Goal: Information Seeking & Learning: Learn about a topic

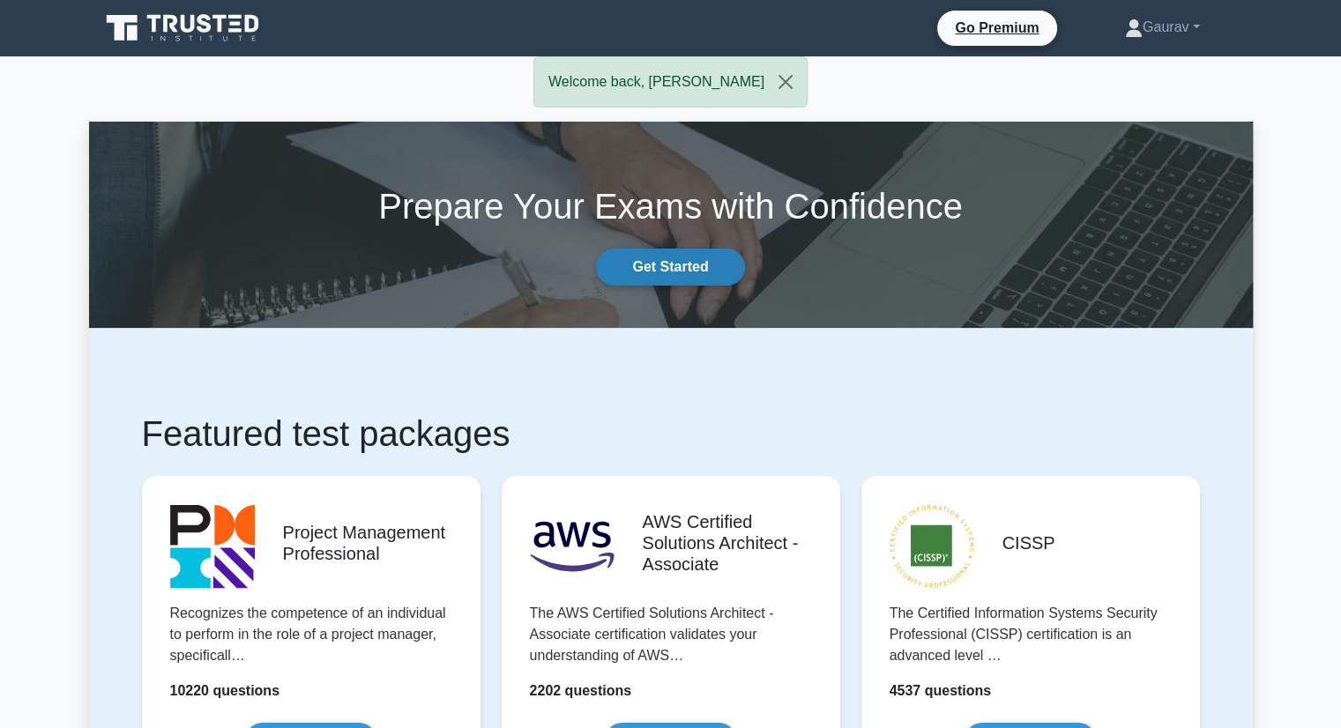
click at [659, 272] on link "Get Started" at bounding box center [670, 267] width 148 height 37
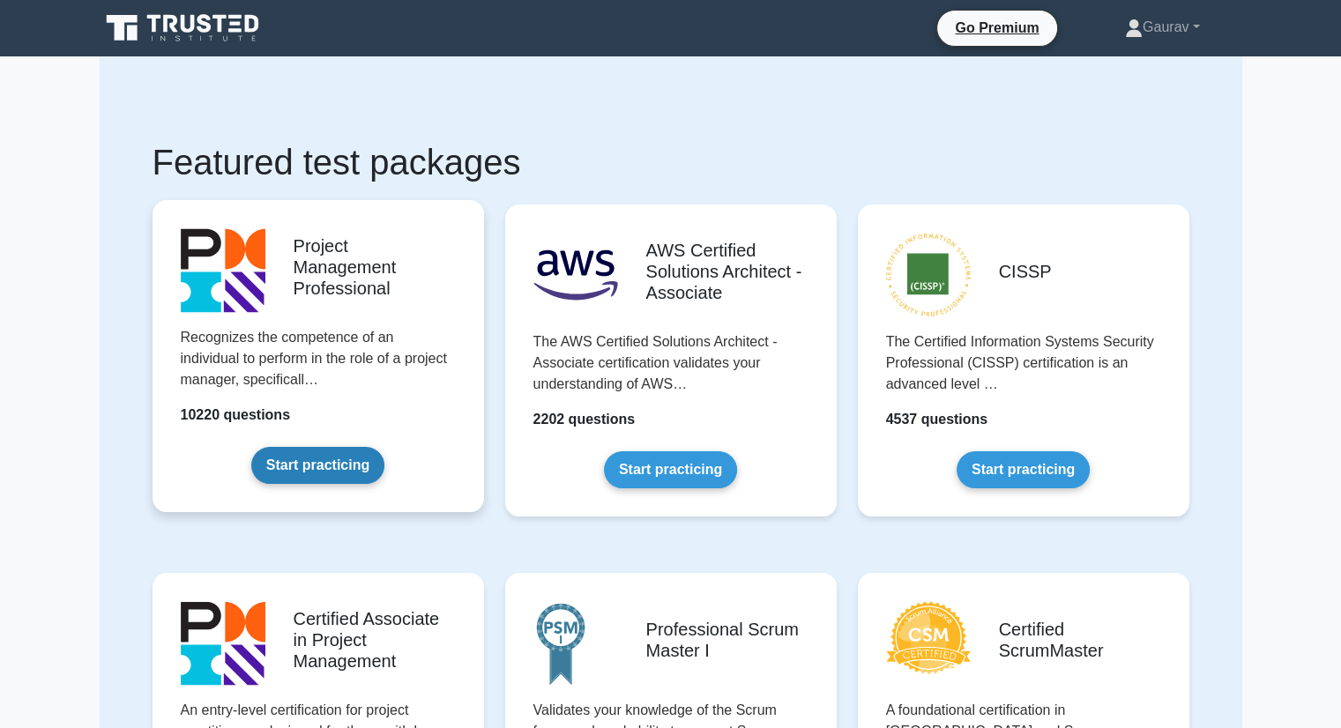
click at [282, 469] on link "Start practicing" at bounding box center [317, 465] width 133 height 37
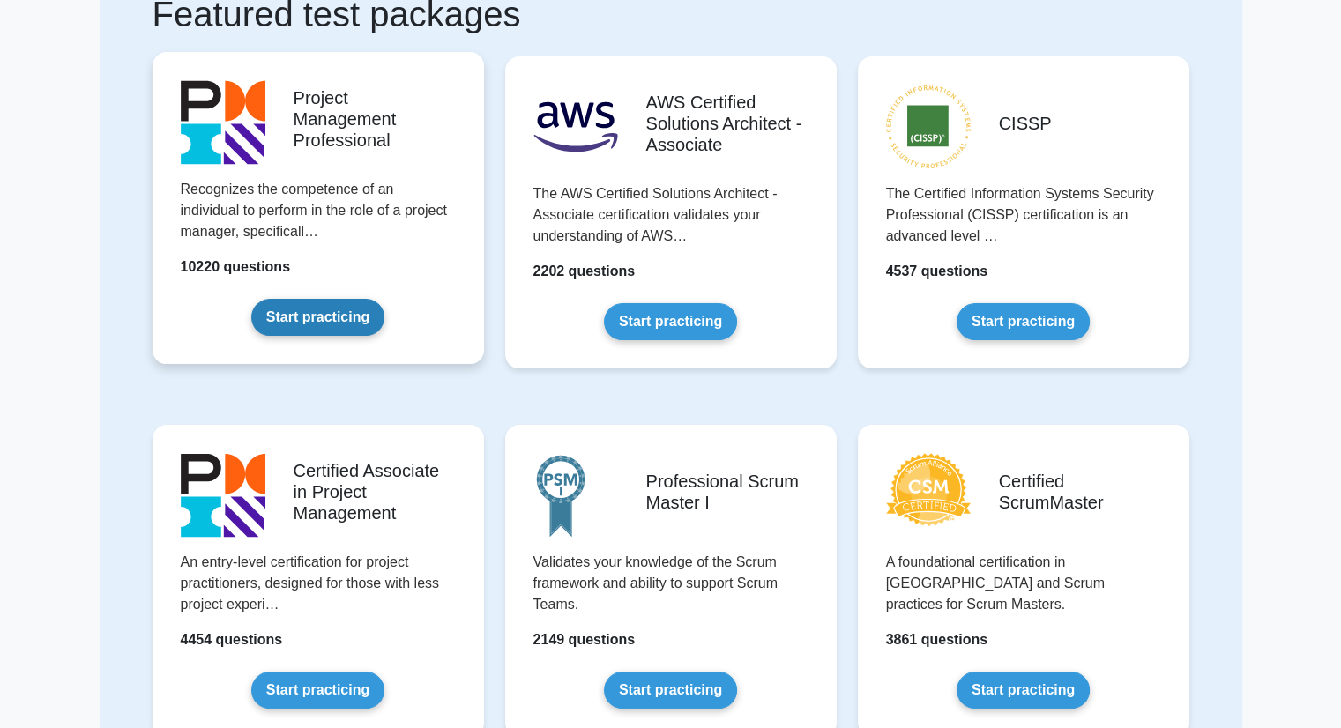
scroll to position [176, 0]
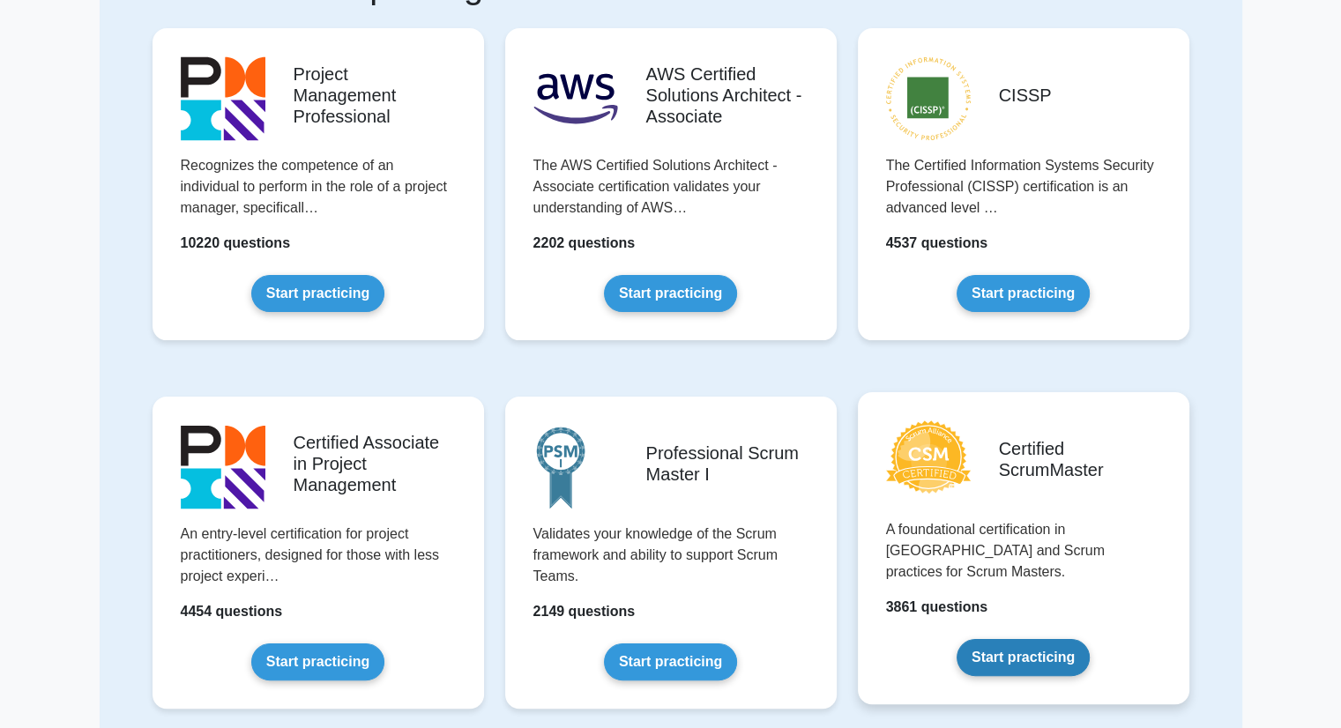
click at [996, 639] on link "Start practicing" at bounding box center [1022, 657] width 133 height 37
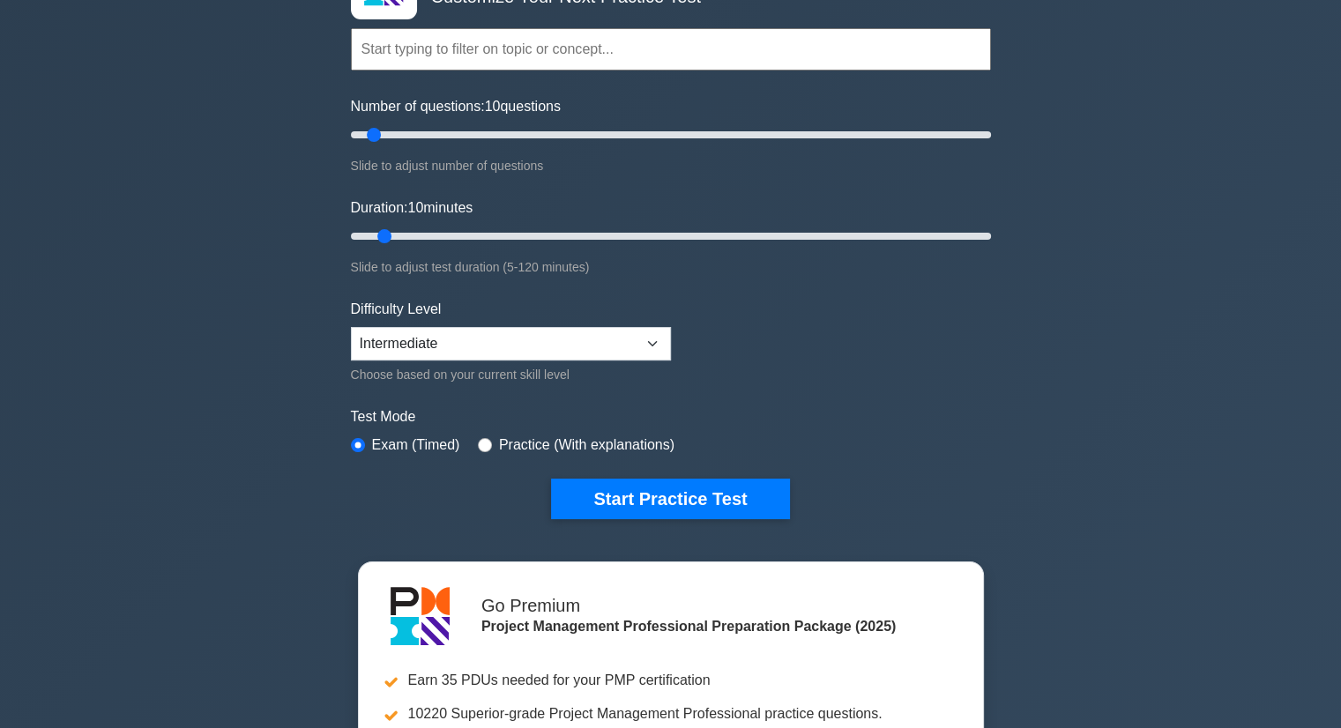
scroll to position [353, 0]
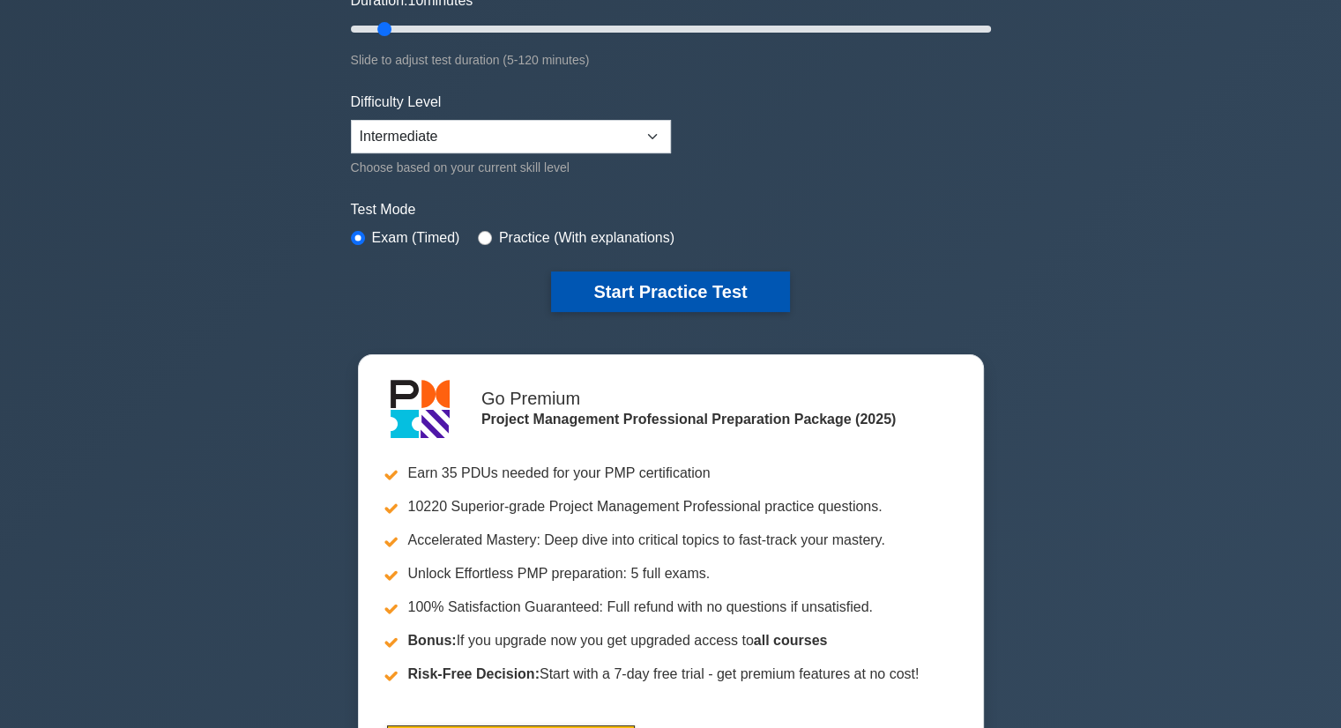
click at [643, 293] on button "Start Practice Test" at bounding box center [670, 291] width 238 height 41
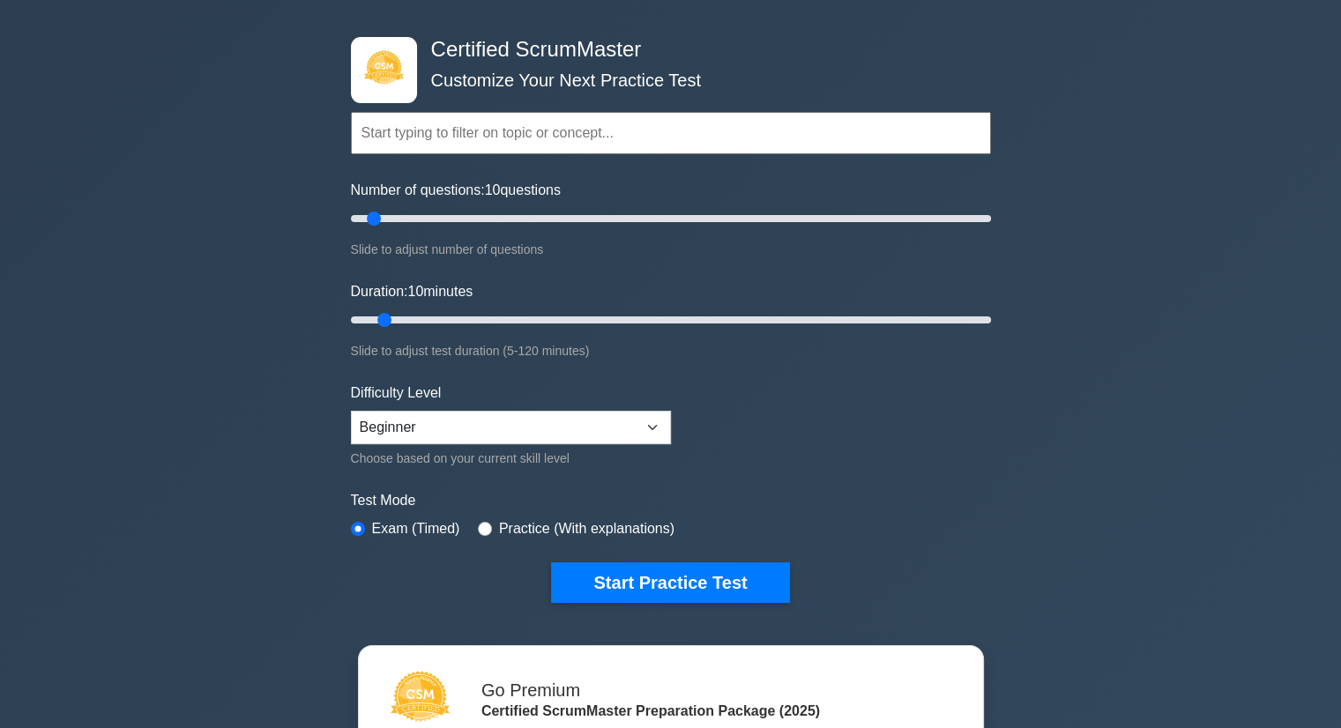
scroll to position [176, 0]
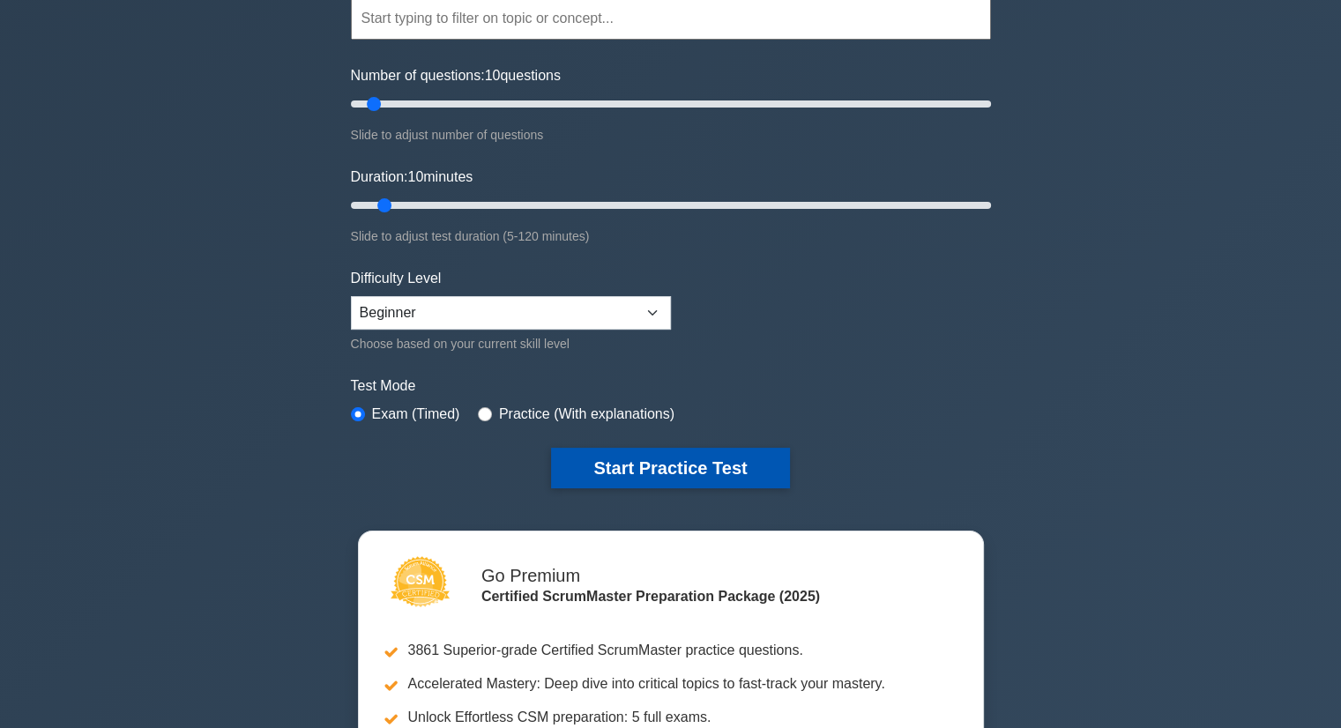
click at [684, 467] on button "Start Practice Test" at bounding box center [670, 468] width 238 height 41
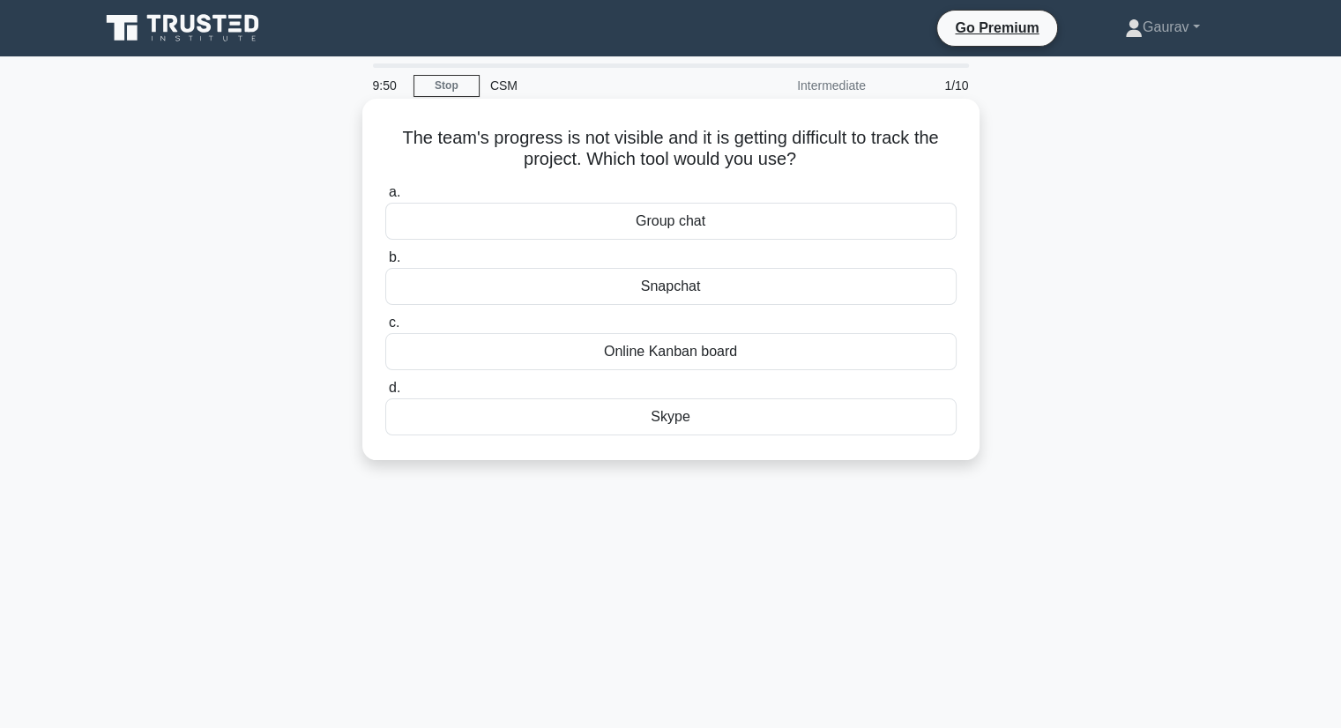
click at [668, 354] on div "Online Kanban board" at bounding box center [670, 351] width 571 height 37
click at [385, 329] on input "c. Online Kanban board" at bounding box center [385, 322] width 0 height 11
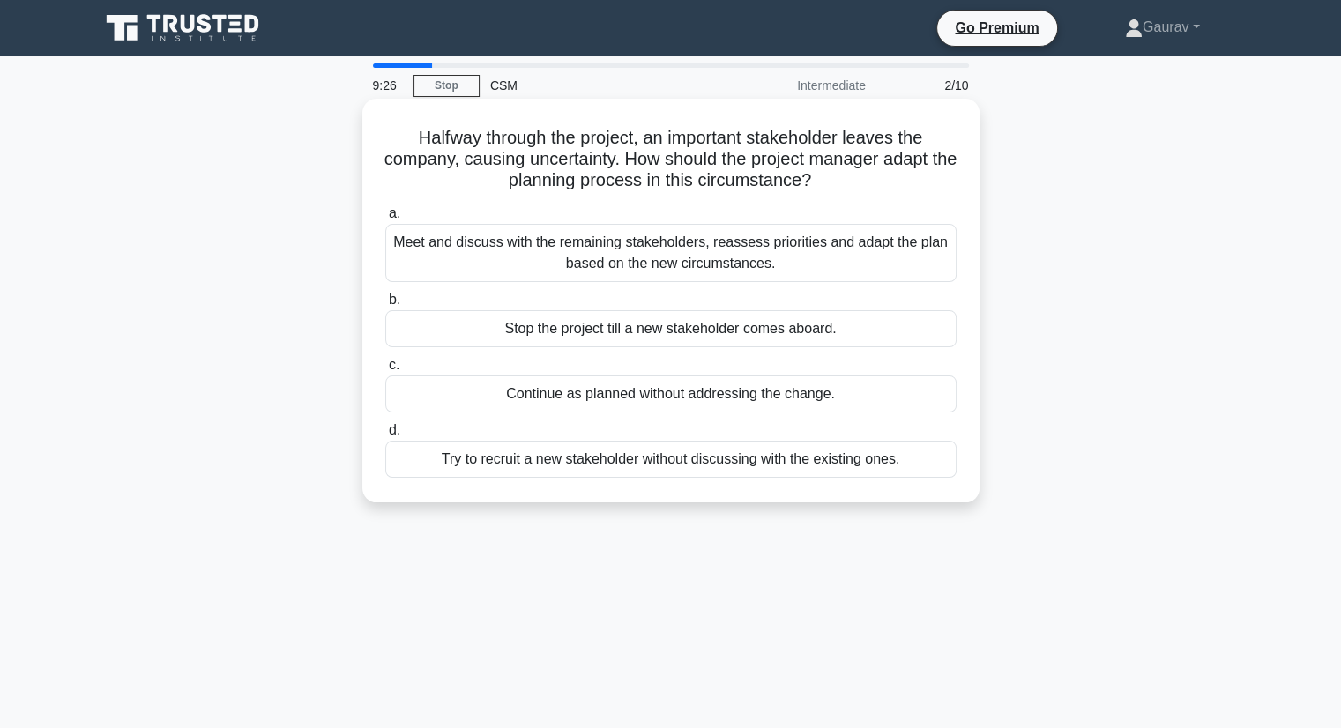
click at [659, 249] on div "Meet and discuss with the remaining stakeholders, reassess priorities and adapt…" at bounding box center [670, 253] width 571 height 58
click at [385, 219] on input "a. Meet and discuss with the remaining stakeholders, reassess priorities and ad…" at bounding box center [385, 213] width 0 height 11
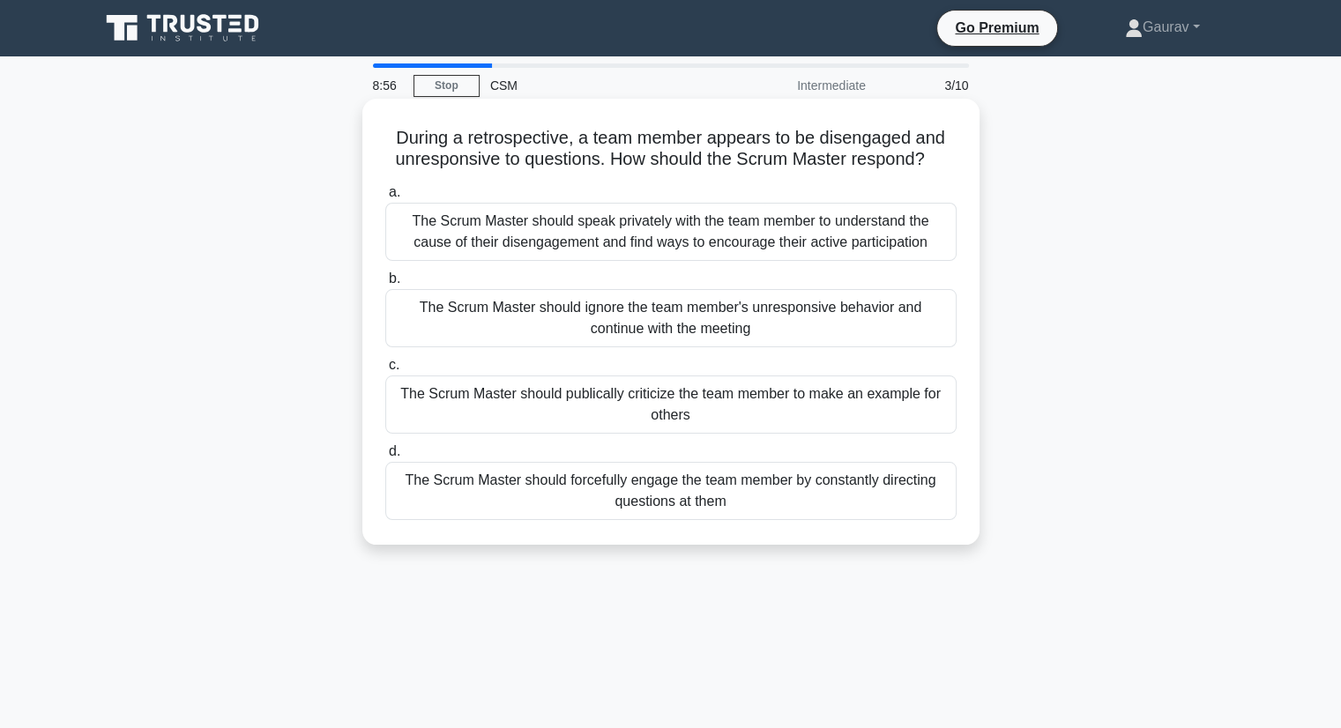
click at [527, 241] on div "The Scrum Master should speak privately with the team member to understand the …" at bounding box center [670, 232] width 571 height 58
click at [385, 198] on input "a. The Scrum Master should speak privately with the team member to understand t…" at bounding box center [385, 192] width 0 height 11
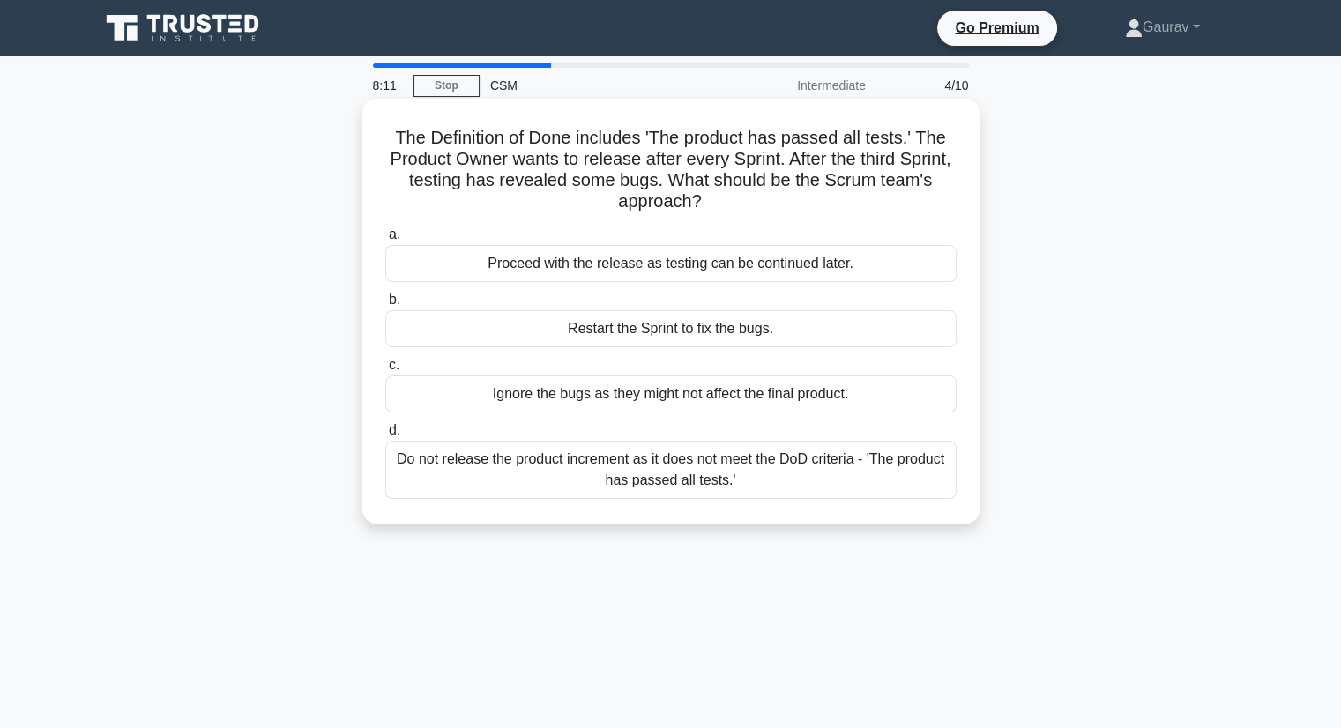
click at [501, 463] on div "Do not release the product increment as it does not meet the DoD criteria - 'Th…" at bounding box center [670, 470] width 571 height 58
click at [385, 436] on input "d. Do not release the product increment as it does not meet the DoD criteria - …" at bounding box center [385, 430] width 0 height 11
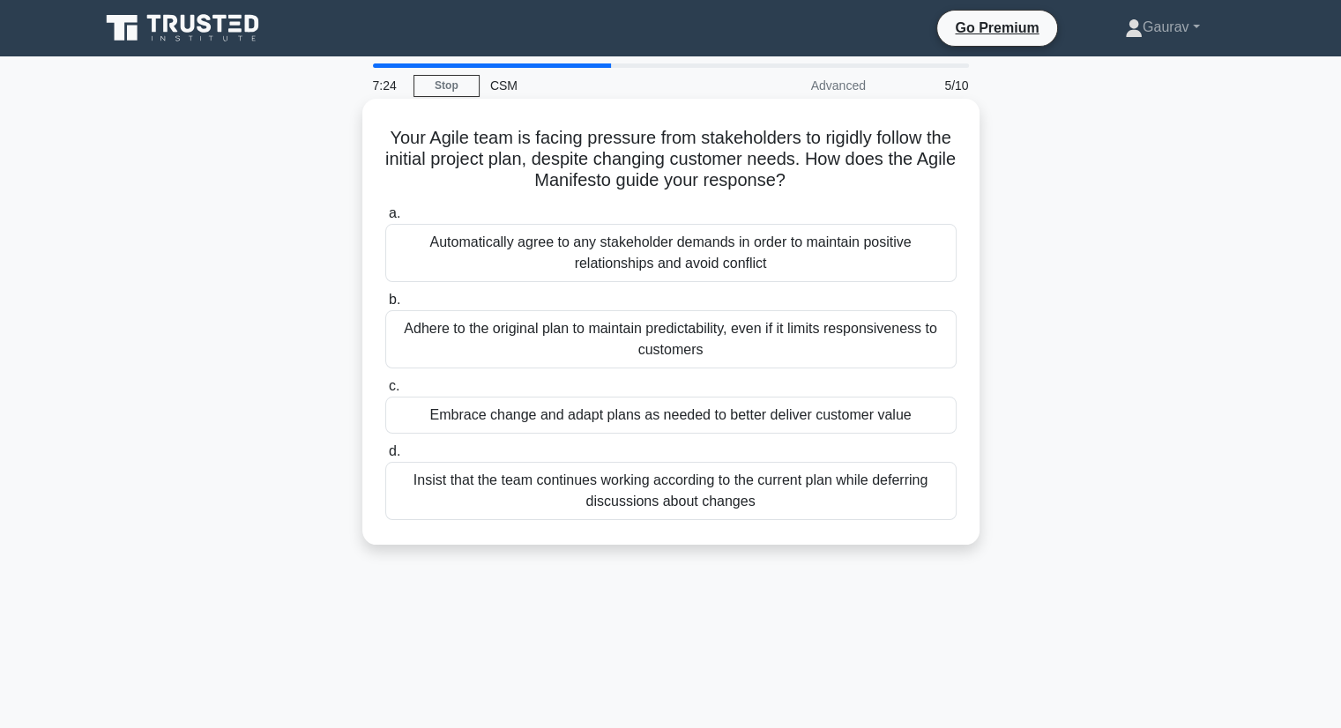
click at [519, 416] on div "Embrace change and adapt plans as needed to better deliver customer value" at bounding box center [670, 415] width 571 height 37
click at [385, 392] on input "c. Embrace change and adapt plans as needed to better deliver customer value" at bounding box center [385, 386] width 0 height 11
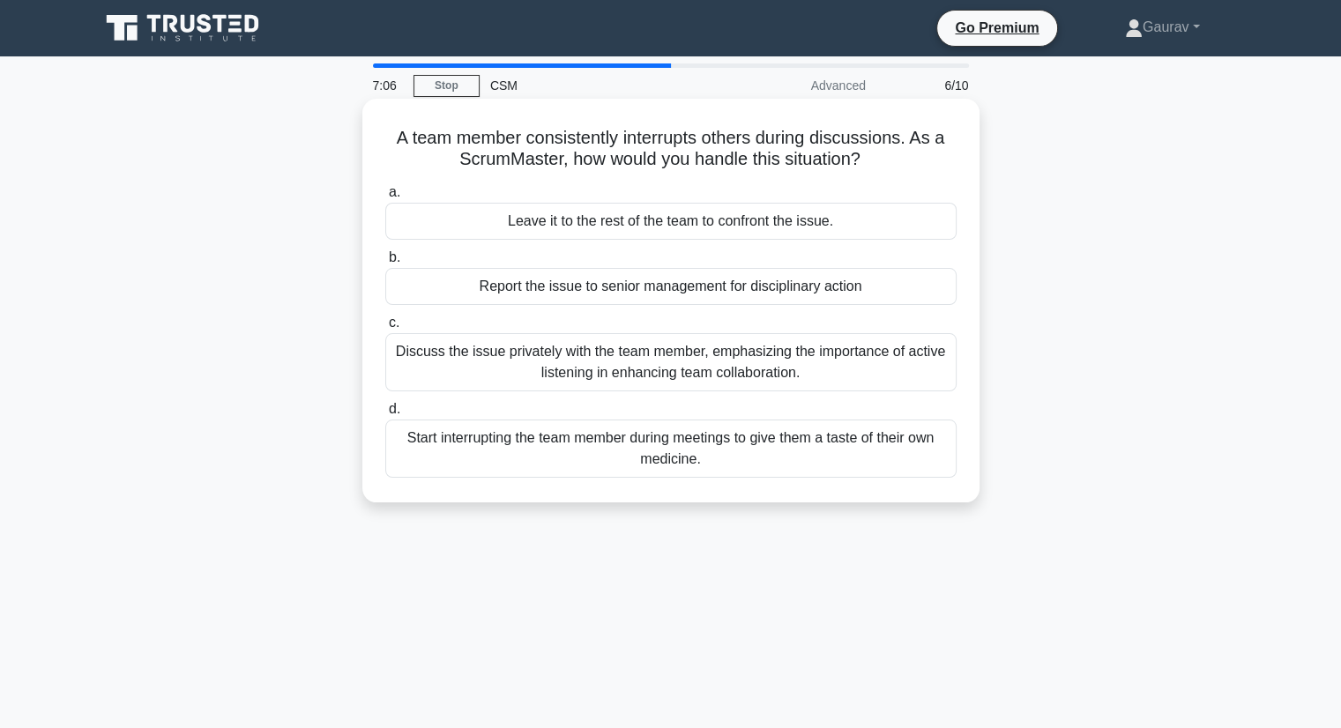
click at [673, 383] on div "Discuss the issue privately with the team member, emphasizing the importance of…" at bounding box center [670, 362] width 571 height 58
click at [385, 329] on input "c. Discuss the issue privately with the team member, emphasizing the importance…" at bounding box center [385, 322] width 0 height 11
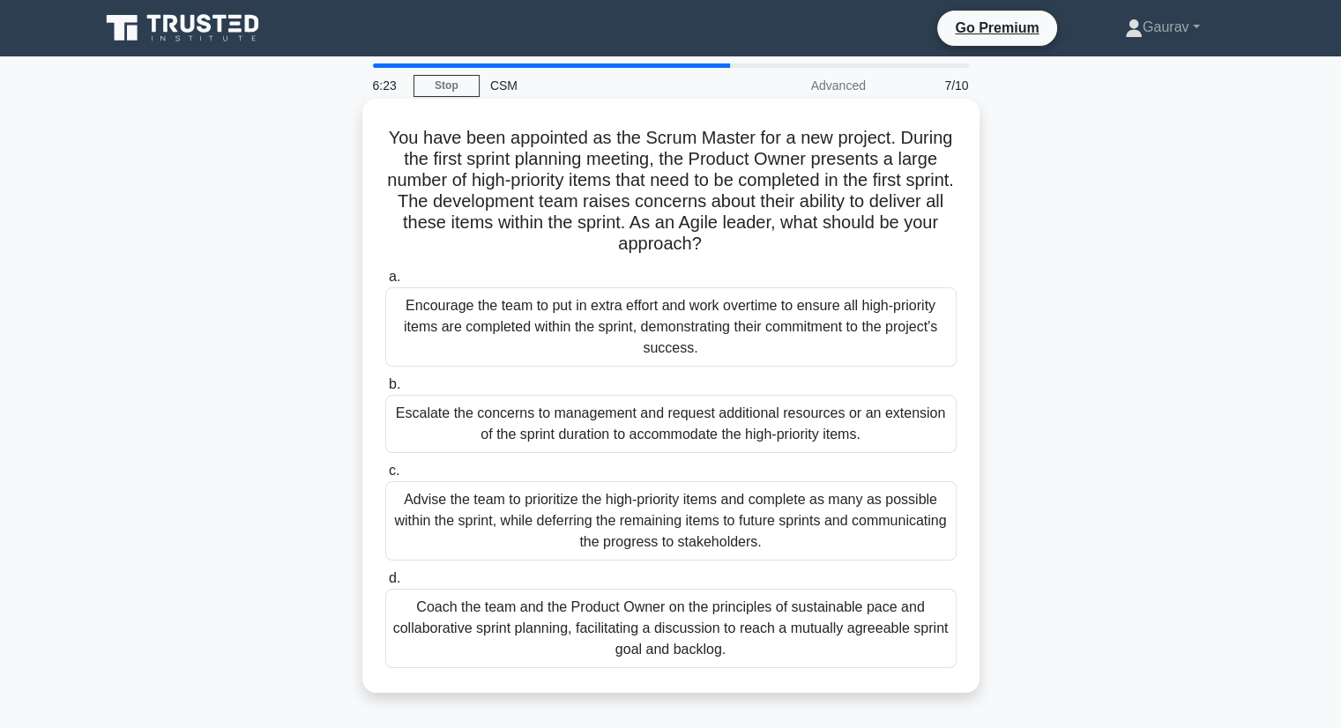
click at [792, 639] on div "Coach the team and the Product Owner on the principles of sustainable pace and …" at bounding box center [670, 628] width 571 height 79
click at [385, 584] on input "d. Coach the team and the Product Owner on the principles of sustainable pace a…" at bounding box center [385, 578] width 0 height 11
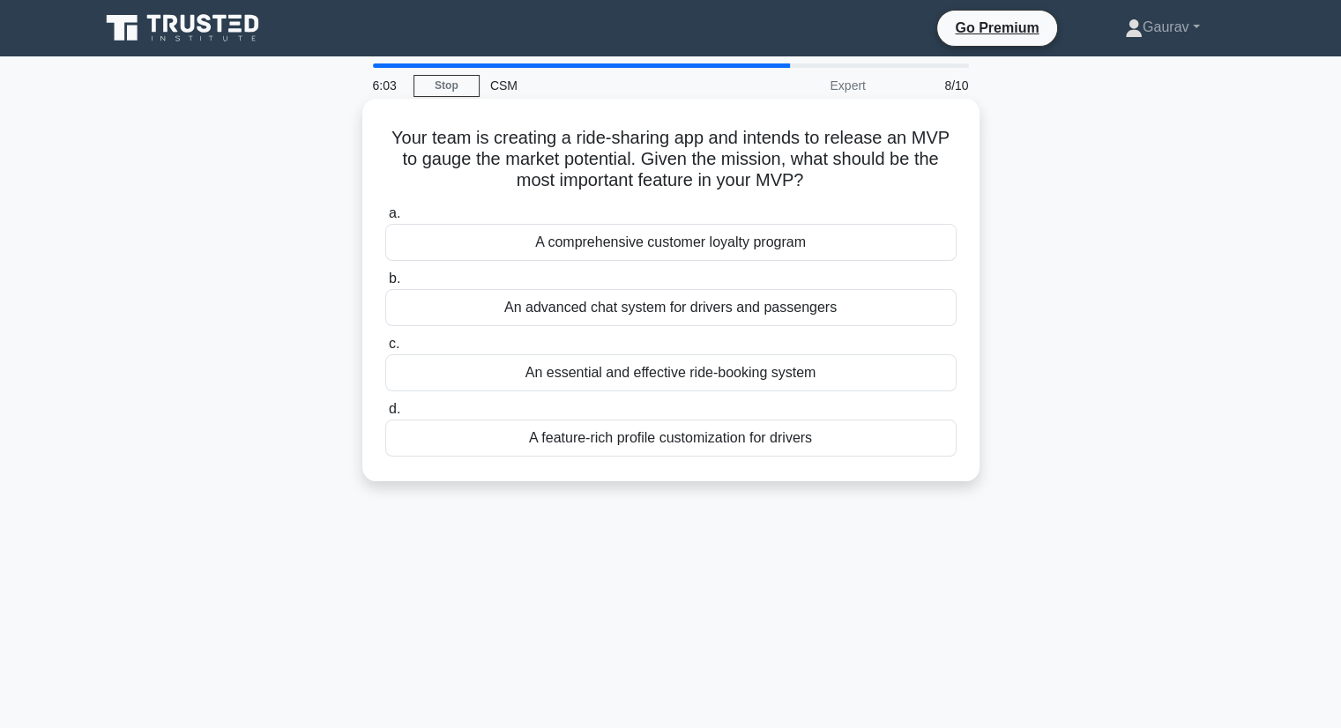
click at [599, 377] on div "An essential and effective ride-booking system" at bounding box center [670, 372] width 571 height 37
click at [385, 350] on input "c. An essential and effective ride-booking system" at bounding box center [385, 343] width 0 height 11
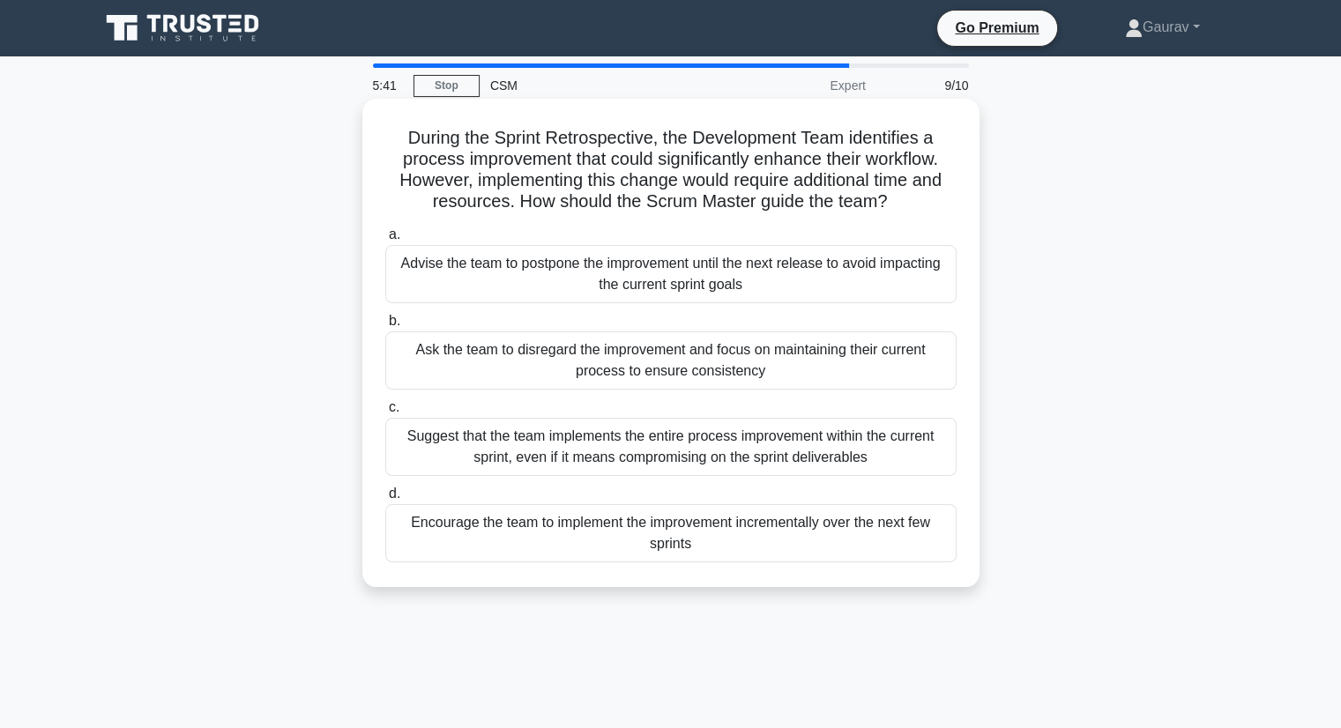
click at [546, 529] on div "Encourage the team to implement the improvement incrementally over the next few…" at bounding box center [670, 533] width 571 height 58
click at [385, 500] on input "d. Encourage the team to implement the improvement incrementally over the next …" at bounding box center [385, 493] width 0 height 11
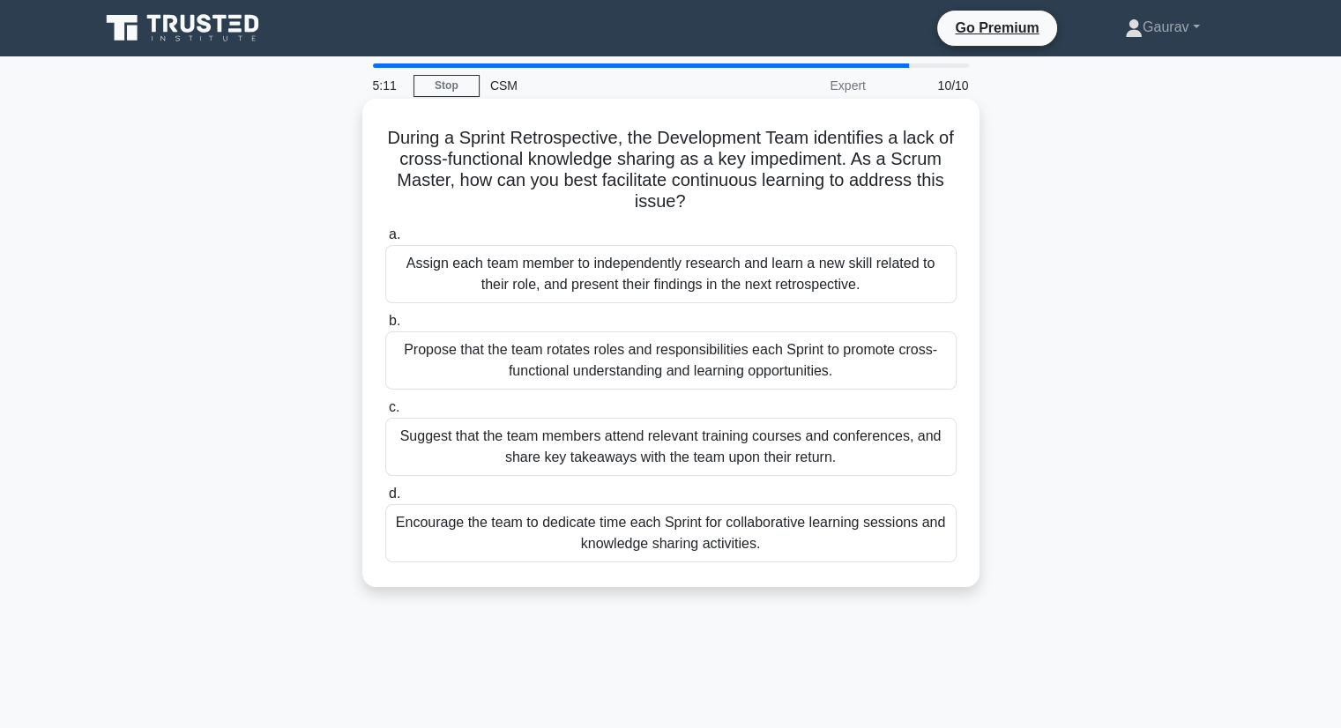
click at [548, 442] on div "Suggest that the team members attend relevant training courses and conferences,…" at bounding box center [670, 447] width 571 height 58
click at [385, 413] on input "c. Suggest that the team members attend relevant training courses and conferenc…" at bounding box center [385, 407] width 0 height 11
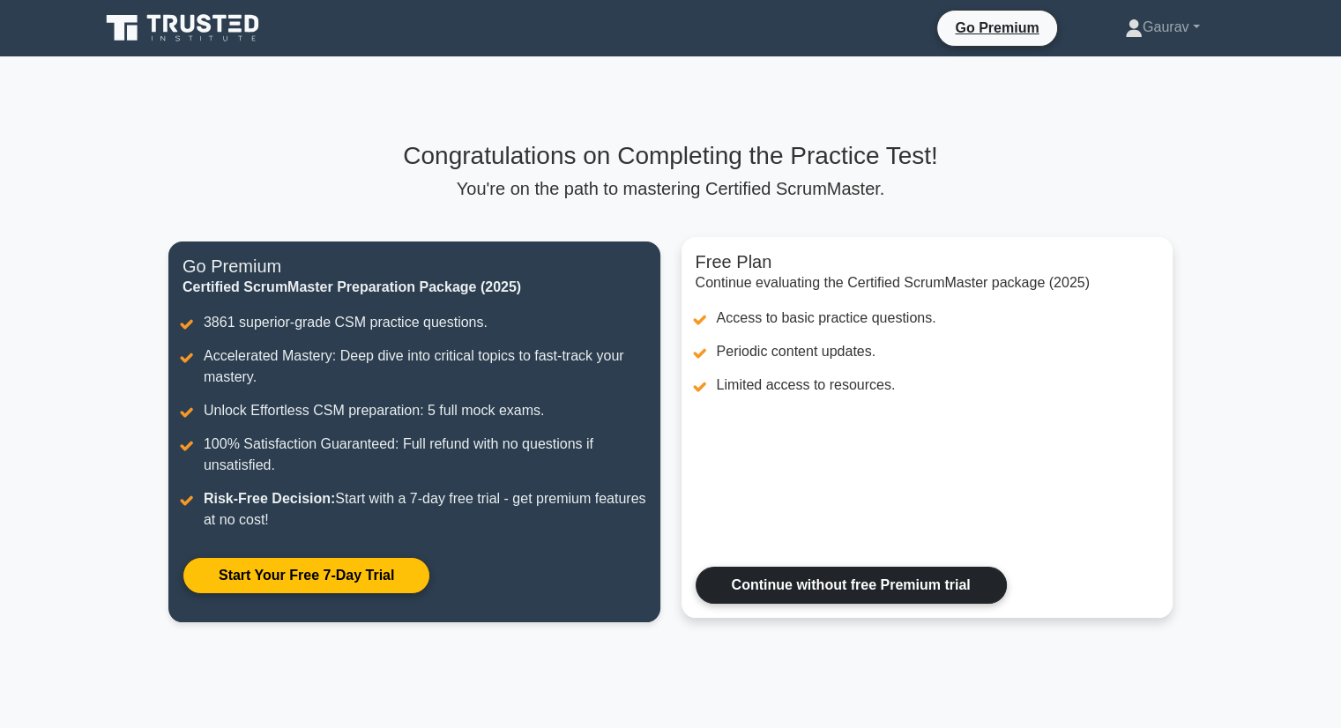
click at [769, 588] on link "Continue without free Premium trial" at bounding box center [850, 585] width 311 height 37
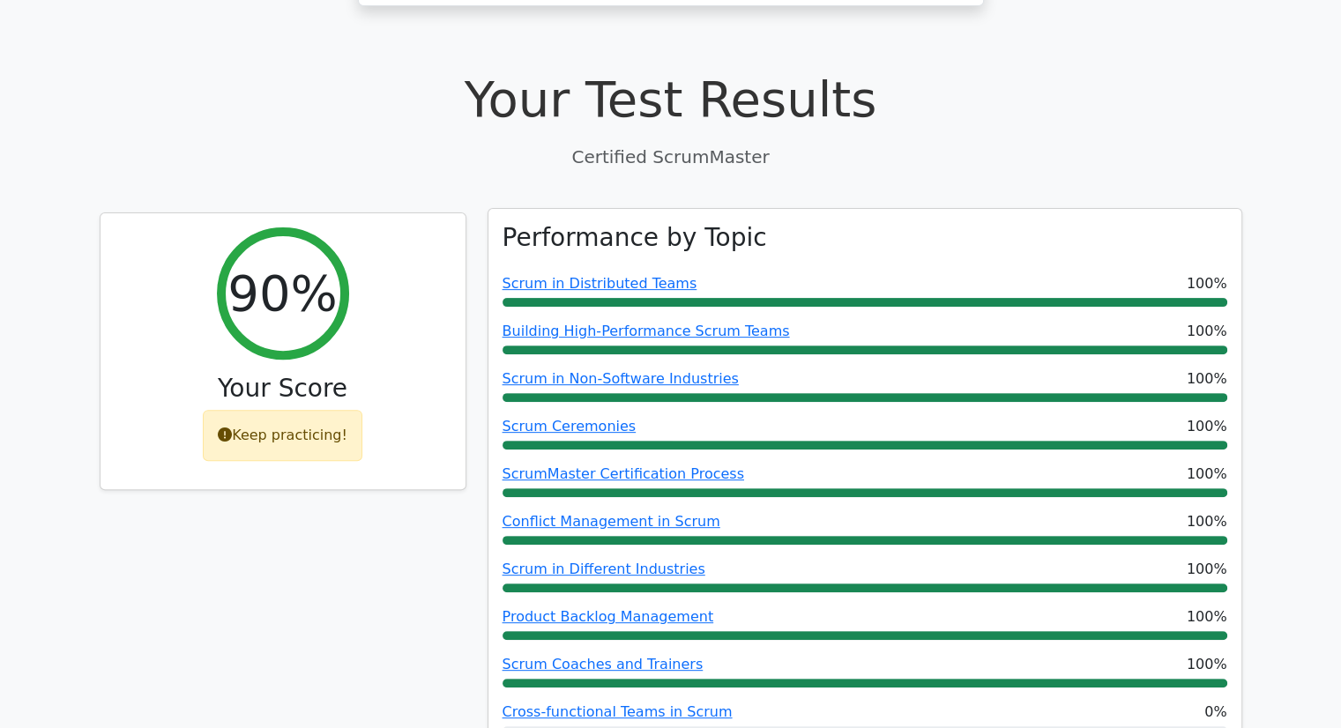
scroll to position [969, 0]
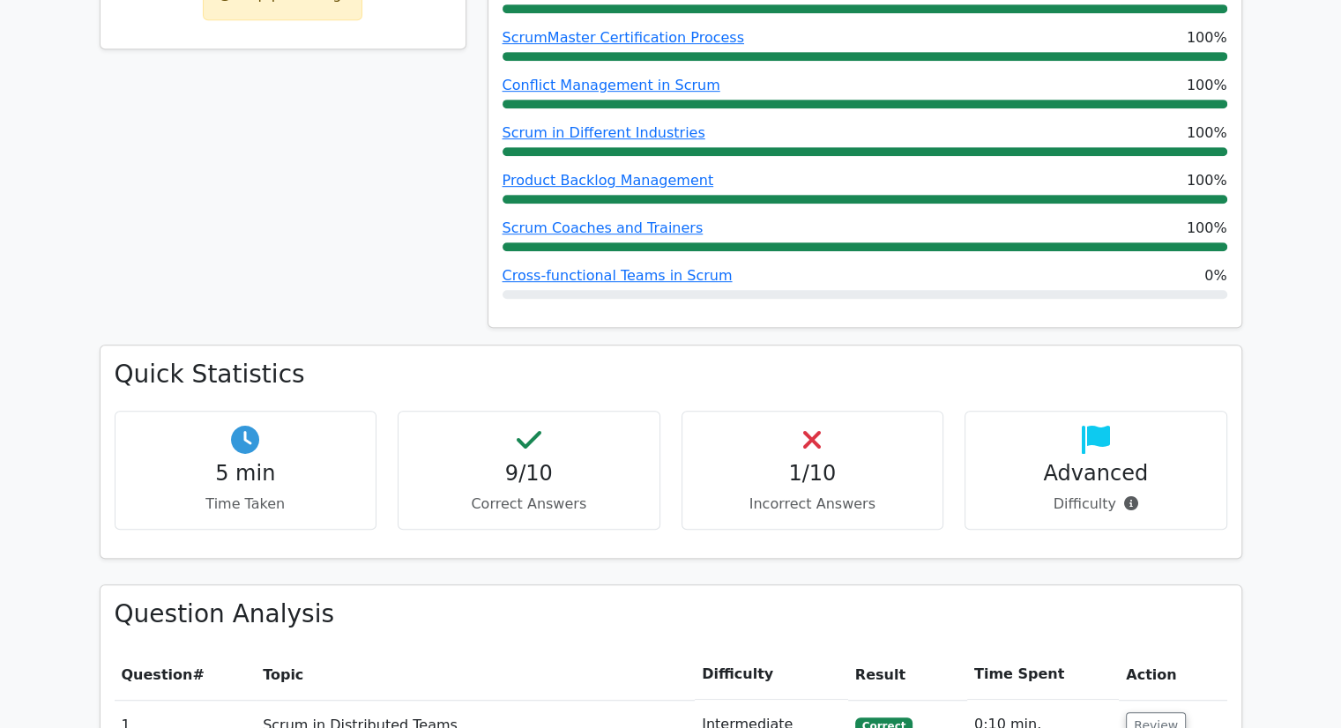
click at [799, 461] on h4 "1/10" at bounding box center [812, 474] width 233 height 26
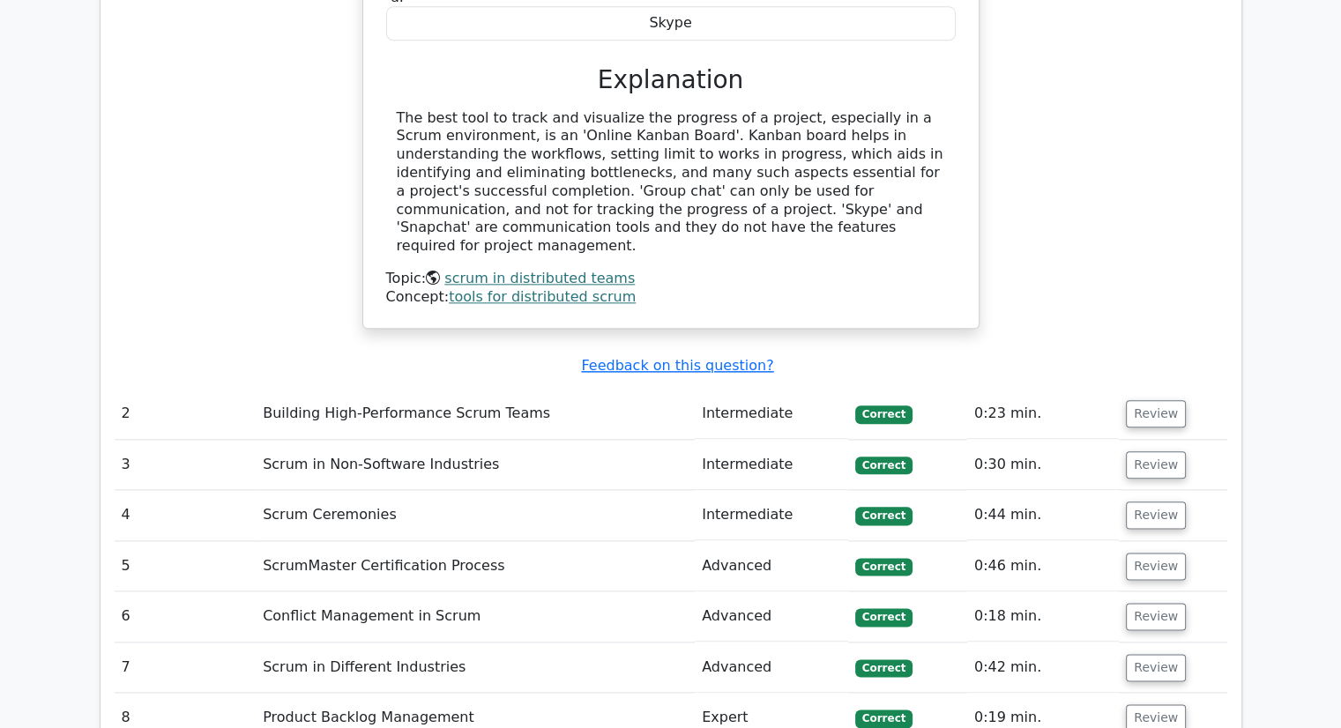
scroll to position [2027, 0]
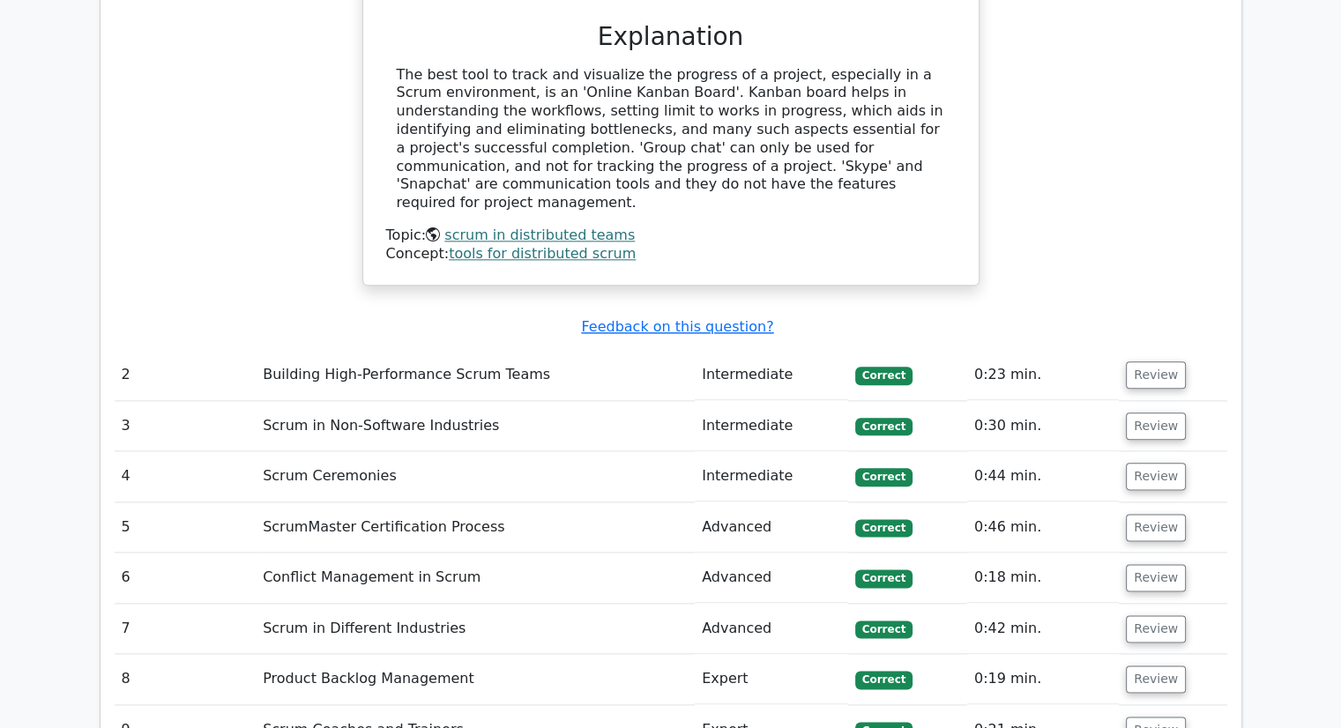
click at [528, 227] on link "scrum in distributed teams" at bounding box center [539, 235] width 190 height 17
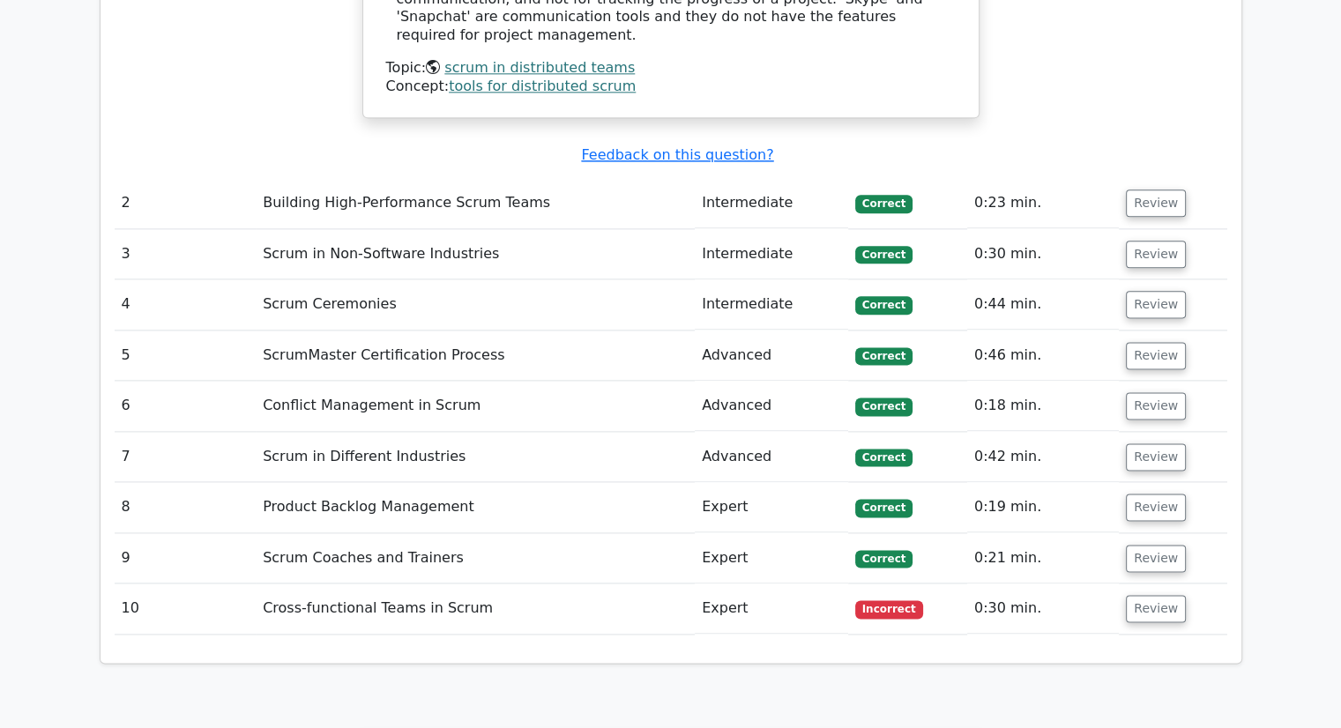
scroll to position [2203, 0]
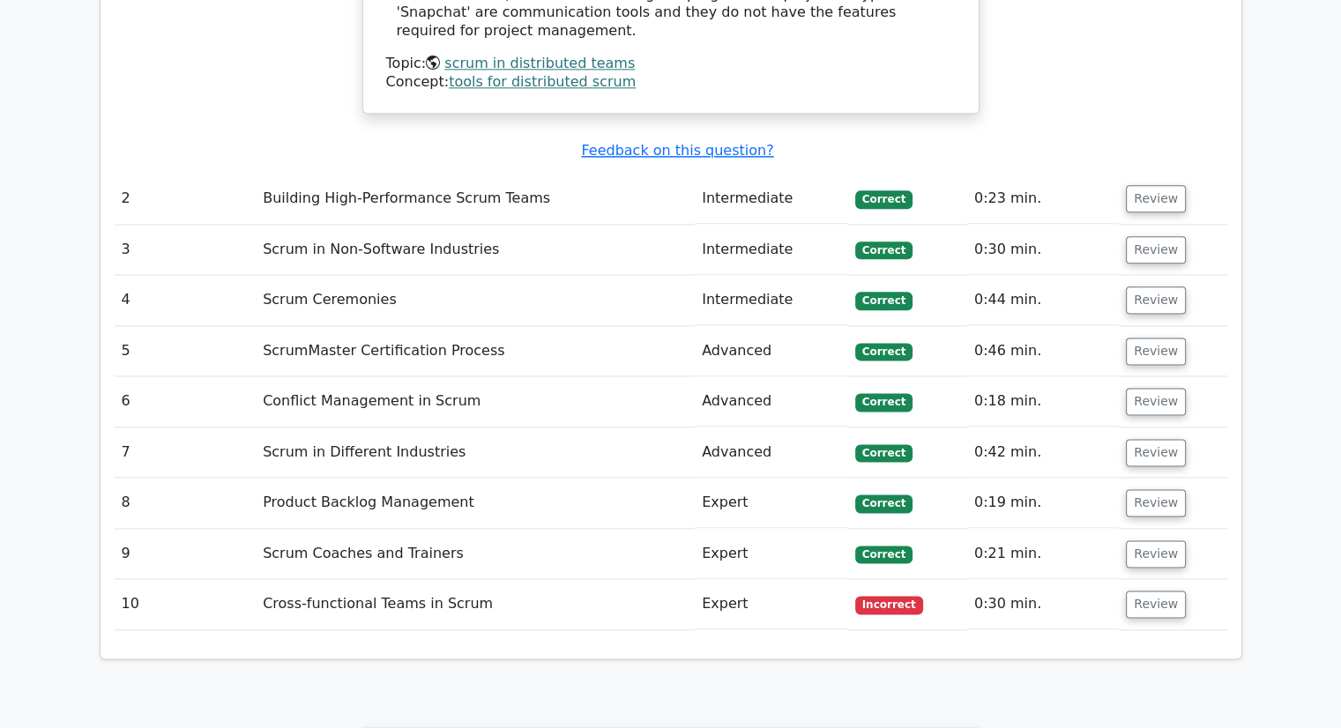
click at [360, 579] on td "Cross-functional Teams in Scrum" at bounding box center [475, 604] width 439 height 50
click at [1139, 591] on button "Review" at bounding box center [1155, 604] width 60 height 27
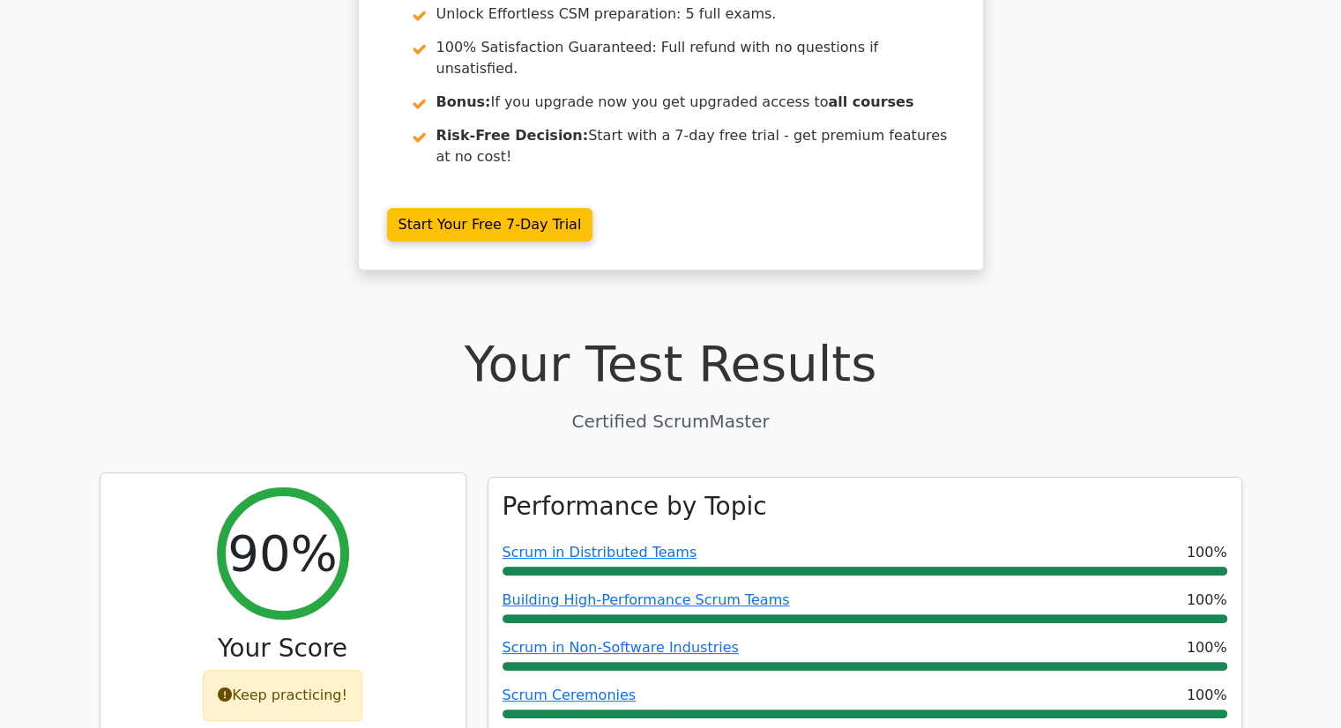
scroll to position [0, 0]
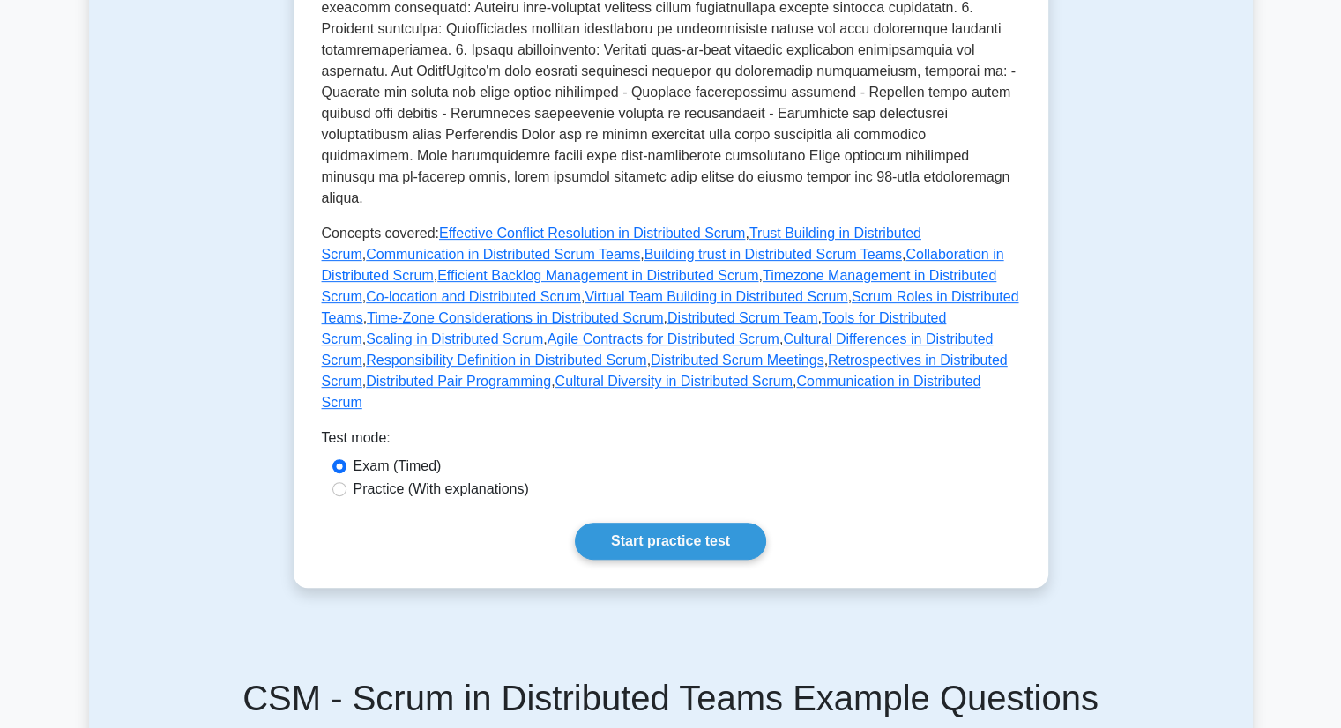
scroll to position [793, 0]
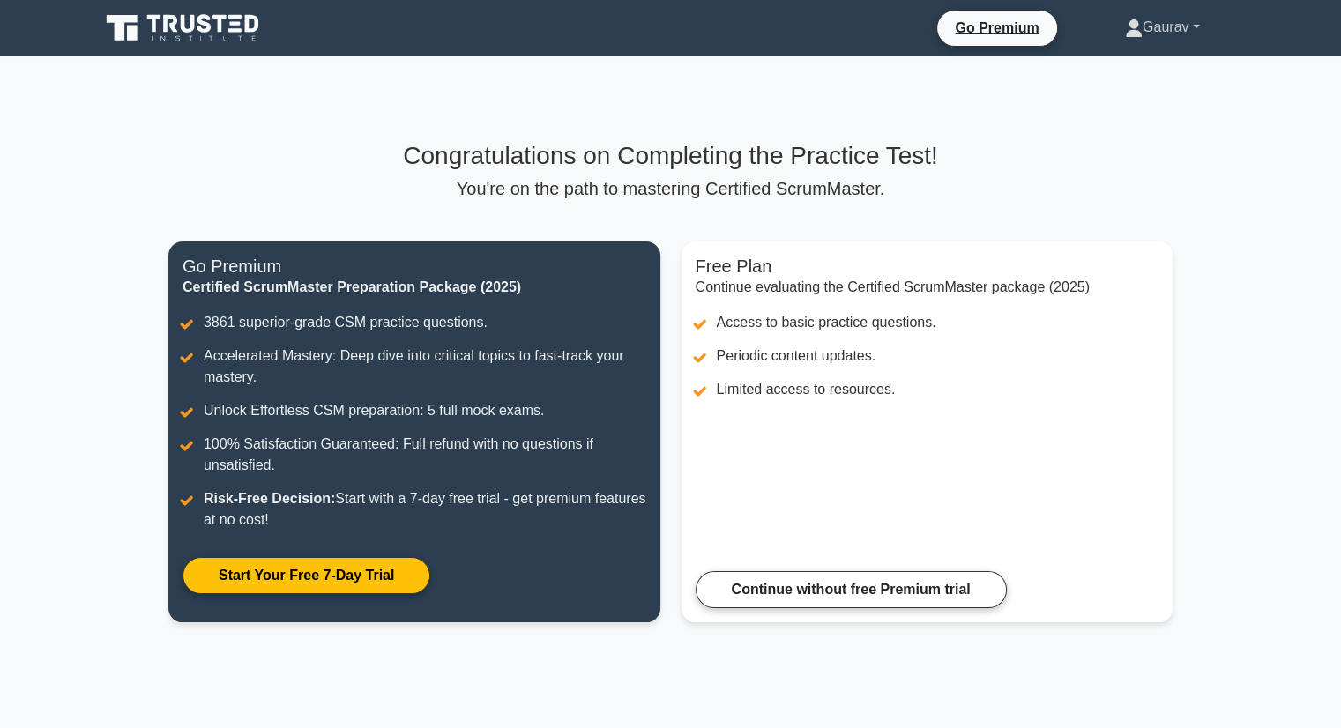
click at [1174, 33] on link "Gaurav" at bounding box center [1162, 27] width 160 height 35
click at [1121, 70] on link "Profile" at bounding box center [1152, 69] width 139 height 28
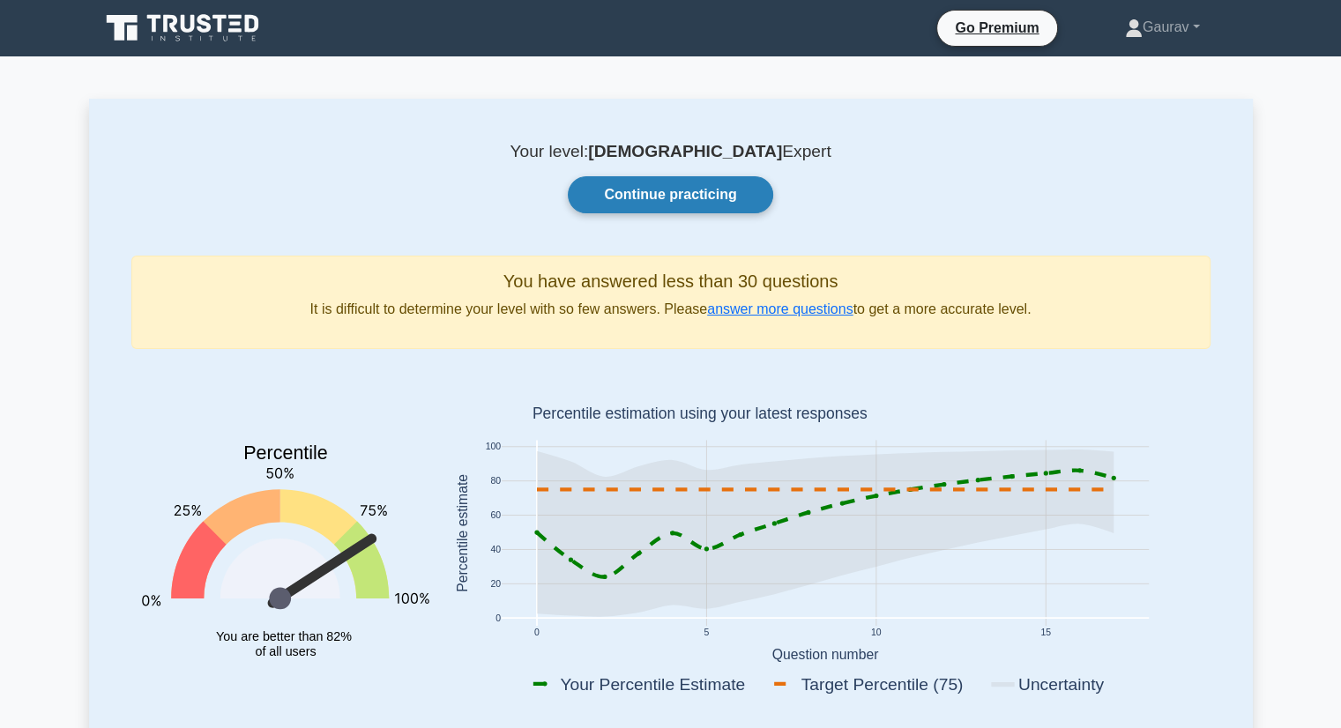
click at [648, 194] on link "Continue practicing" at bounding box center [670, 194] width 204 height 37
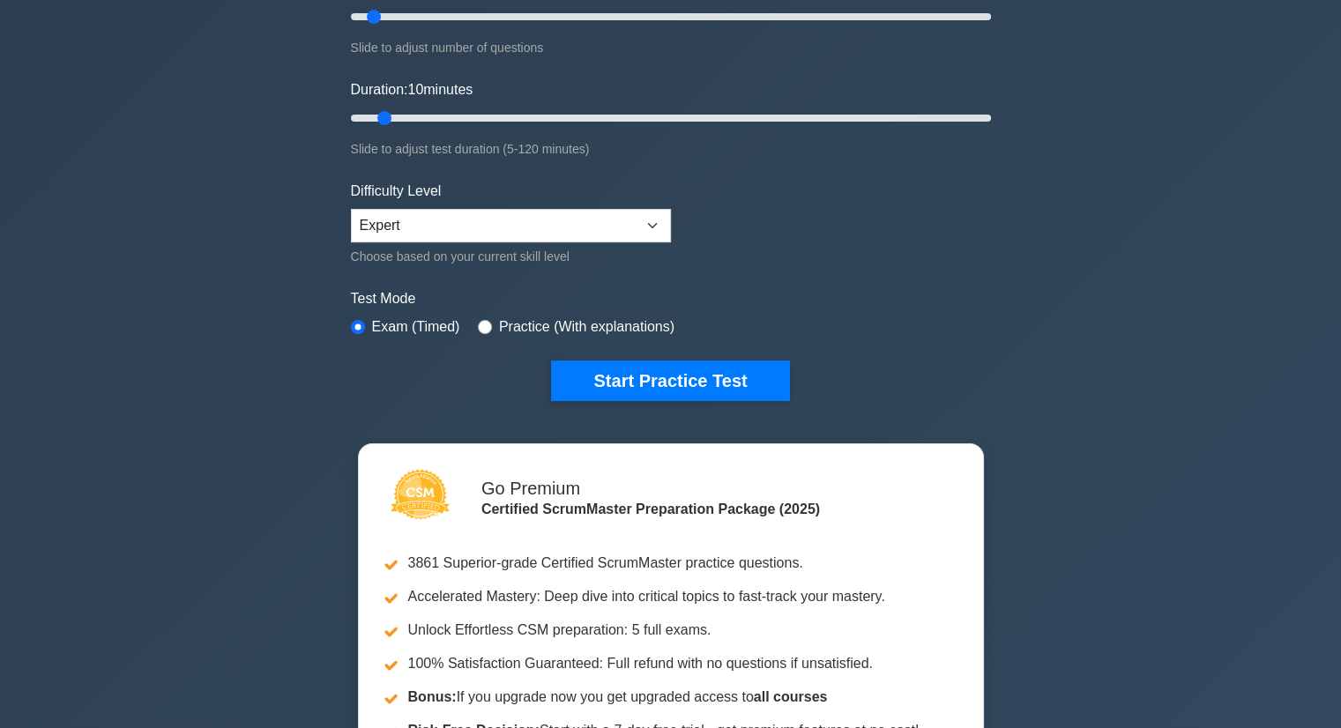
scroll to position [264, 0]
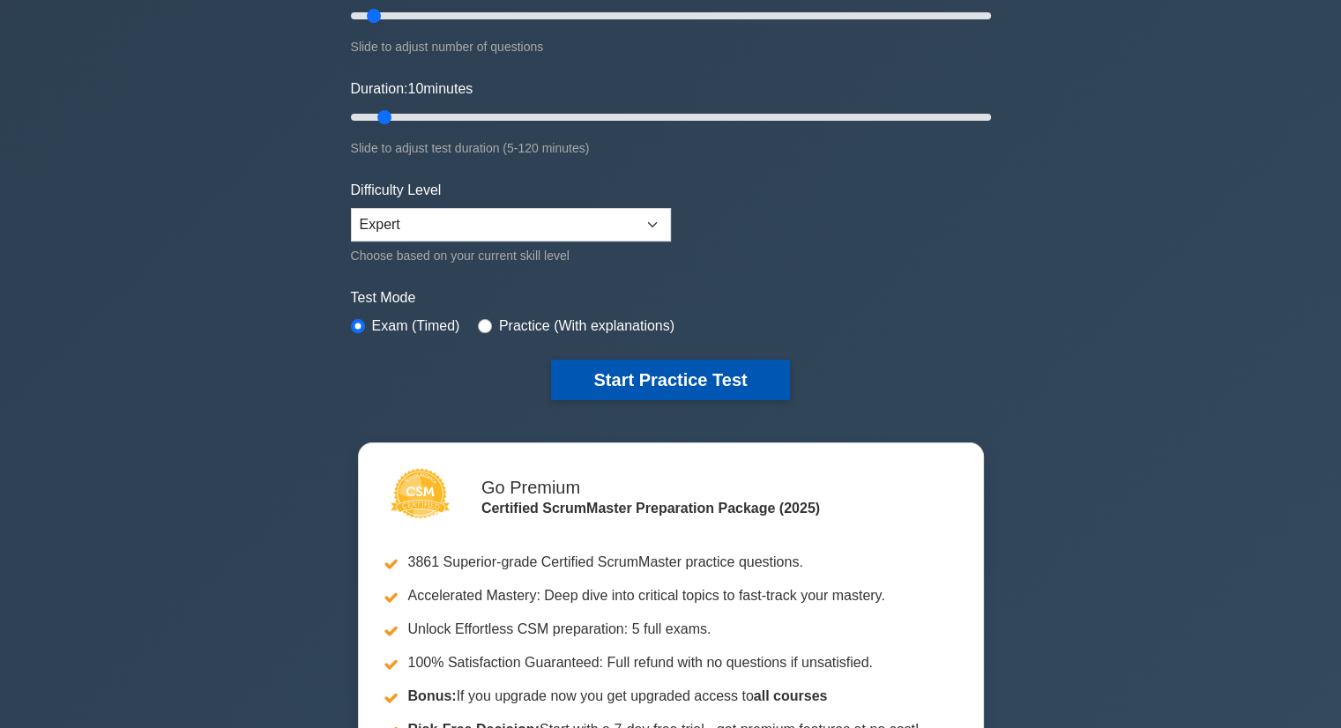
click at [655, 376] on button "Start Practice Test" at bounding box center [670, 380] width 238 height 41
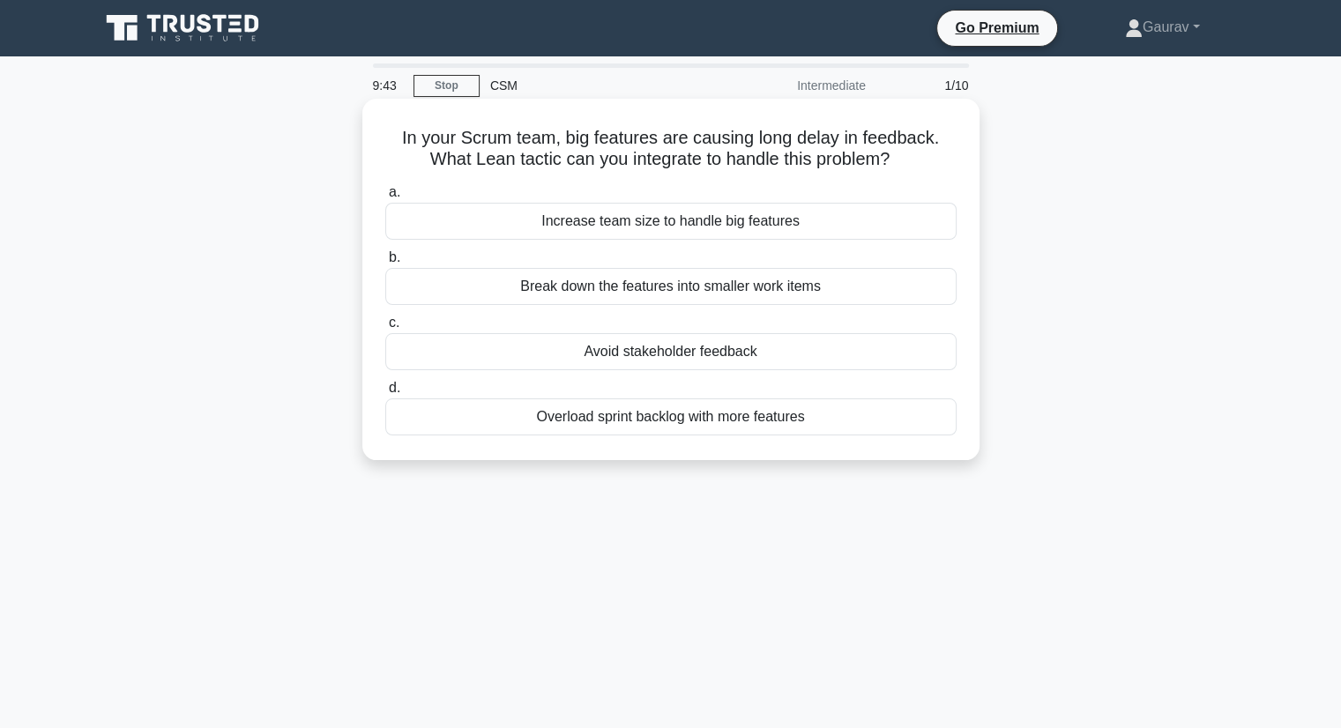
click at [649, 290] on div "Break down the features into smaller work items" at bounding box center [670, 286] width 571 height 37
click at [385, 264] on input "b. Break down the features into smaller work items" at bounding box center [385, 257] width 0 height 11
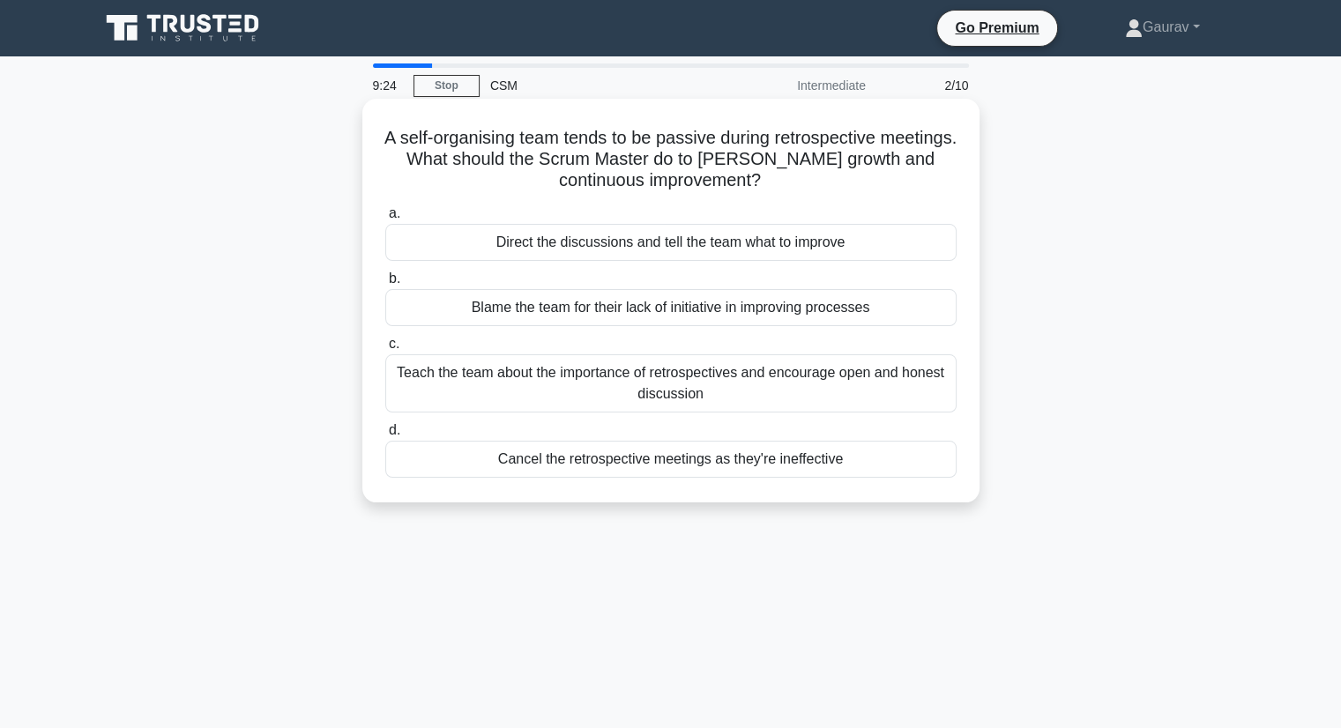
click at [646, 389] on div "Teach the team about the importance of retrospectives and encourage open and ho…" at bounding box center [670, 383] width 571 height 58
click at [385, 350] on input "c. Teach the team about the importance of retrospectives and encourage open and…" at bounding box center [385, 343] width 0 height 11
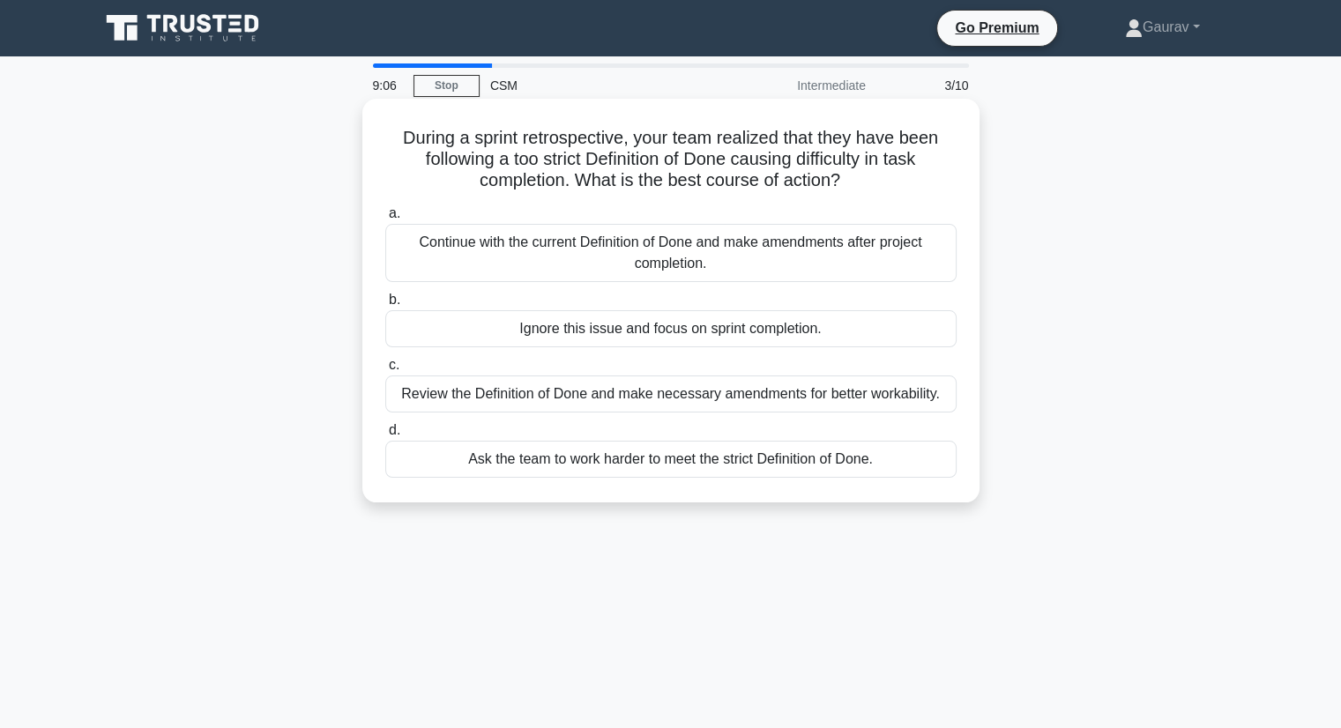
click at [667, 399] on div "Review the Definition of Done and make necessary amendments for better workabil…" at bounding box center [670, 393] width 571 height 37
click at [385, 371] on input "c. Review the Definition of Done and make necessary amendments for better worka…" at bounding box center [385, 365] width 0 height 11
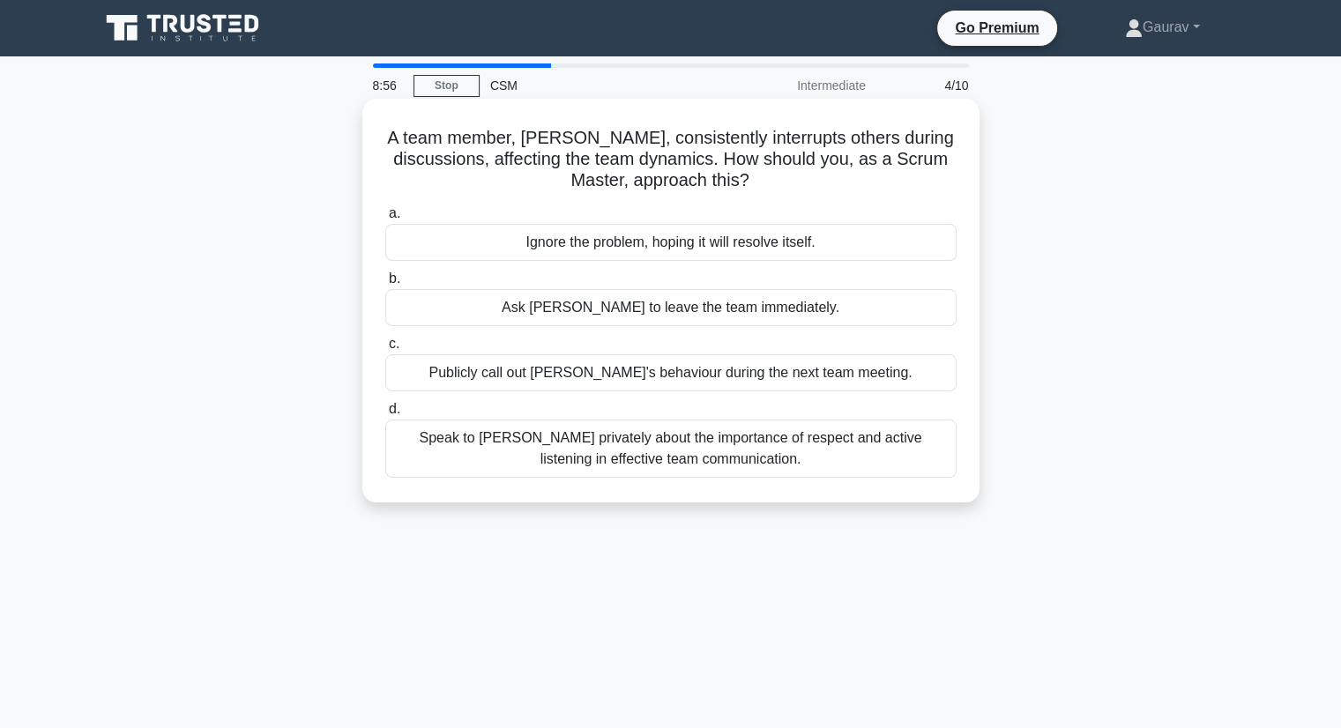
click at [554, 442] on div "Speak to Tom privately about the importance of respect and active listening in …" at bounding box center [670, 449] width 571 height 58
click at [385, 415] on input "d. Speak to Tom privately about the importance of respect and active listening …" at bounding box center [385, 409] width 0 height 11
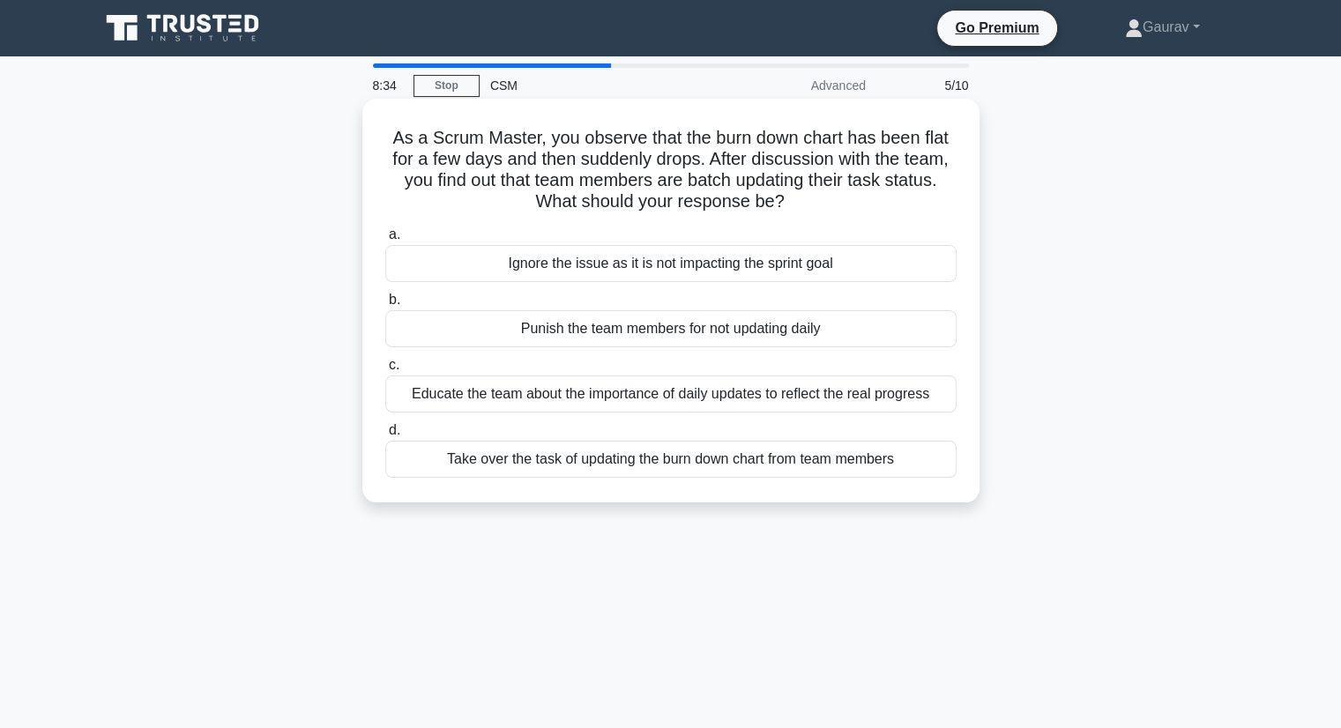
click at [589, 394] on div "Educate the team about the importance of daily updates to reflect the real prog…" at bounding box center [670, 393] width 571 height 37
click at [385, 371] on input "c. Educate the team about the importance of daily updates to reflect the real p…" at bounding box center [385, 365] width 0 height 11
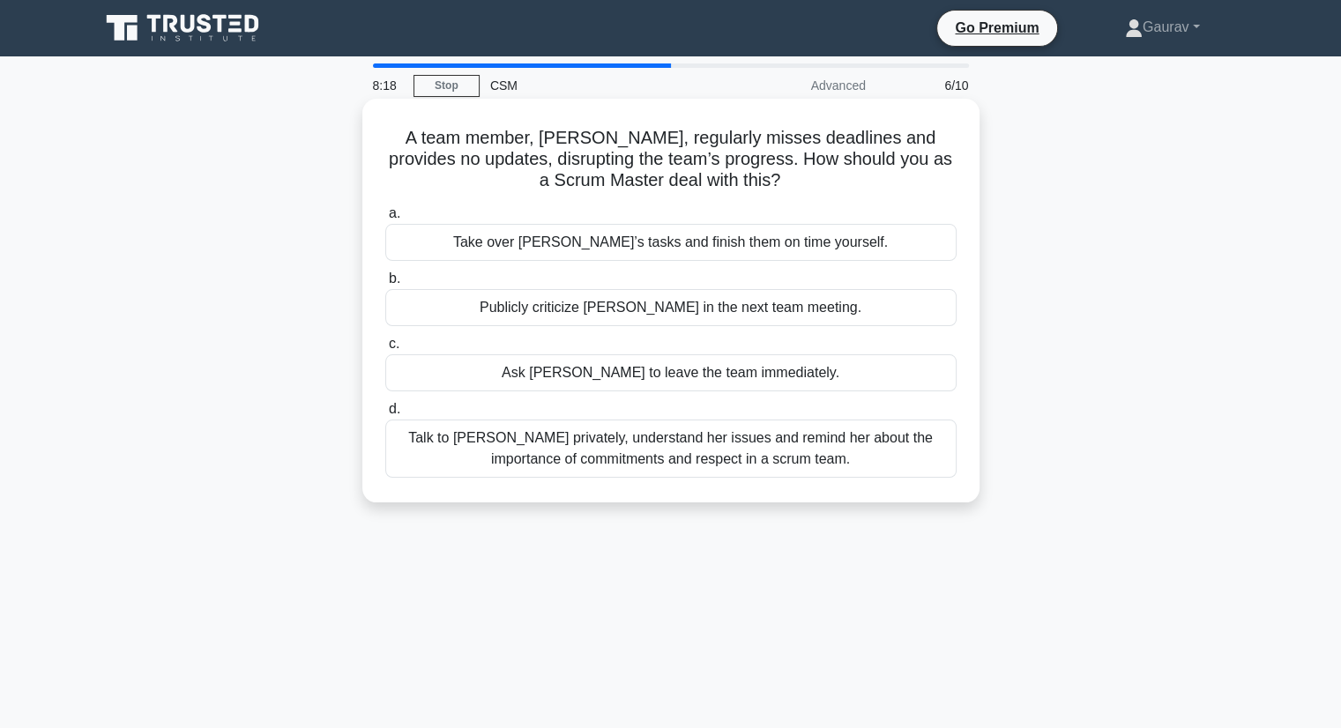
click at [572, 442] on div "Talk to Daisy privately, understand her issues and remind her about the importa…" at bounding box center [670, 449] width 571 height 58
click at [385, 415] on input "d. Talk to Daisy privately, understand her issues and remind her about the impo…" at bounding box center [385, 409] width 0 height 11
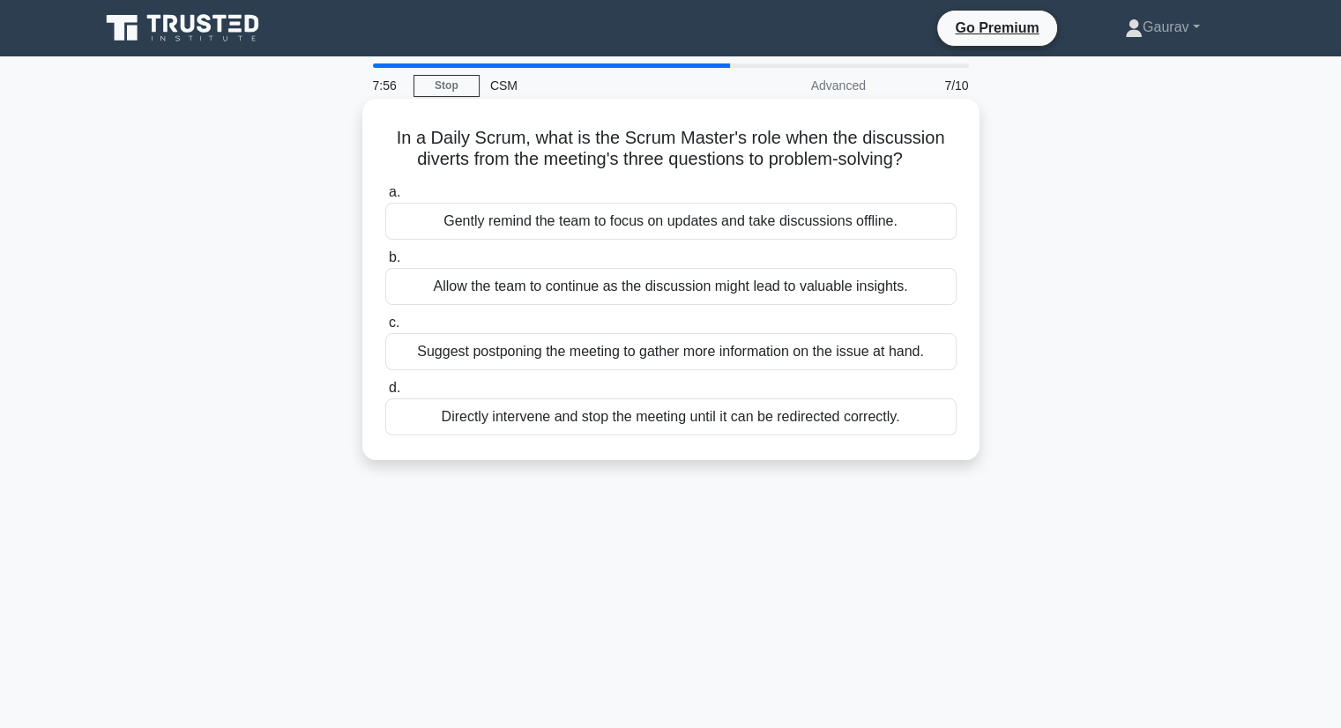
click at [618, 221] on div "Gently remind the team to focus on updates and take discussions offline." at bounding box center [670, 221] width 571 height 37
click at [385, 198] on input "a. Gently remind the team to focus on updates and take discussions offline." at bounding box center [385, 192] width 0 height 11
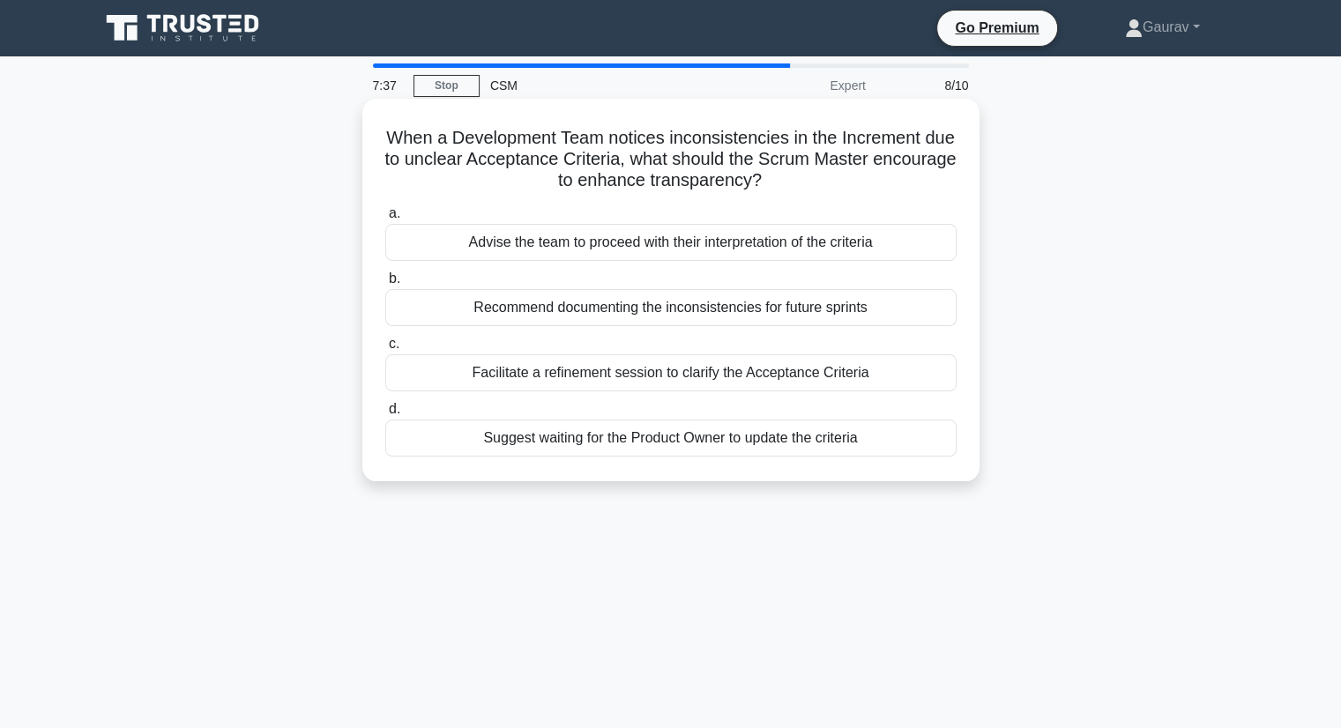
click at [642, 375] on div "Facilitate a refinement session to clarify the Acceptance Criteria" at bounding box center [670, 372] width 571 height 37
click at [385, 350] on input "c. Facilitate a refinement session to clarify the Acceptance Criteria" at bounding box center [385, 343] width 0 height 11
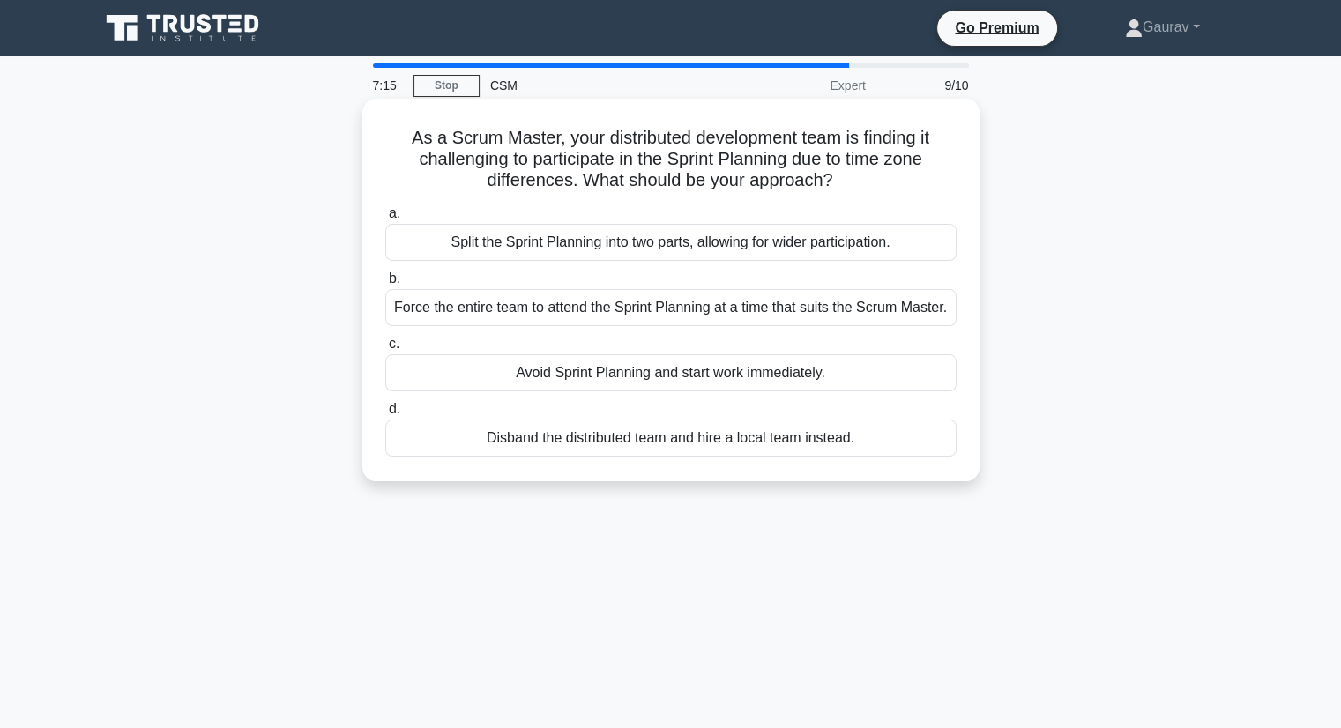
click at [672, 249] on div "Split the Sprint Planning into two parts, allowing for wider participation." at bounding box center [670, 242] width 571 height 37
click at [385, 219] on input "a. Split the Sprint Planning into two parts, allowing for wider participation." at bounding box center [385, 213] width 0 height 11
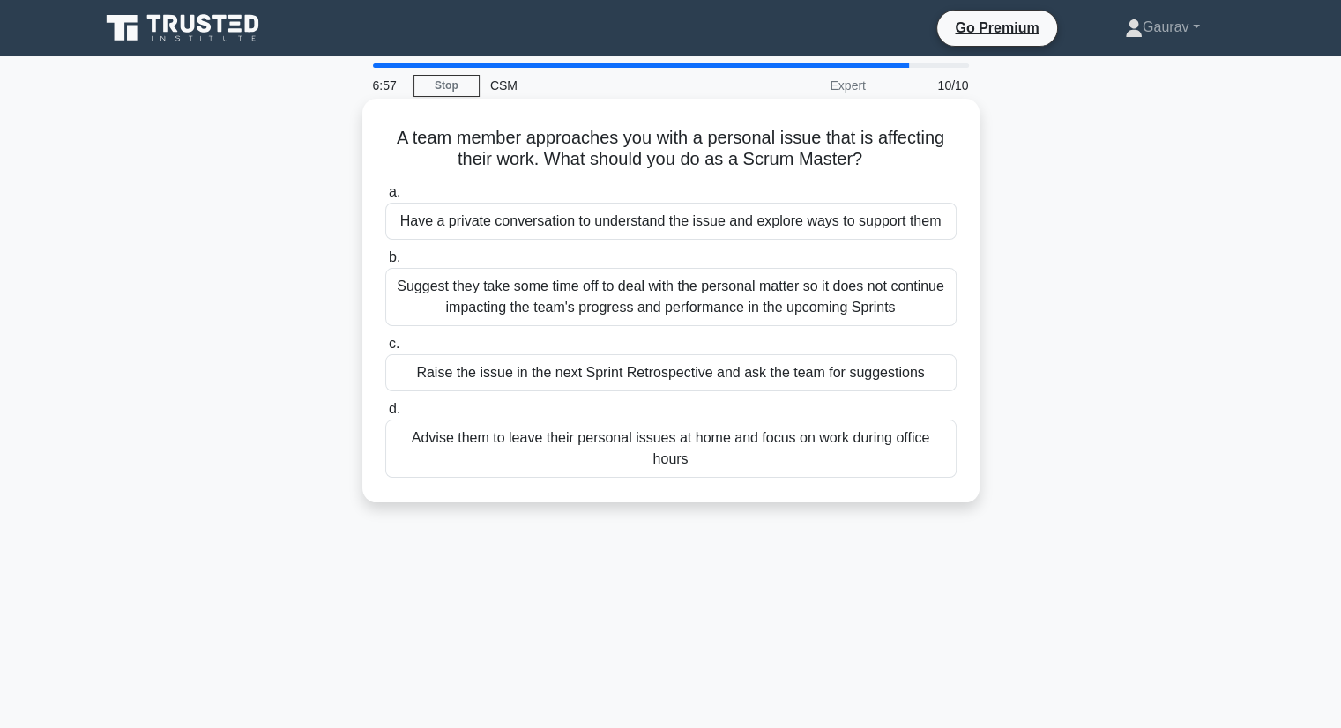
click at [693, 306] on div "Suggest they take some time off to deal with the personal matter so it does not…" at bounding box center [670, 297] width 571 height 58
click at [385, 264] on input "b. Suggest they take some time off to deal with the personal matter so it does …" at bounding box center [385, 257] width 0 height 11
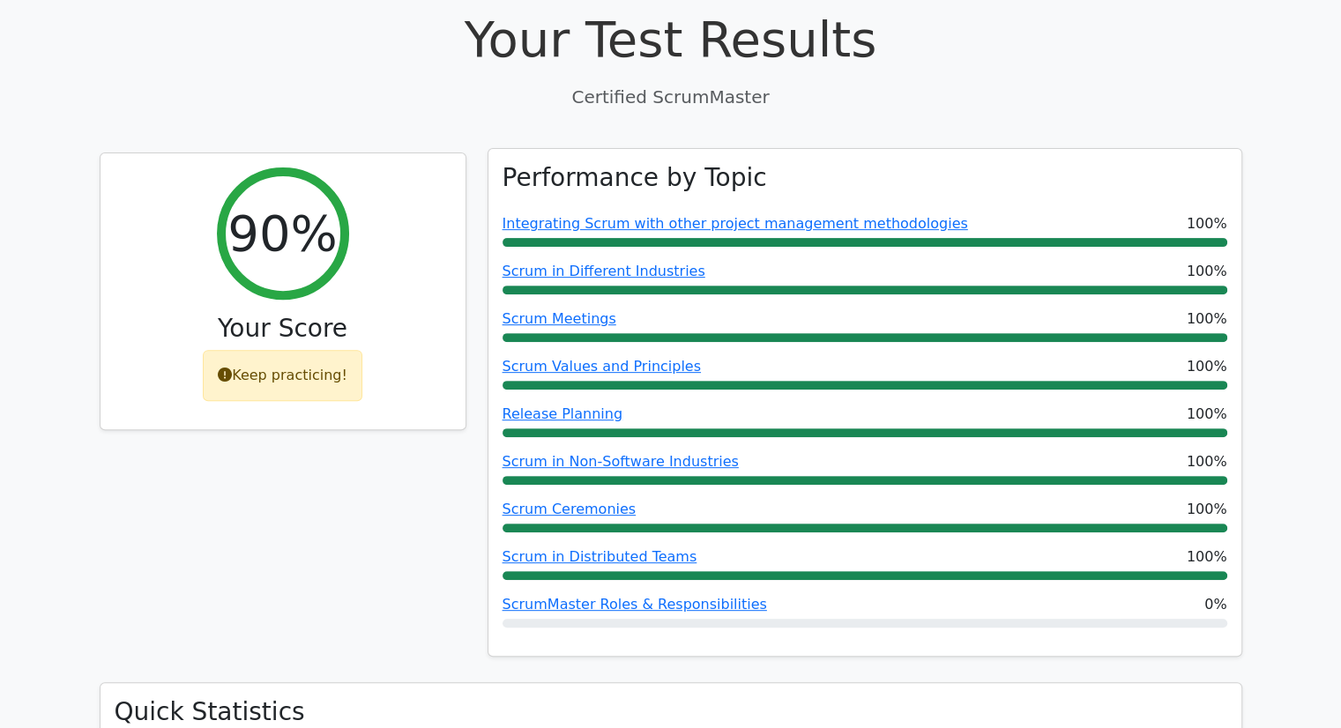
scroll to position [881, 0]
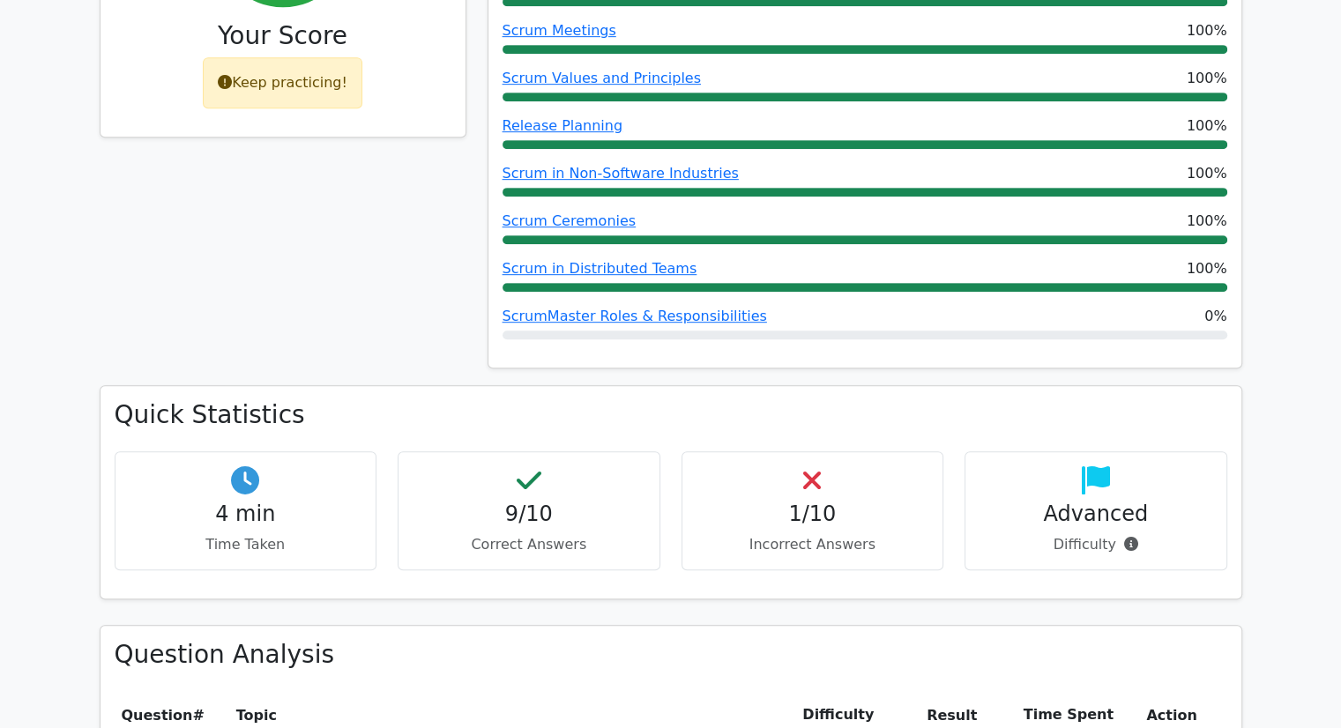
click at [831, 501] on h4 "1/10" at bounding box center [812, 514] width 233 height 26
click at [811, 451] on div "1/10 Incorrect Answers" at bounding box center [812, 510] width 263 height 119
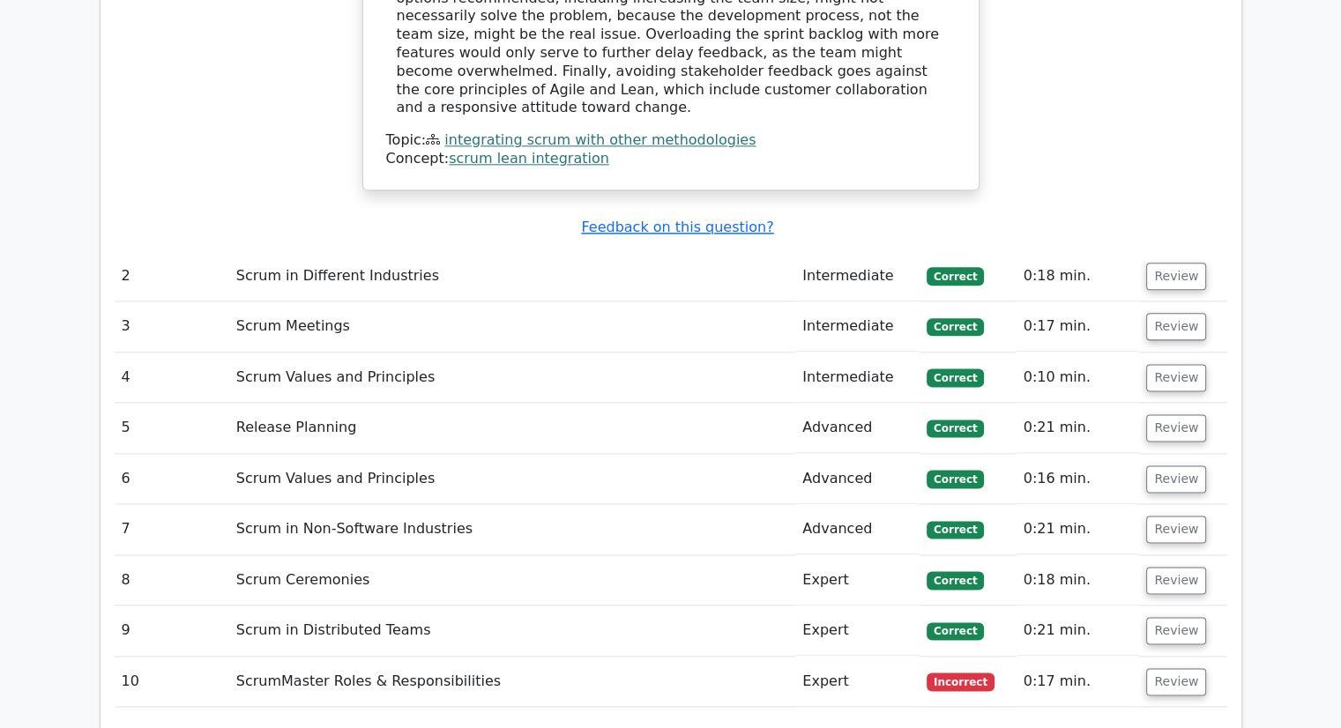
scroll to position [2468, 0]
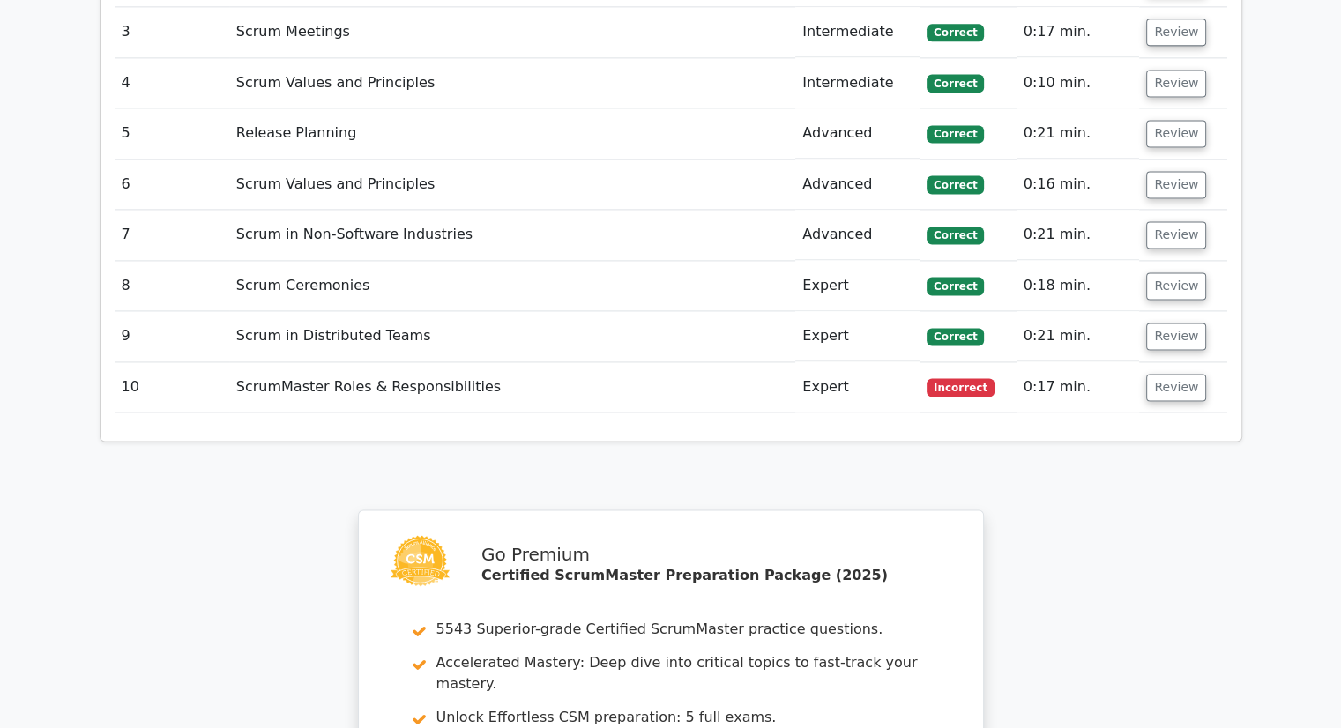
click at [369, 362] on td "ScrumMaster Roles & Responsibilities" at bounding box center [512, 387] width 567 height 50
click at [1158, 374] on button "Review" at bounding box center [1176, 387] width 60 height 27
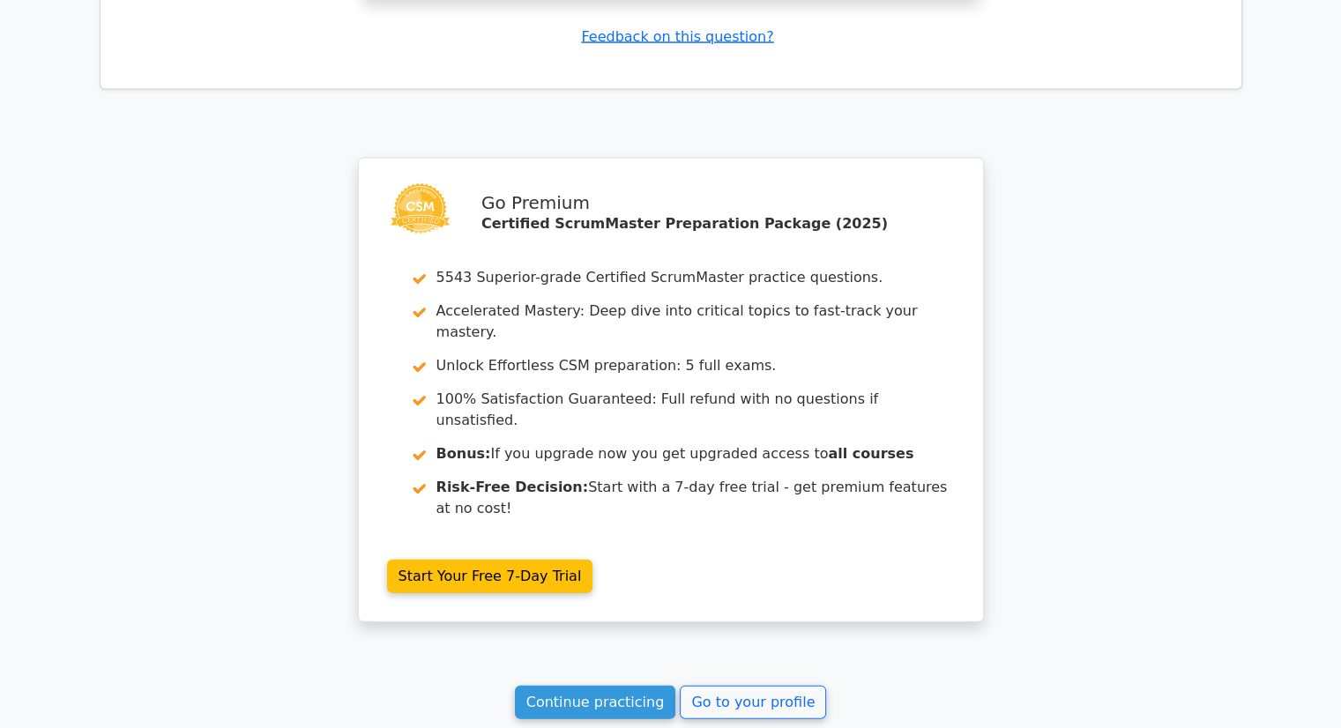
scroll to position [3652, 0]
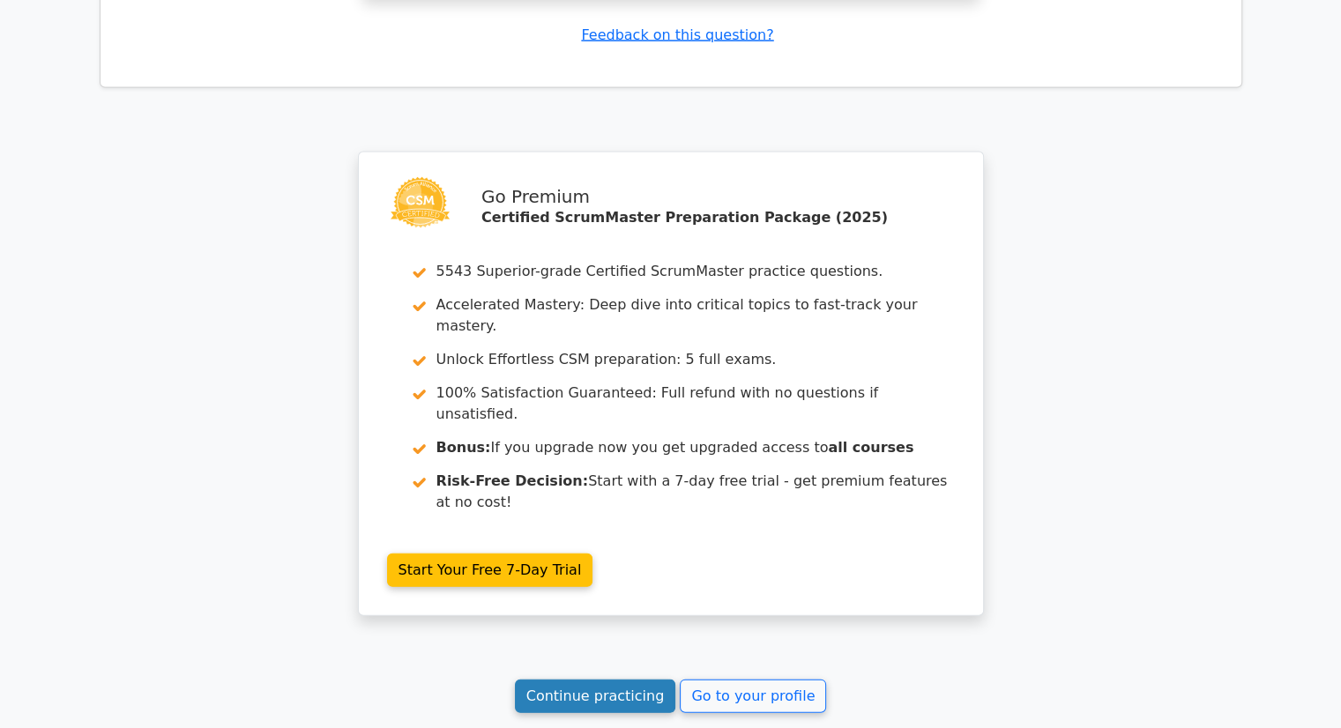
click at [576, 680] on link "Continue practicing" at bounding box center [595, 696] width 161 height 33
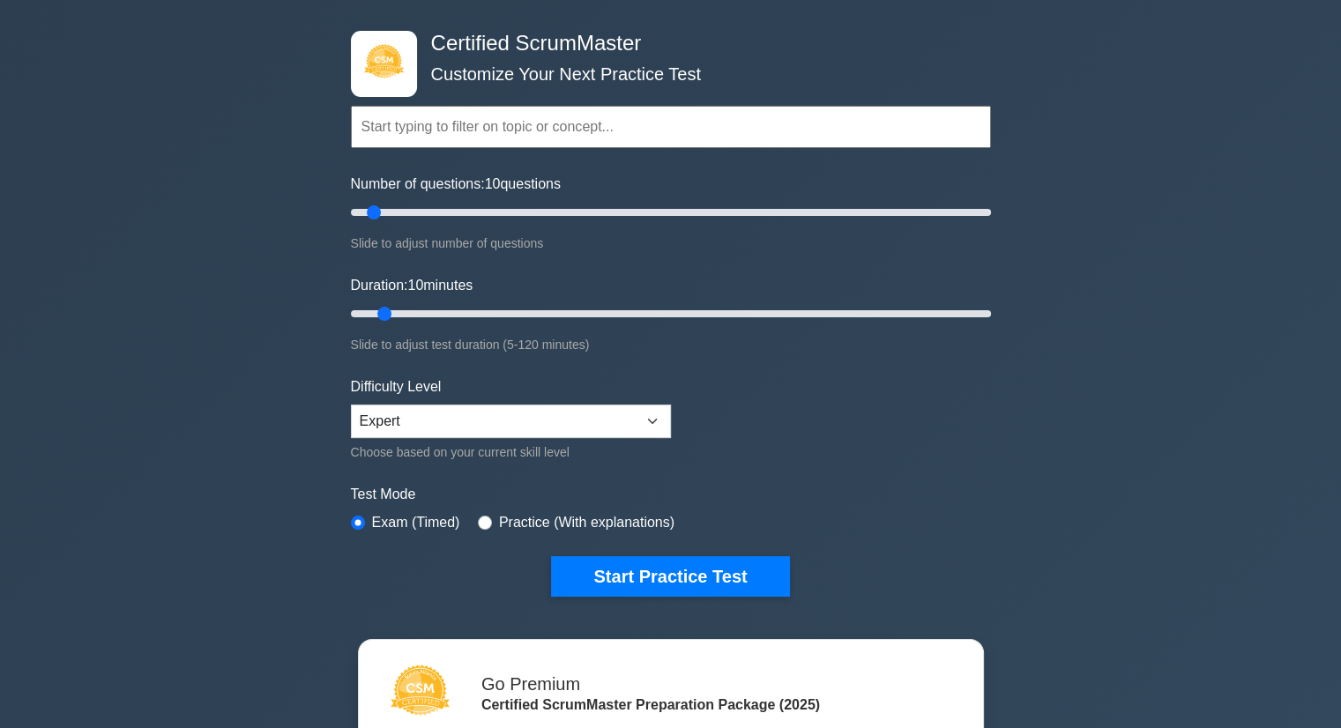
scroll to position [176, 0]
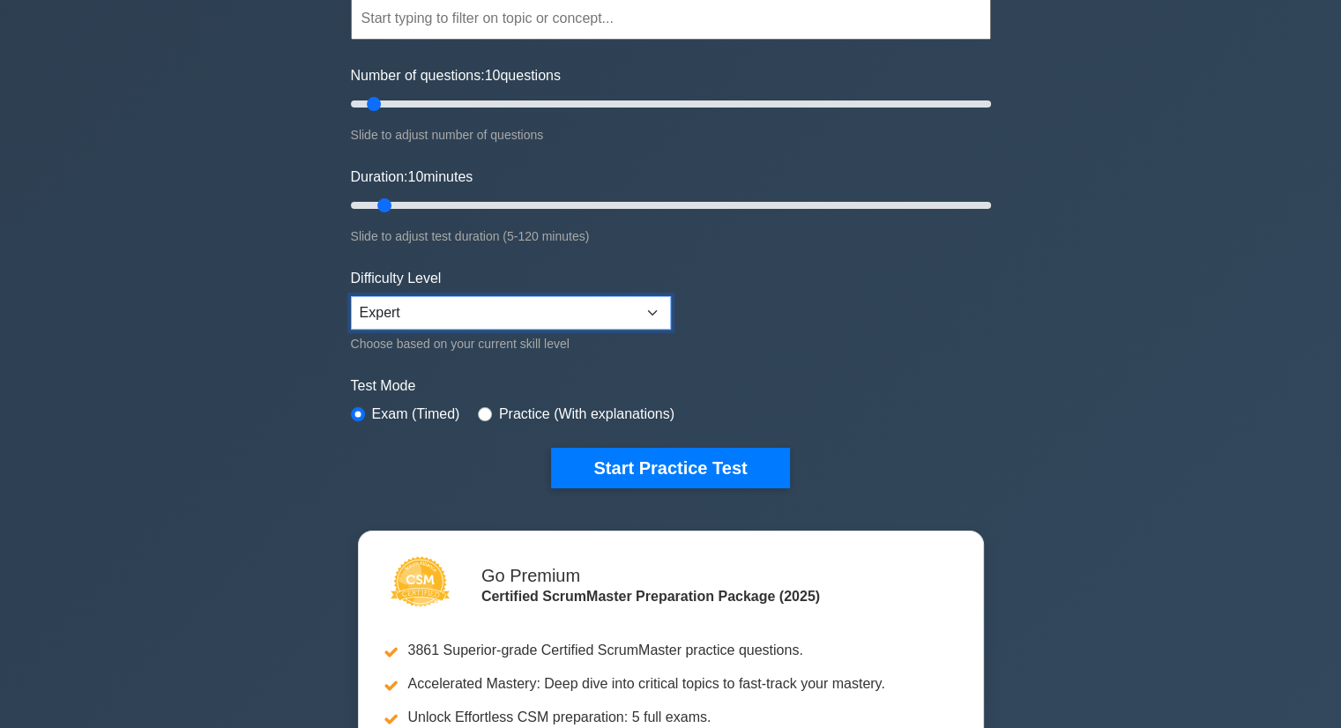
click at [652, 309] on select "Beginner Intermediate Expert" at bounding box center [511, 312] width 320 height 33
select select "beginner"
click at [351, 296] on select "Beginner Intermediate Expert" at bounding box center [511, 312] width 320 height 33
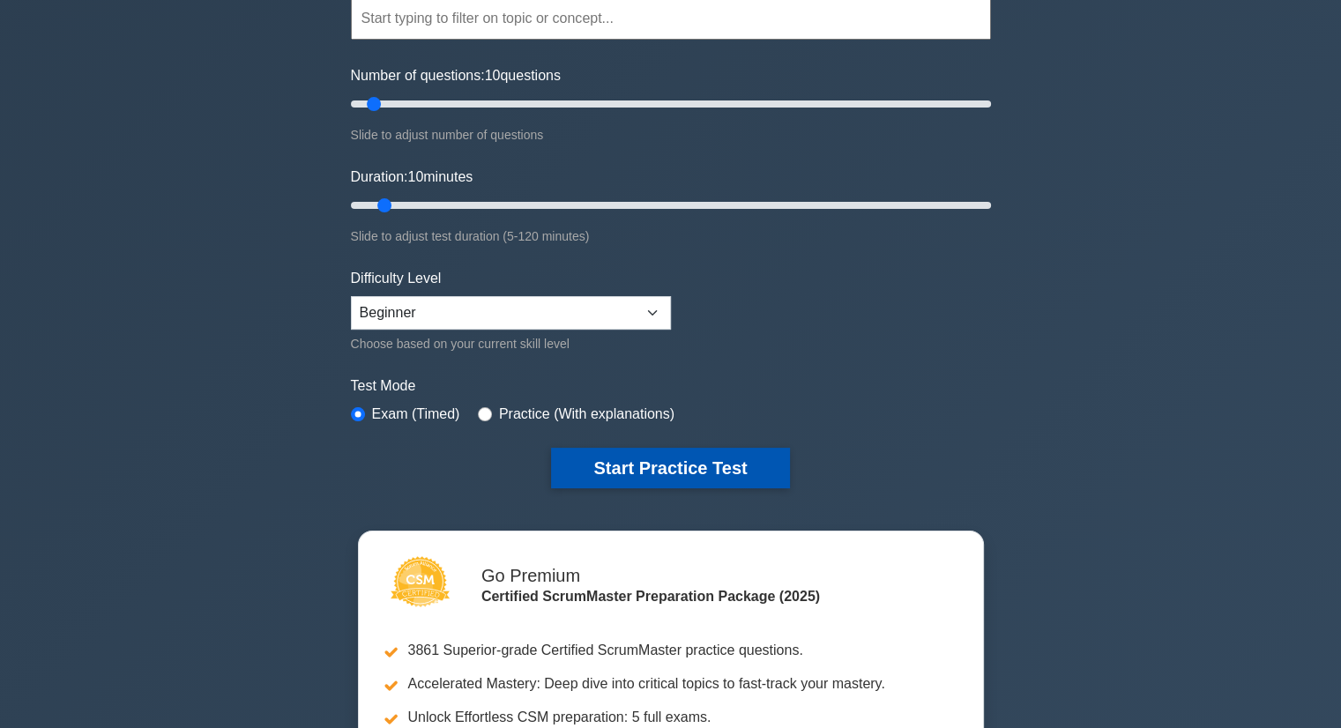
click at [658, 459] on button "Start Practice Test" at bounding box center [670, 468] width 238 height 41
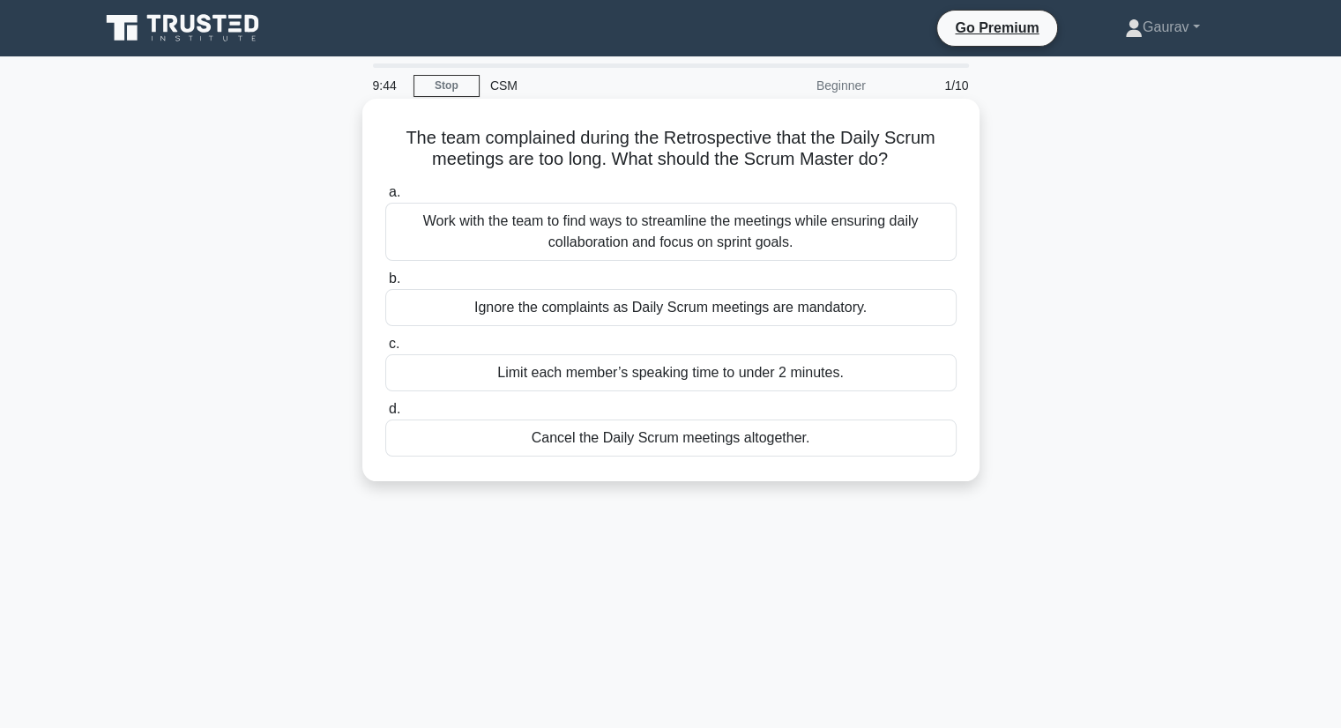
click at [661, 237] on div "Work with the team to find ways to streamline the meetings while ensuring daily…" at bounding box center [670, 232] width 571 height 58
click at [385, 198] on input "a. Work with the team to find ways to streamline the meetings while ensuring da…" at bounding box center [385, 192] width 0 height 11
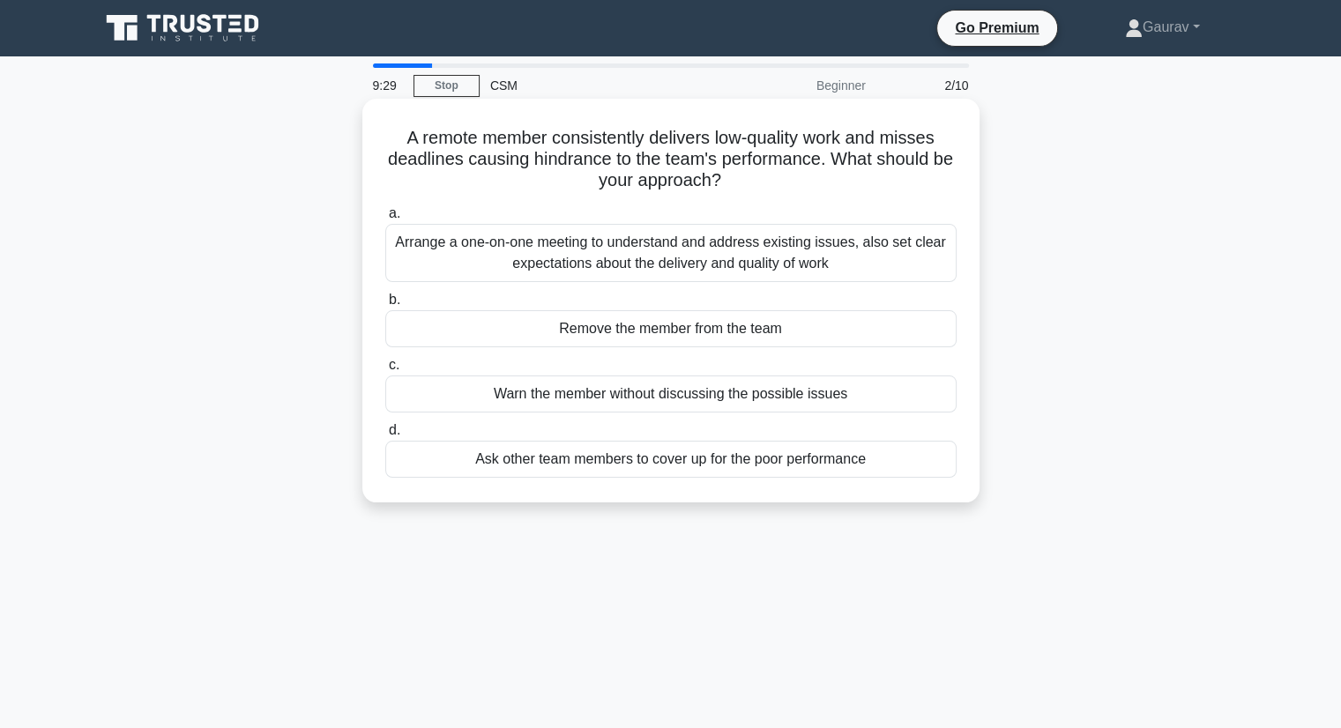
click at [646, 259] on div "Arrange a one-on-one meeting to understand and address existing issues, also se…" at bounding box center [670, 253] width 571 height 58
click at [385, 219] on input "a. Arrange a one-on-one meeting to understand and address existing issues, also…" at bounding box center [385, 213] width 0 height 11
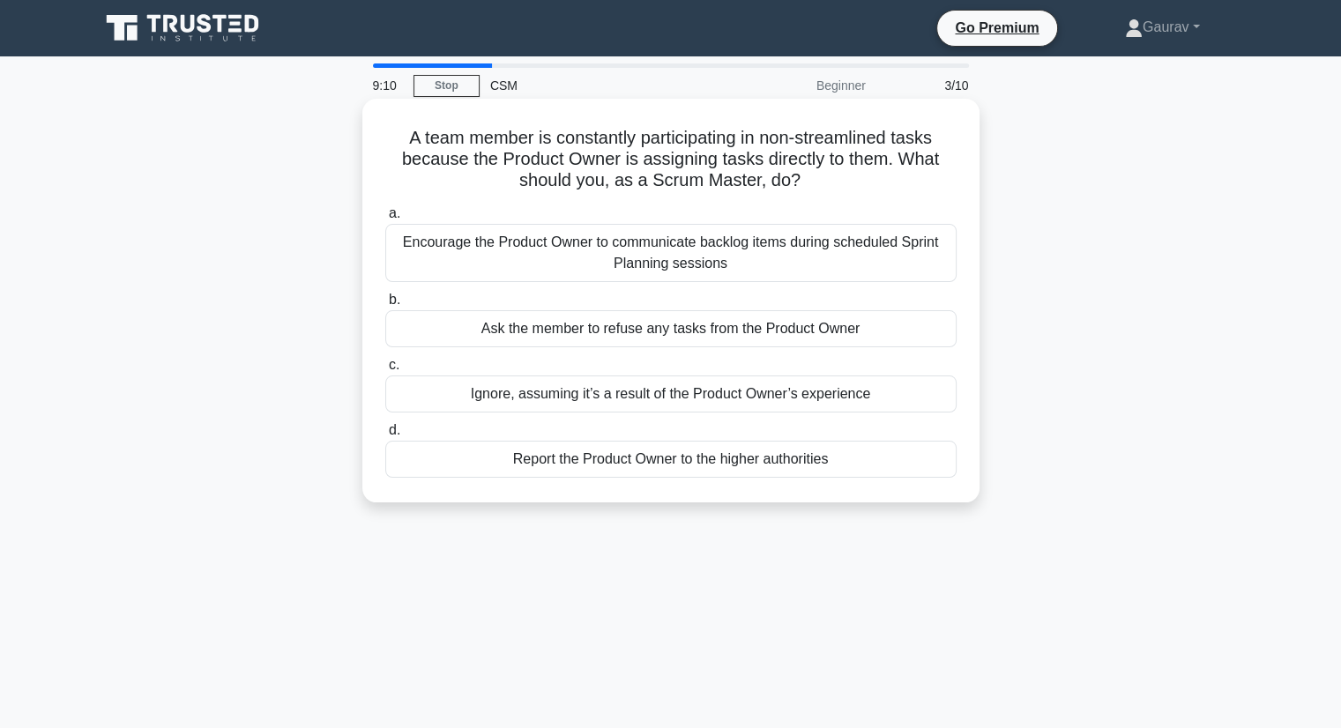
click at [677, 257] on div "Encourage the Product Owner to communicate backlog items during scheduled Sprin…" at bounding box center [670, 253] width 571 height 58
click at [385, 219] on input "a. Encourage the Product Owner to communicate backlog items during scheduled Sp…" at bounding box center [385, 213] width 0 height 11
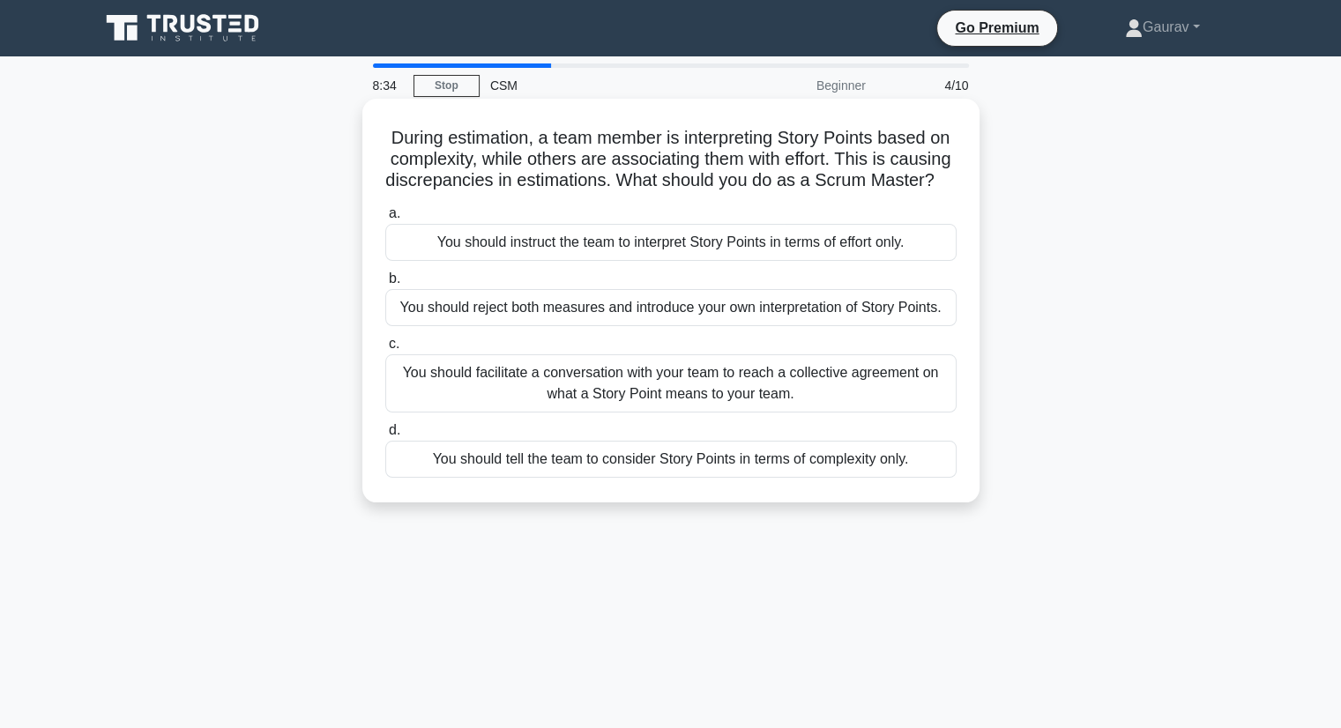
click at [640, 407] on div "You should facilitate a conversation with your team to reach a collective agree…" at bounding box center [670, 383] width 571 height 58
click at [385, 350] on input "c. You should facilitate a conversation with your team to reach a collective ag…" at bounding box center [385, 343] width 0 height 11
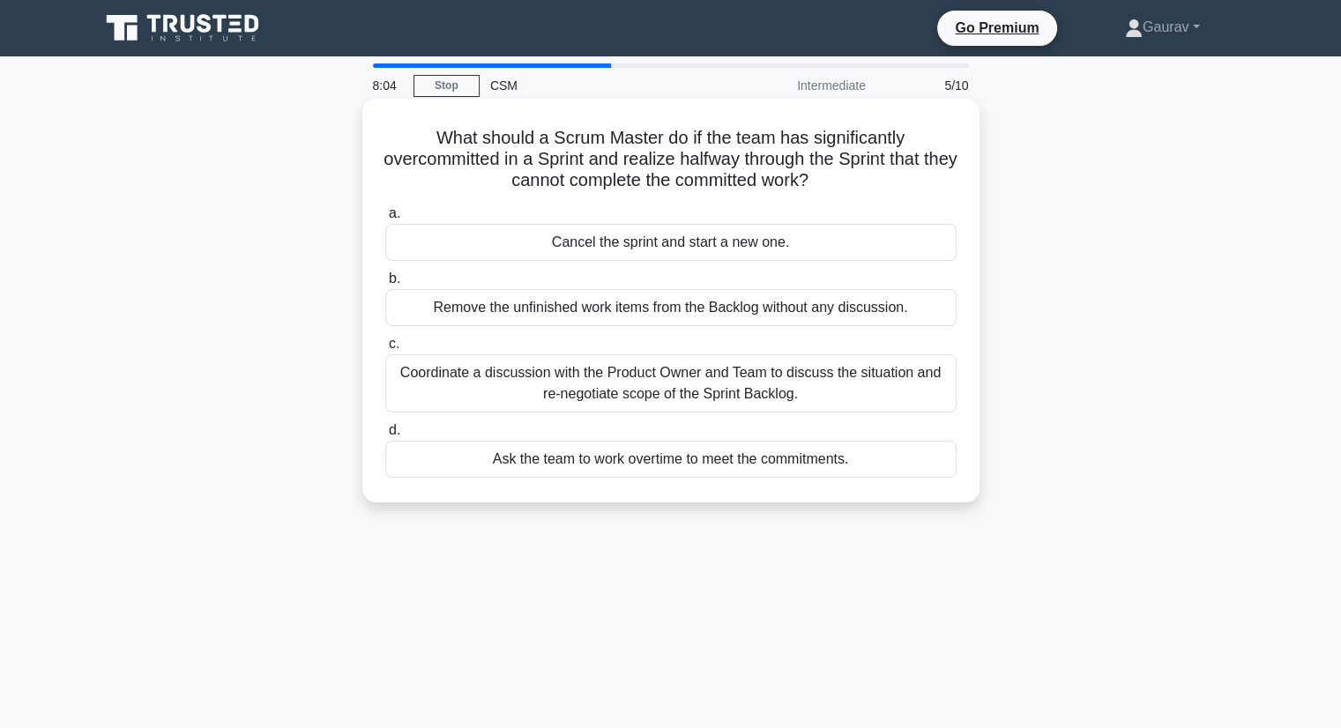
click at [685, 381] on div "Coordinate a discussion with the Product Owner and Team to discuss the situatio…" at bounding box center [670, 383] width 571 height 58
click at [385, 350] on input "c. Coordinate a discussion with the Product Owner and Team to discuss the situa…" at bounding box center [385, 343] width 0 height 11
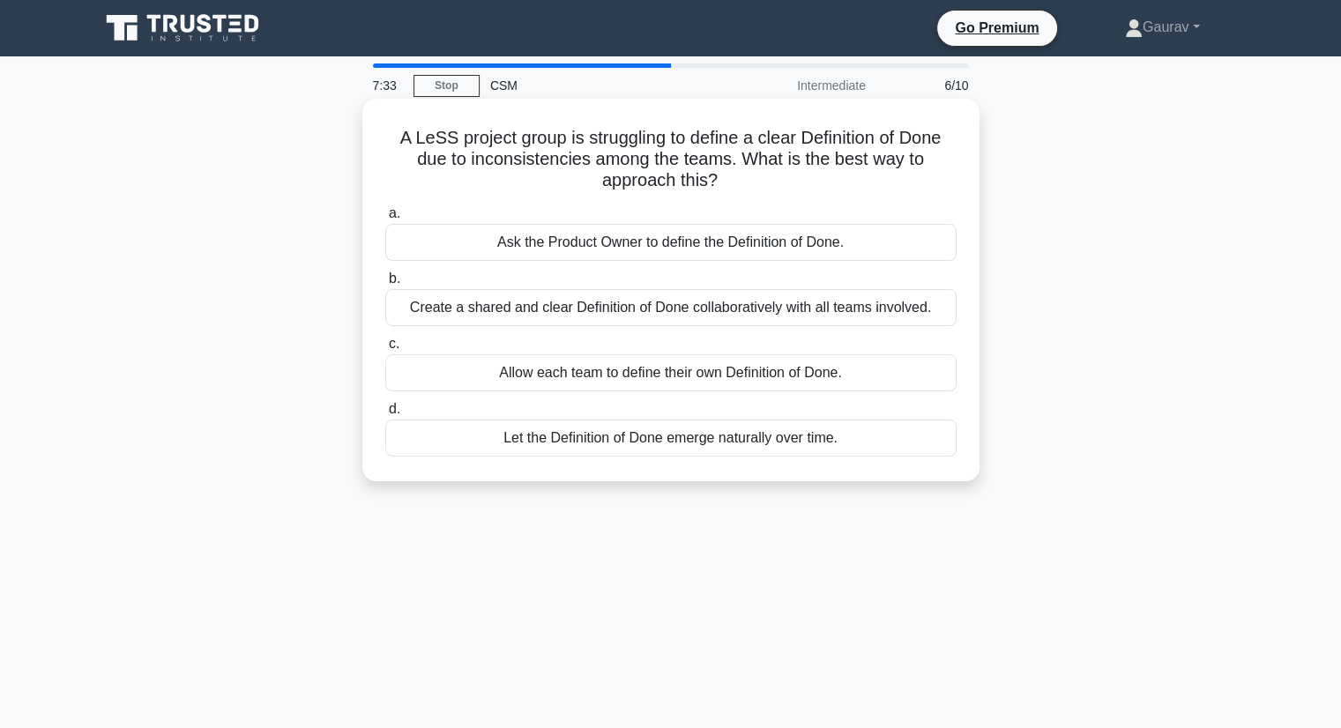
click at [664, 315] on div "Create a shared and clear Definition of Done collaboratively with all teams inv…" at bounding box center [670, 307] width 571 height 37
click at [385, 285] on input "b. Create a shared and clear Definition of Done collaboratively with all teams …" at bounding box center [385, 278] width 0 height 11
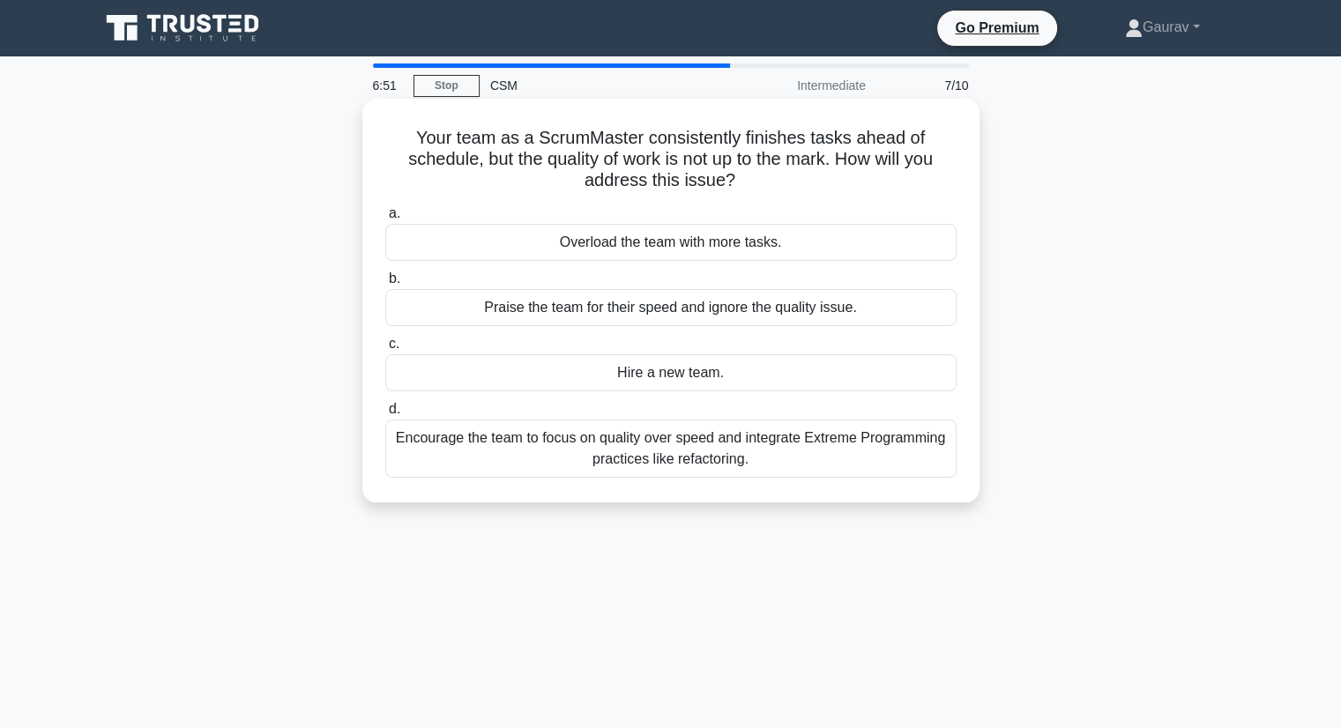
click at [635, 452] on div "Encourage the team to focus on quality over speed and integrate Extreme Program…" at bounding box center [670, 449] width 571 height 58
click at [385, 415] on input "d. Encourage the team to focus on quality over speed and integrate Extreme Prog…" at bounding box center [385, 409] width 0 height 11
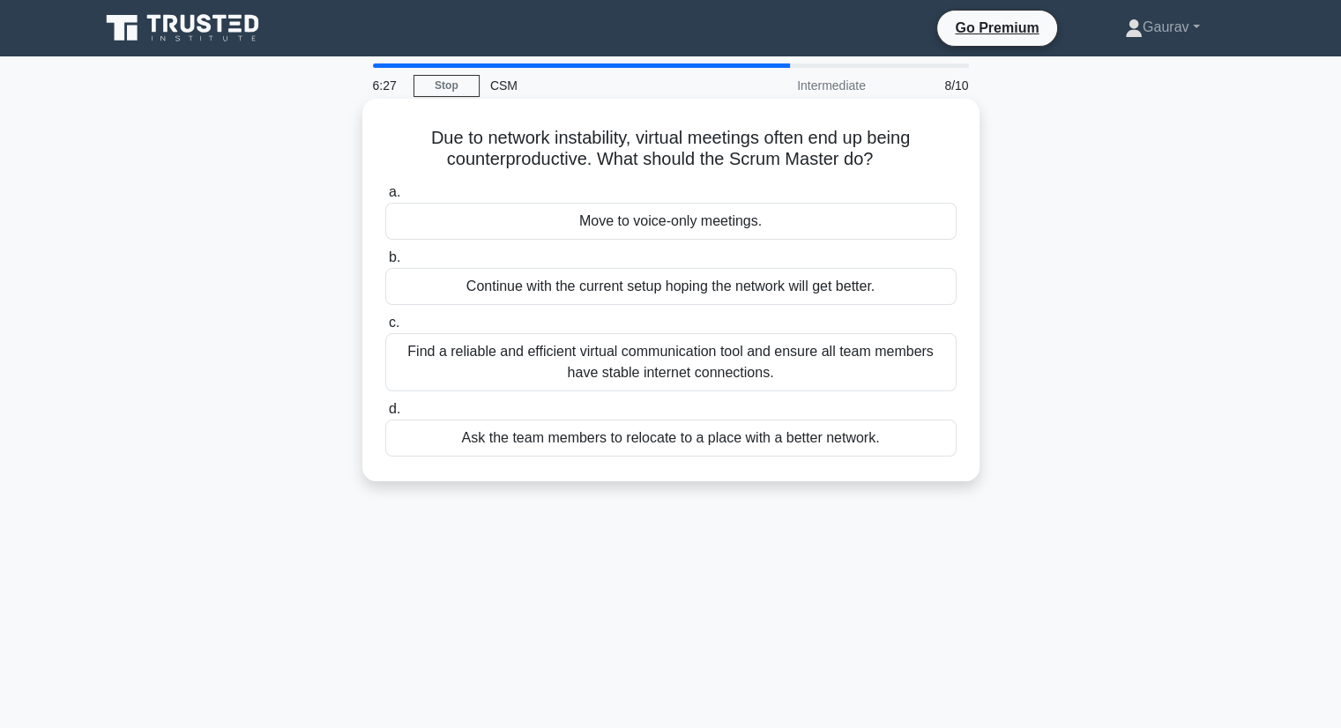
click at [681, 367] on div "Find a reliable and efficient virtual communication tool and ensure all team me…" at bounding box center [670, 362] width 571 height 58
click at [385, 329] on input "c. Find a reliable and efficient virtual communication tool and ensure all team…" at bounding box center [385, 322] width 0 height 11
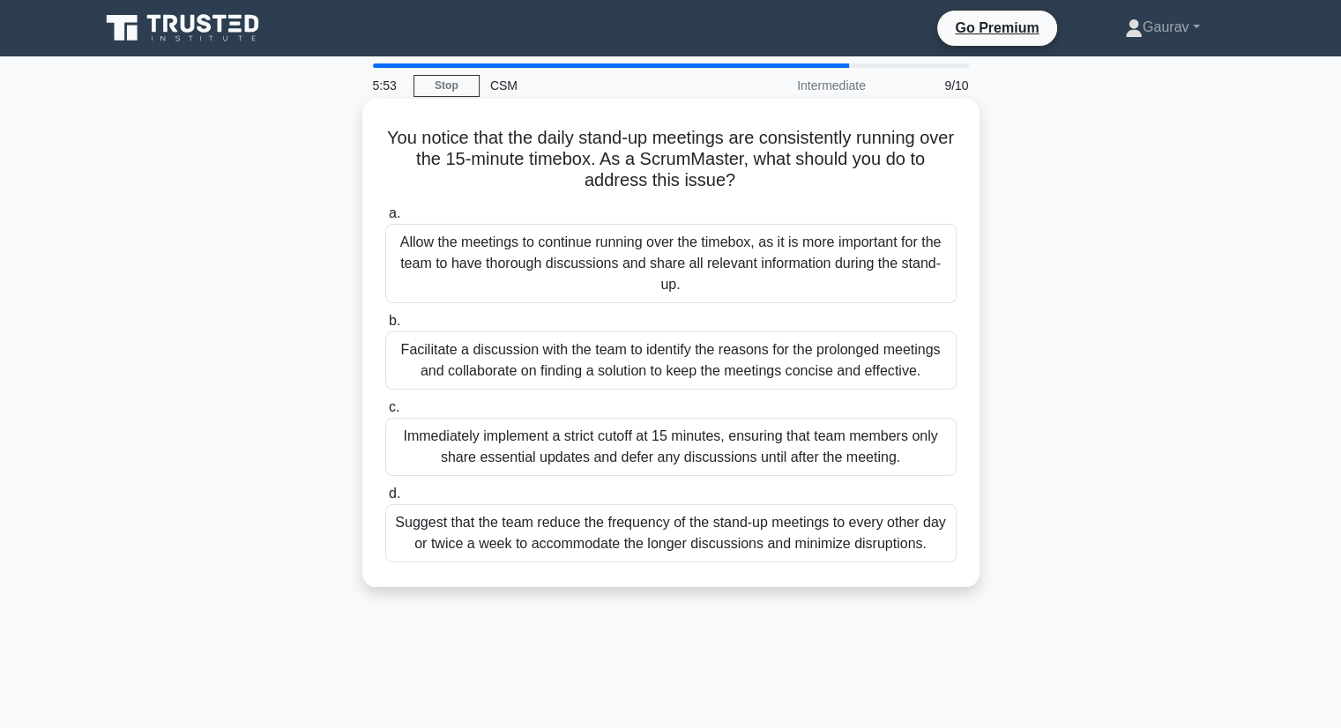
click at [710, 365] on div "Facilitate a discussion with the team to identify the reasons for the prolonged…" at bounding box center [670, 360] width 571 height 58
click at [385, 327] on input "b. Facilitate a discussion with the team to identify the reasons for the prolon…" at bounding box center [385, 321] width 0 height 11
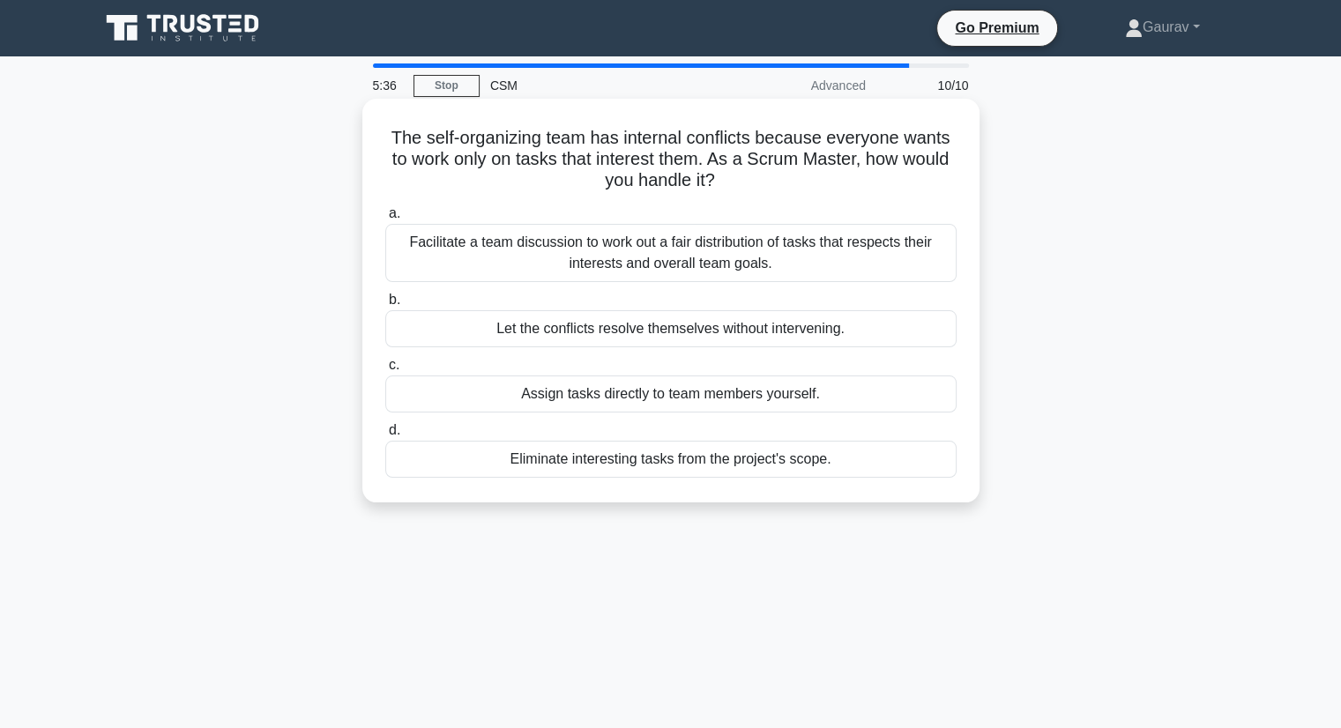
click at [602, 254] on div "Facilitate a team discussion to work out a fair distribution of tasks that resp…" at bounding box center [670, 253] width 571 height 58
click at [385, 219] on input "a. Facilitate a team discussion to work out a fair distribution of tasks that r…" at bounding box center [385, 213] width 0 height 11
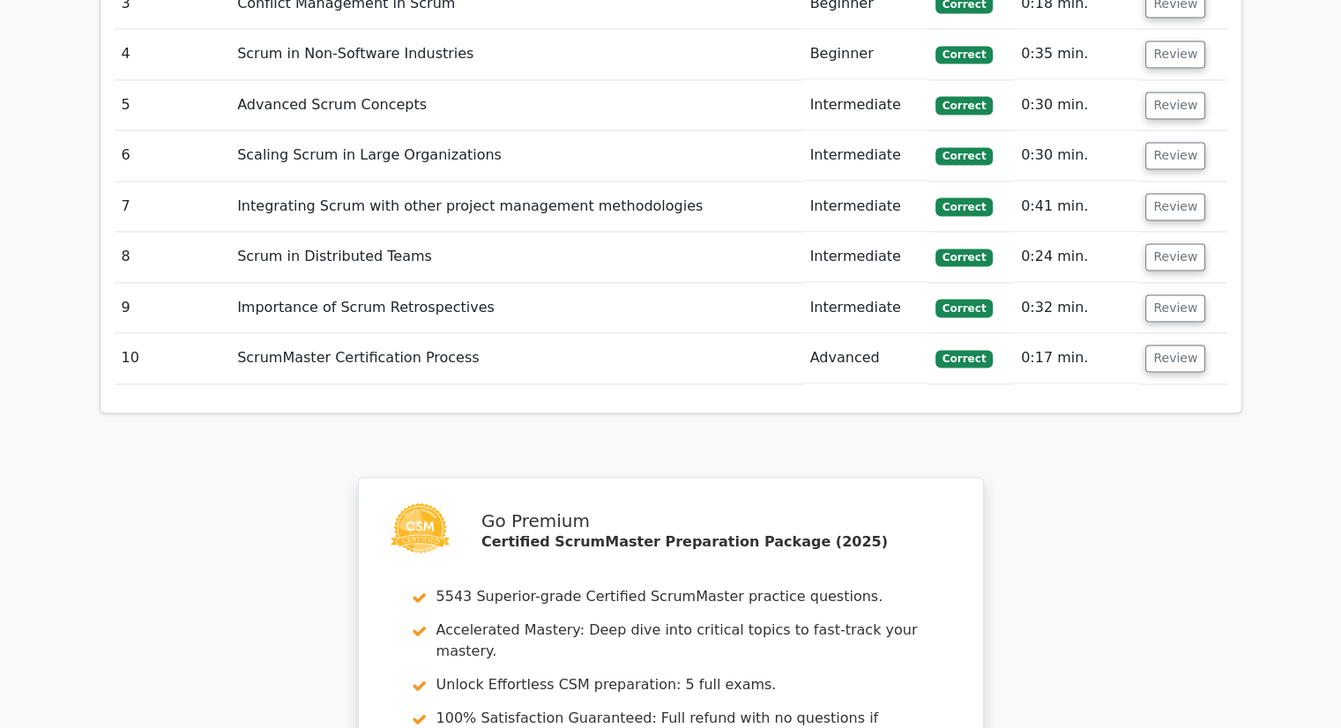
scroll to position [2956, 0]
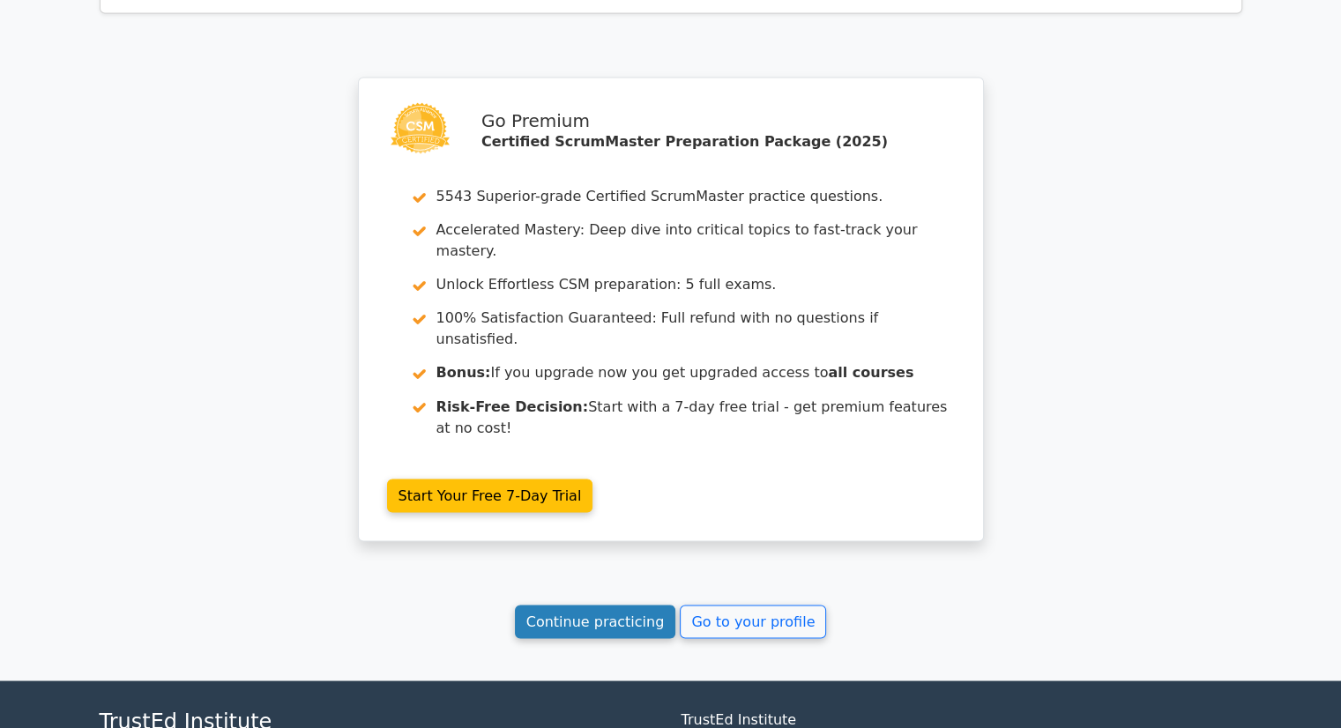
click at [581, 605] on link "Continue practicing" at bounding box center [595, 621] width 161 height 33
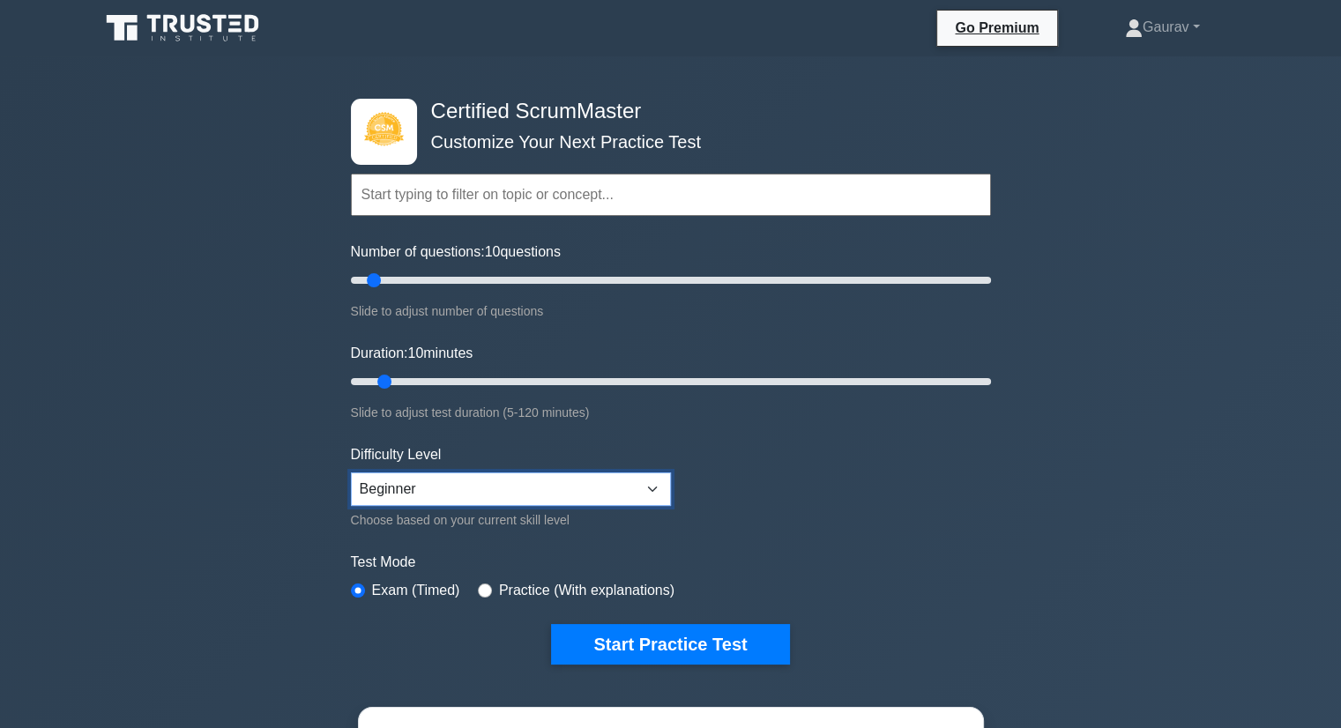
click at [466, 487] on select "Beginner Intermediate Expert" at bounding box center [511, 488] width 320 height 33
select select "intermediate"
click at [351, 472] on select "Beginner Intermediate Expert" at bounding box center [511, 488] width 320 height 33
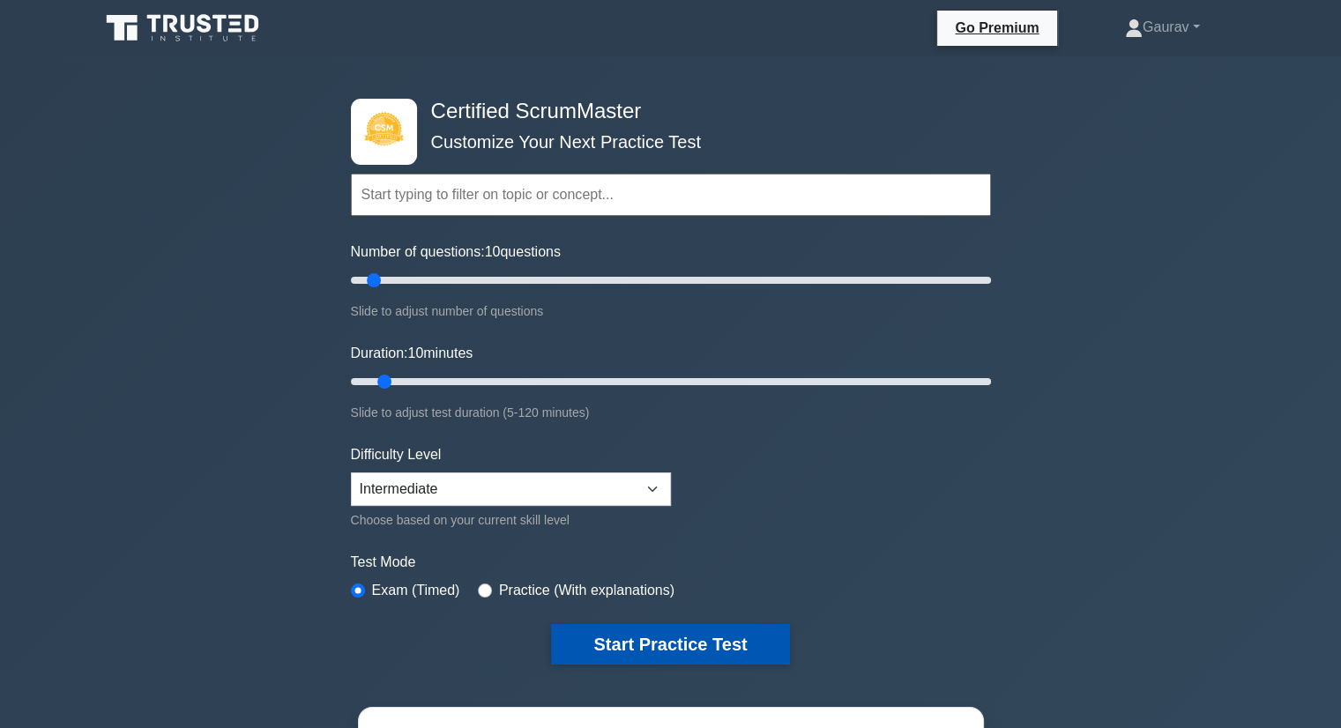
click at [708, 636] on button "Start Practice Test" at bounding box center [670, 644] width 238 height 41
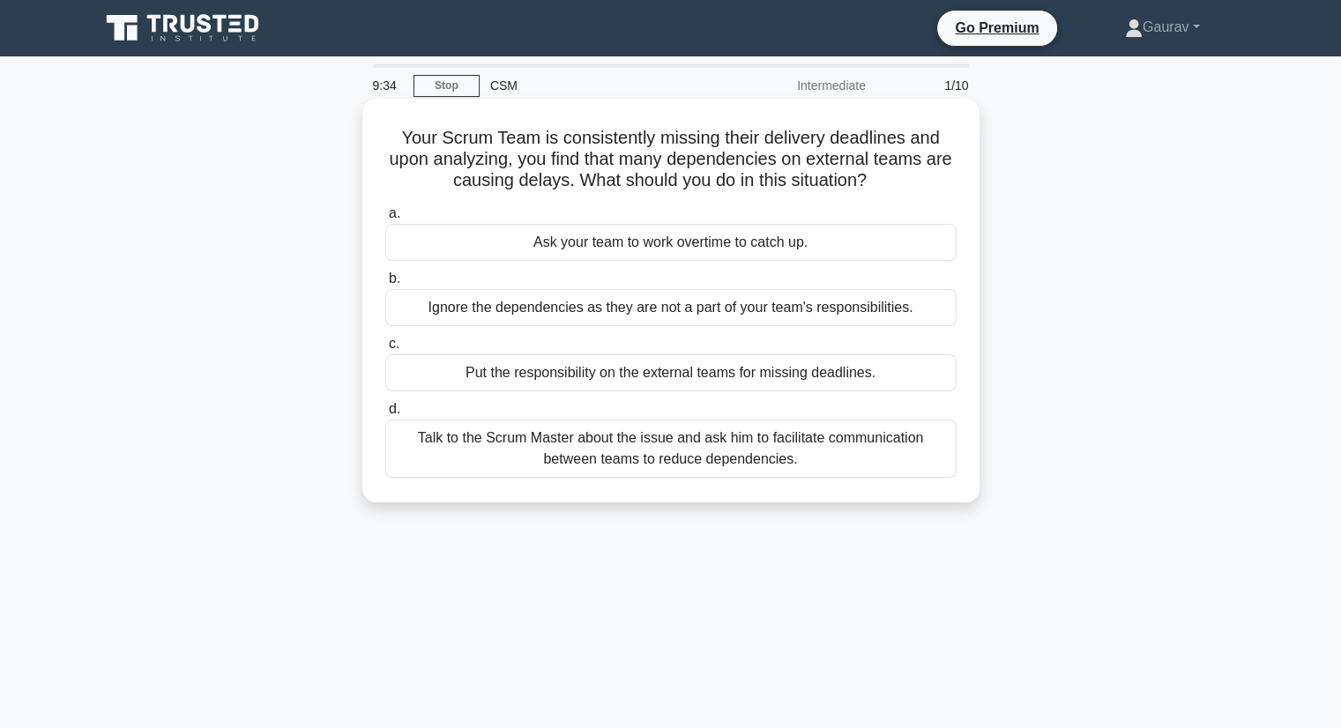
click at [631, 452] on div "Talk to the Scrum Master about the issue and ask him to facilitate communicatio…" at bounding box center [670, 449] width 571 height 58
click at [385, 415] on input "d. Talk to the Scrum Master about the issue and ask him to facilitate communica…" at bounding box center [385, 409] width 0 height 11
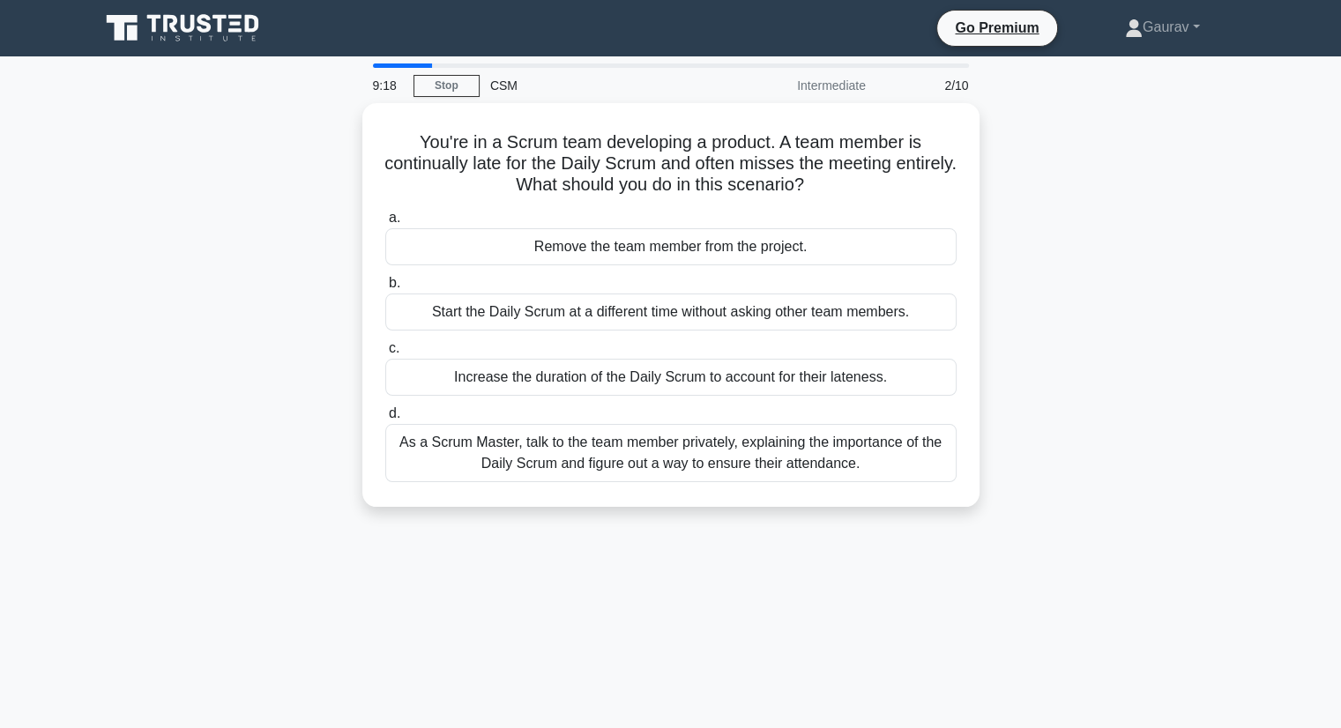
click at [631, 452] on div "As a Scrum Master, talk to the team member privately, explaining the importance…" at bounding box center [670, 453] width 571 height 58
click at [385, 420] on input "d. As a Scrum Master, talk to the team member privately, explaining the importa…" at bounding box center [385, 413] width 0 height 11
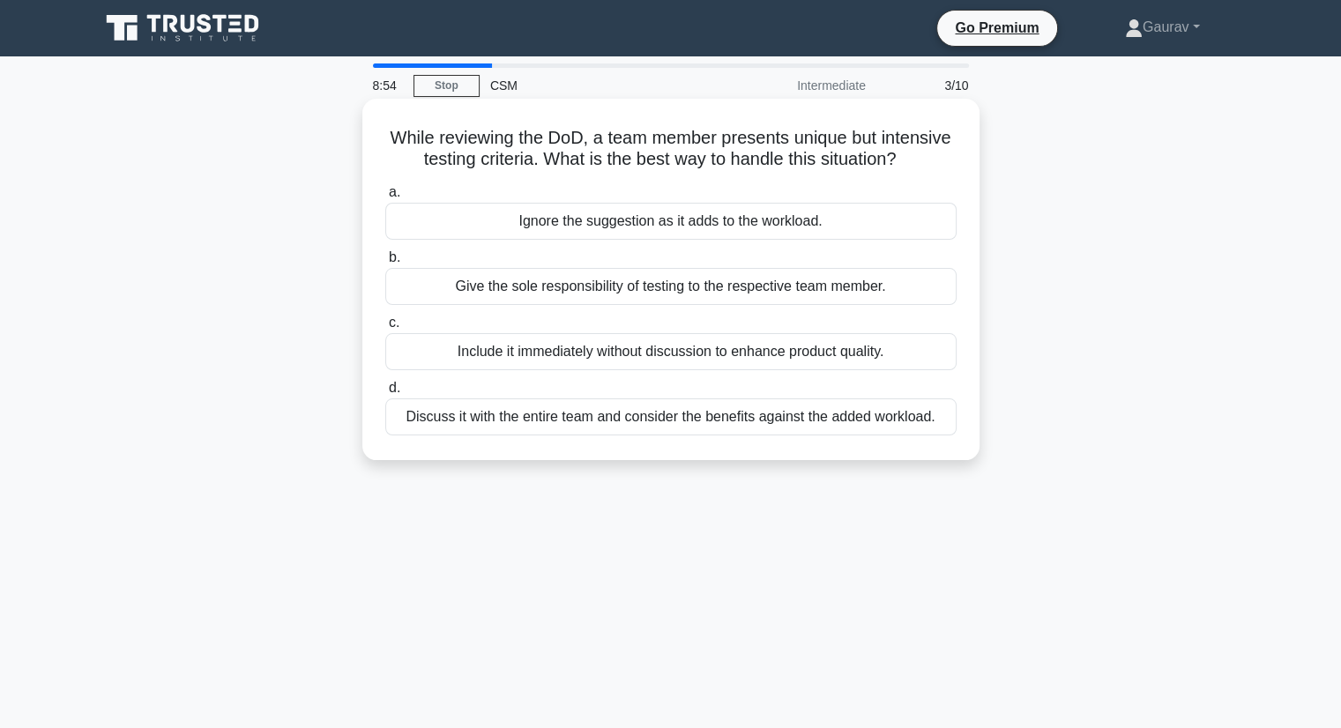
click at [533, 435] on div "Discuss it with the entire team and consider the benefits against the added wor…" at bounding box center [670, 416] width 571 height 37
click at [385, 394] on input "d. Discuss it with the entire team and consider the benefits against the added …" at bounding box center [385, 388] width 0 height 11
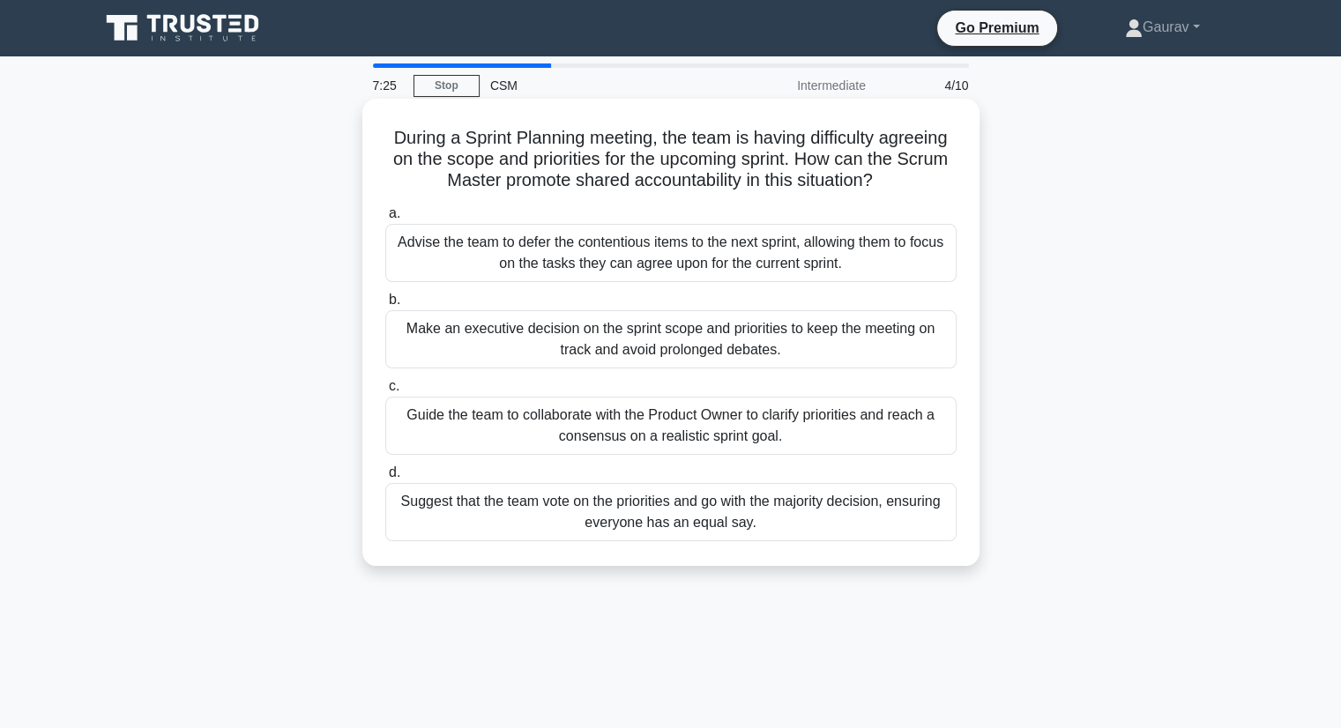
click at [707, 410] on div "Guide the team to collaborate with the Product Owner to clarify priorities and …" at bounding box center [670, 426] width 571 height 58
click at [385, 392] on input "c. Guide the team to collaborate with the Product Owner to clarify priorities a…" at bounding box center [385, 386] width 0 height 11
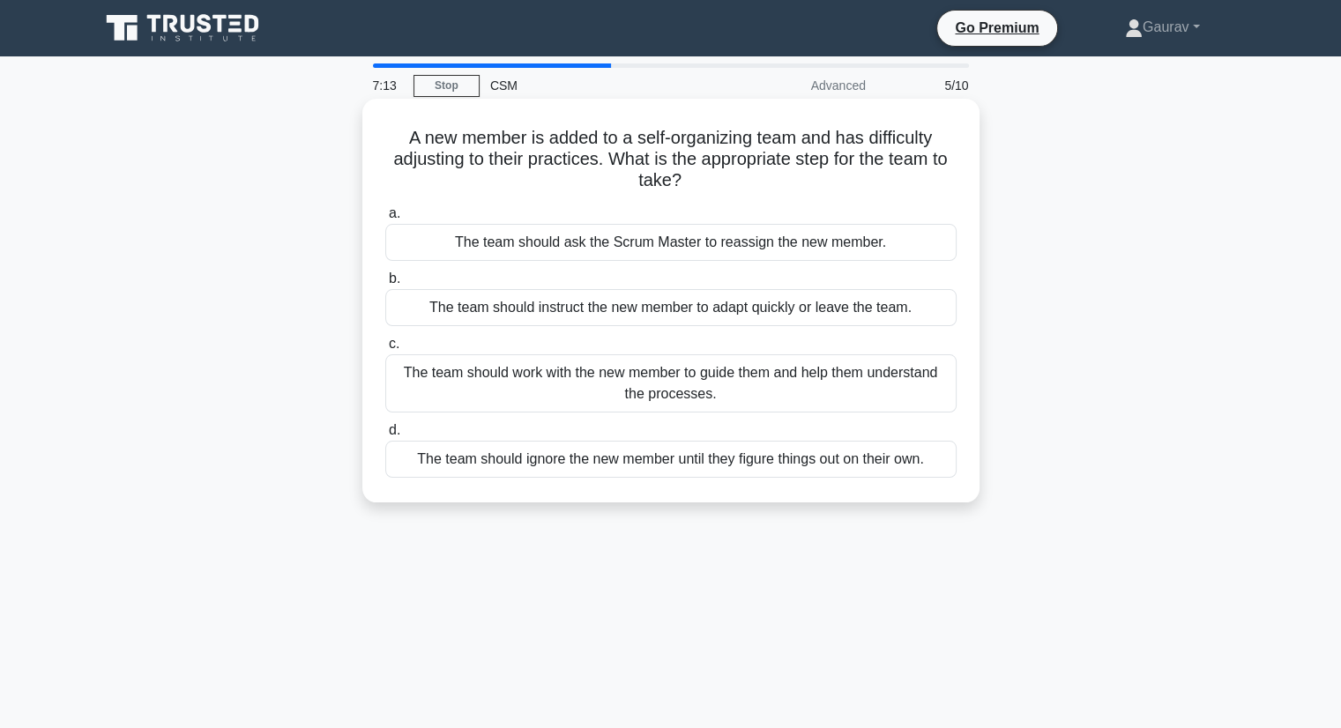
click at [704, 390] on div "The team should work with the new member to guide them and help them understand…" at bounding box center [670, 383] width 571 height 58
click at [385, 350] on input "c. The team should work with the new member to guide them and help them underst…" at bounding box center [385, 343] width 0 height 11
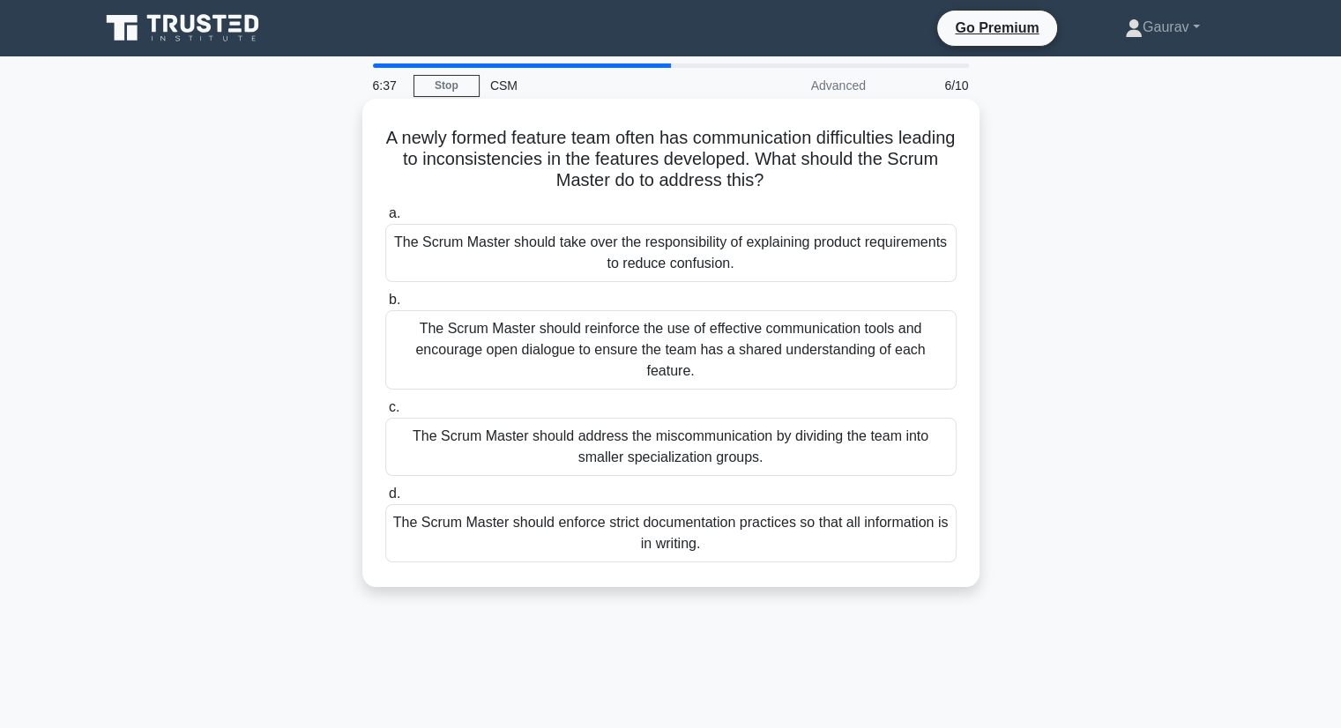
click at [714, 337] on div "The Scrum Master should reinforce the use of effective communication tools and …" at bounding box center [670, 349] width 571 height 79
click at [385, 306] on input "b. The Scrum Master should reinforce the use of effective communication tools a…" at bounding box center [385, 299] width 0 height 11
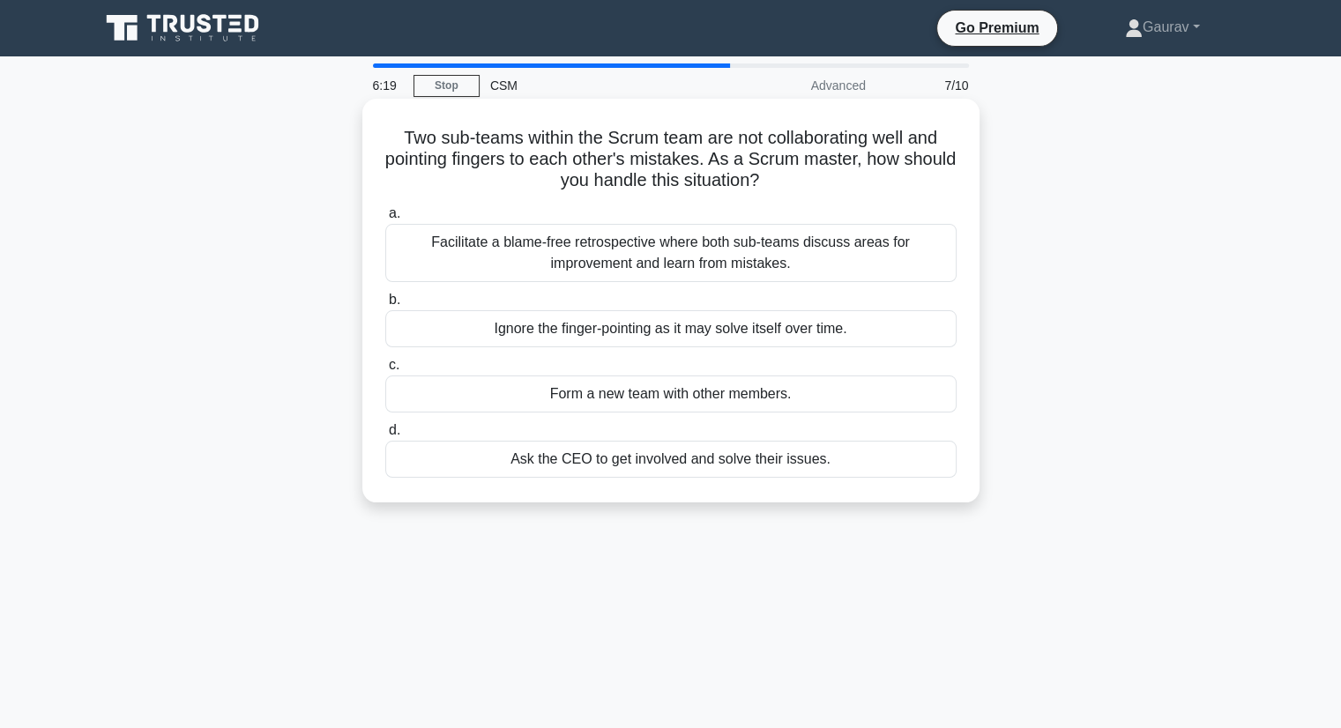
click at [612, 249] on div "Facilitate a blame-free retrospective where both sub-teams discuss areas for im…" at bounding box center [670, 253] width 571 height 58
click at [385, 219] on input "a. Facilitate a blame-free retrospective where both sub-teams discuss areas for…" at bounding box center [385, 213] width 0 height 11
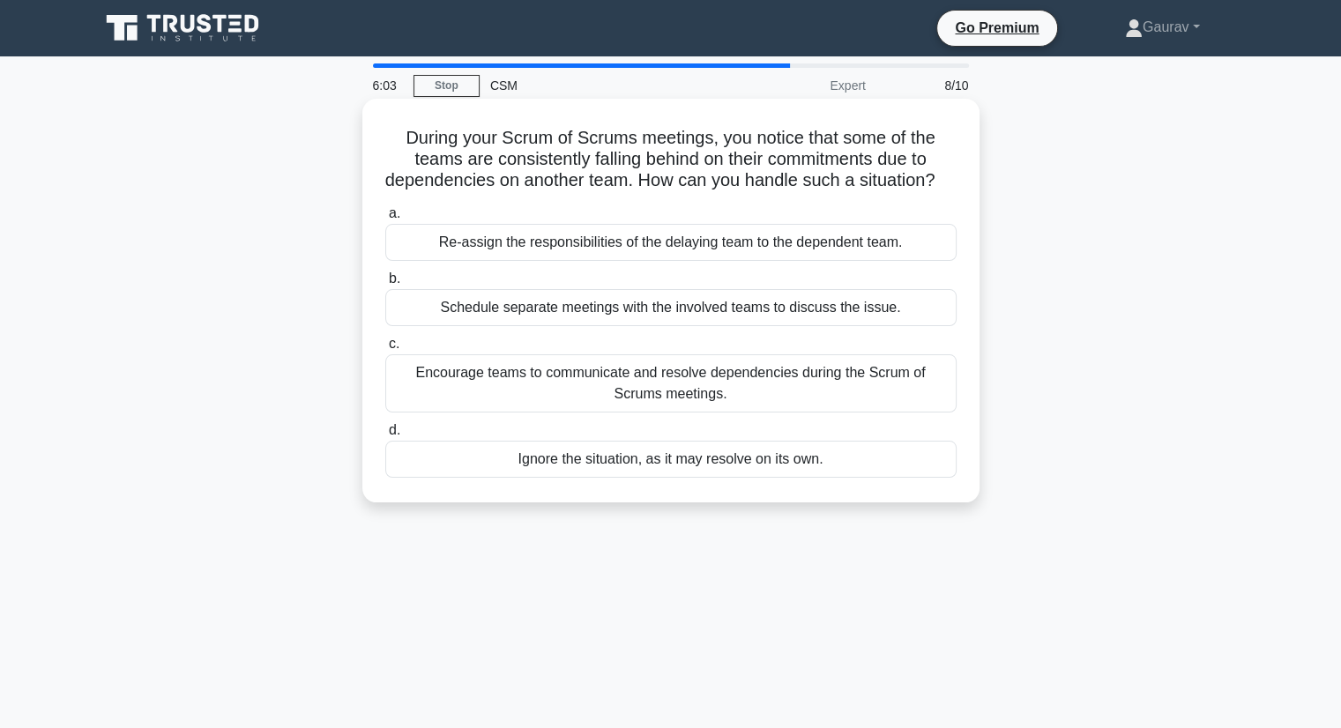
click at [680, 412] on div "Encourage teams to communicate and resolve dependencies during the Scrum of Scr…" at bounding box center [670, 383] width 571 height 58
click at [385, 350] on input "c. Encourage teams to communicate and resolve dependencies during the Scrum of …" at bounding box center [385, 343] width 0 height 11
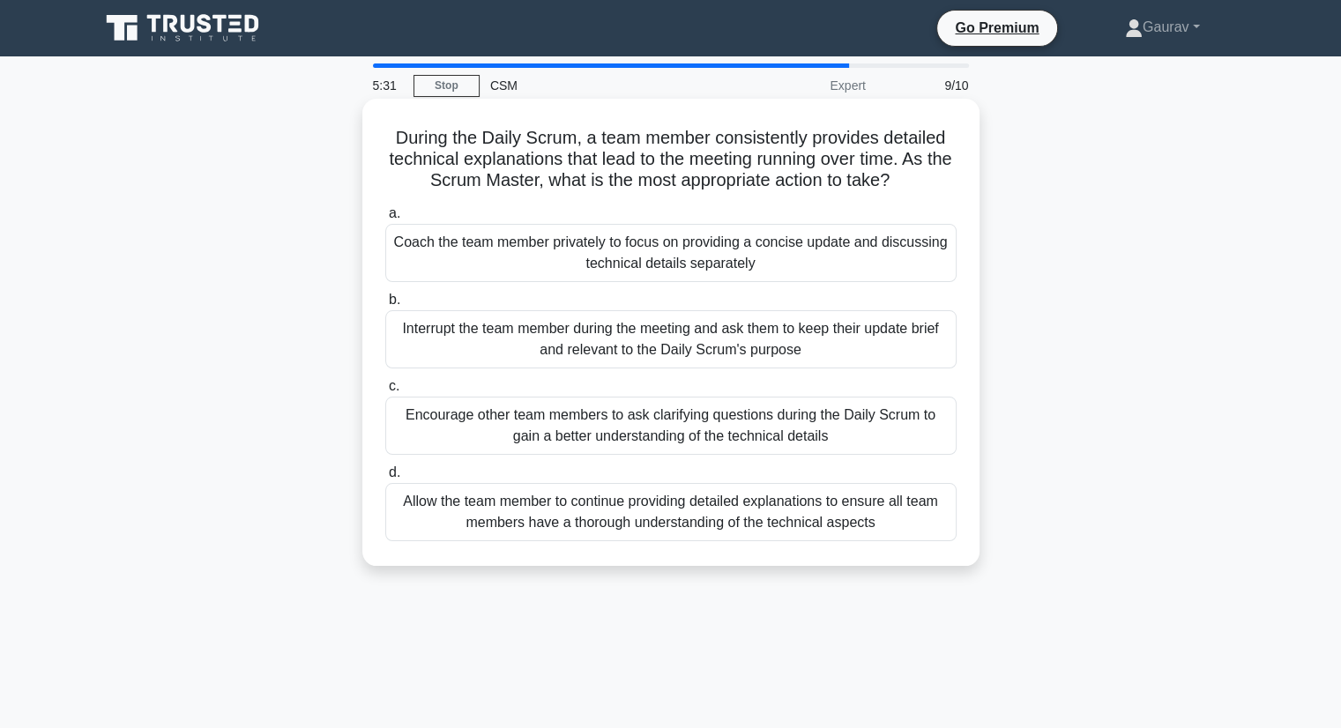
click at [702, 266] on div "Coach the team member privately to focus on providing a concise update and disc…" at bounding box center [670, 253] width 571 height 58
click at [385, 219] on input "a. Coach the team member privately to focus on providing a concise update and d…" at bounding box center [385, 213] width 0 height 11
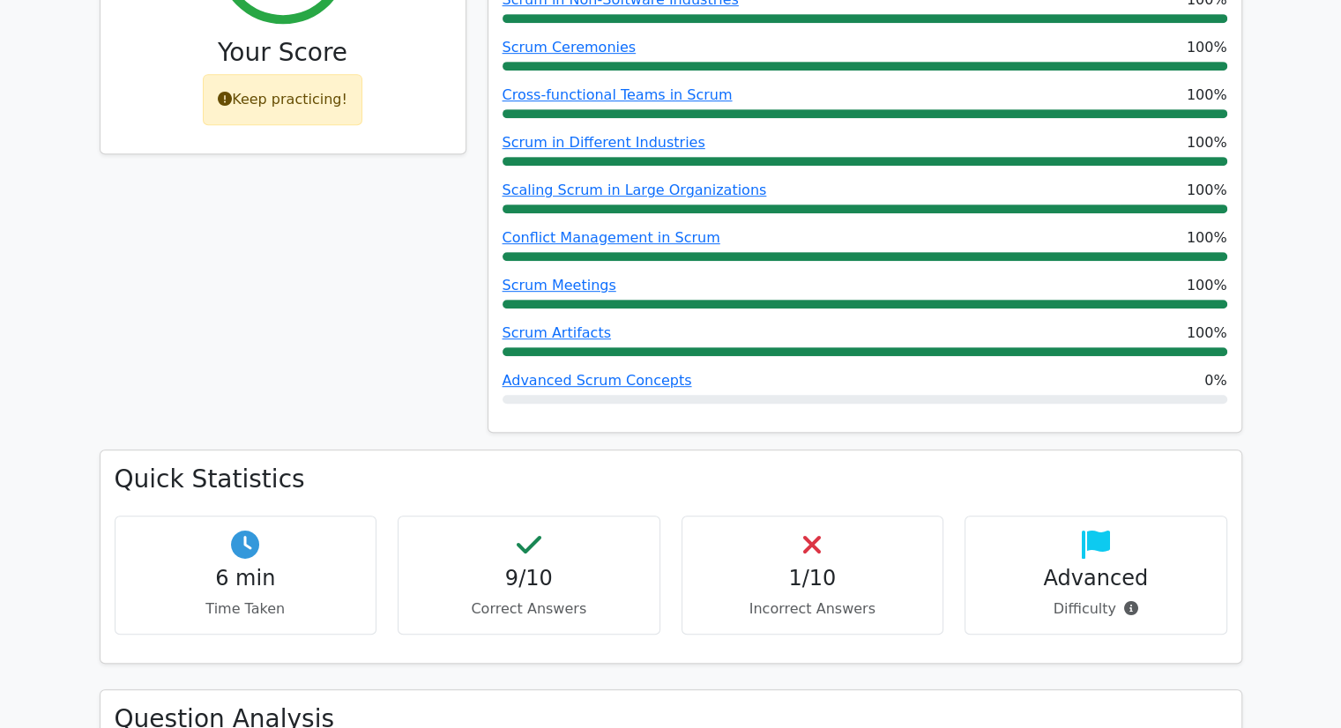
scroll to position [881, 0]
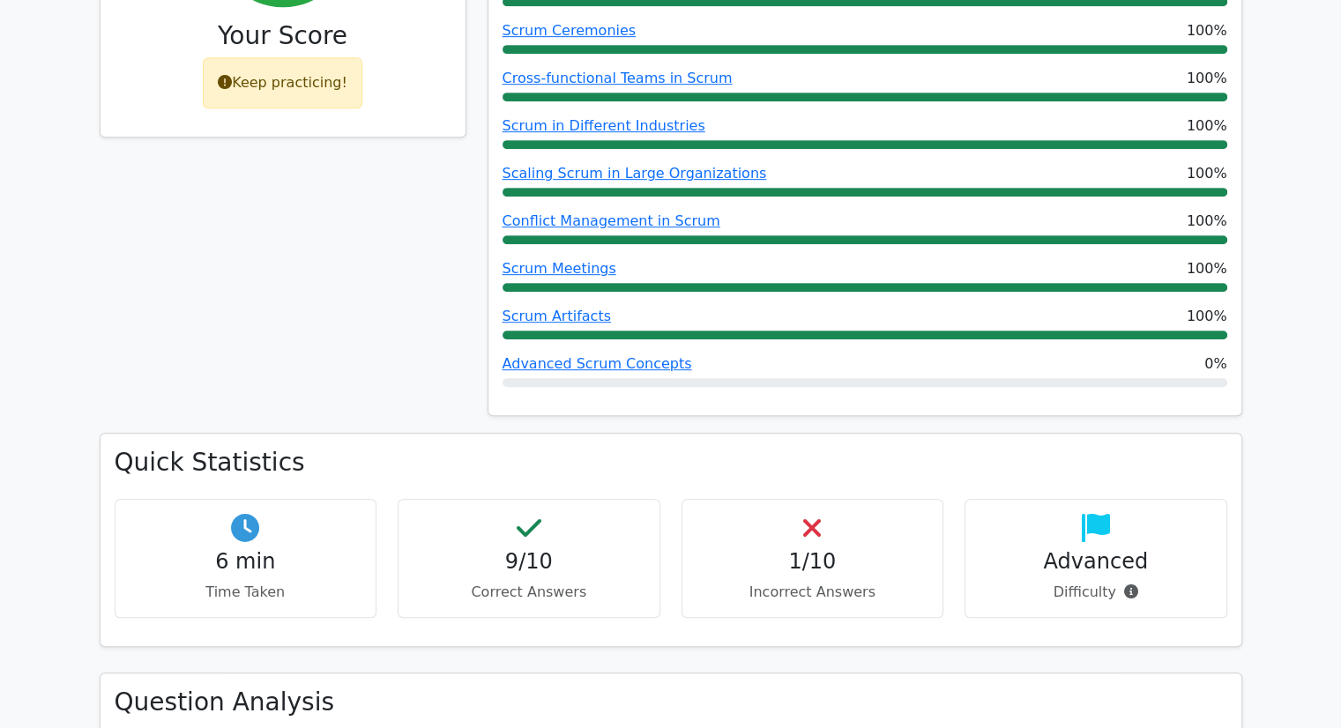
click at [807, 549] on h4 "1/10" at bounding box center [812, 562] width 233 height 26
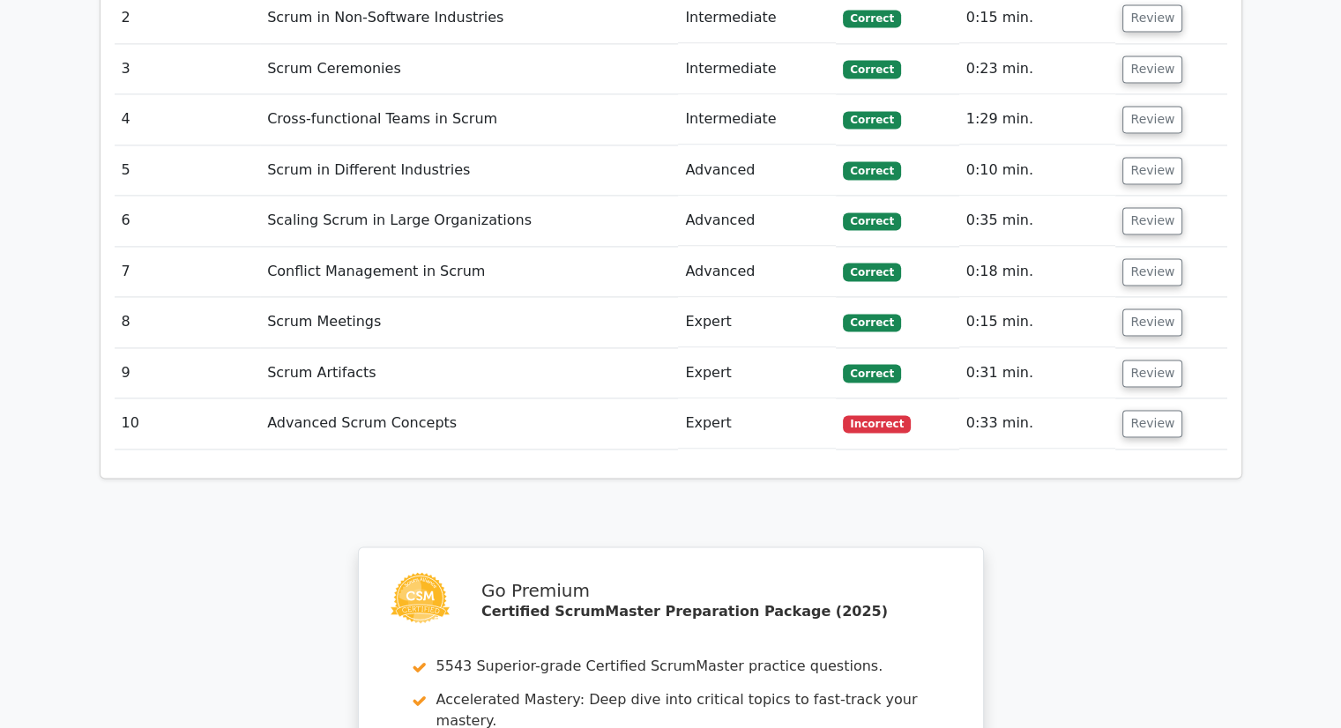
scroll to position [2556, 0]
click at [1149, 409] on button "Review" at bounding box center [1152, 422] width 60 height 27
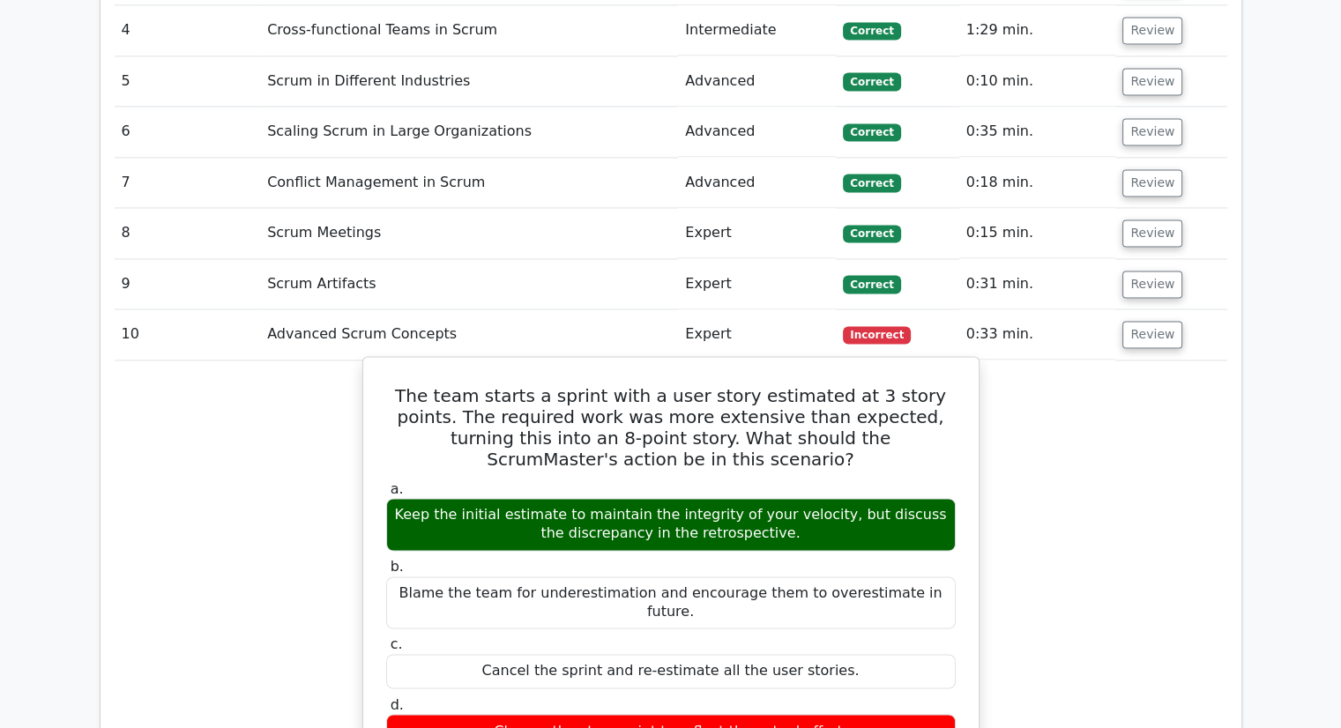
scroll to position [2644, 0]
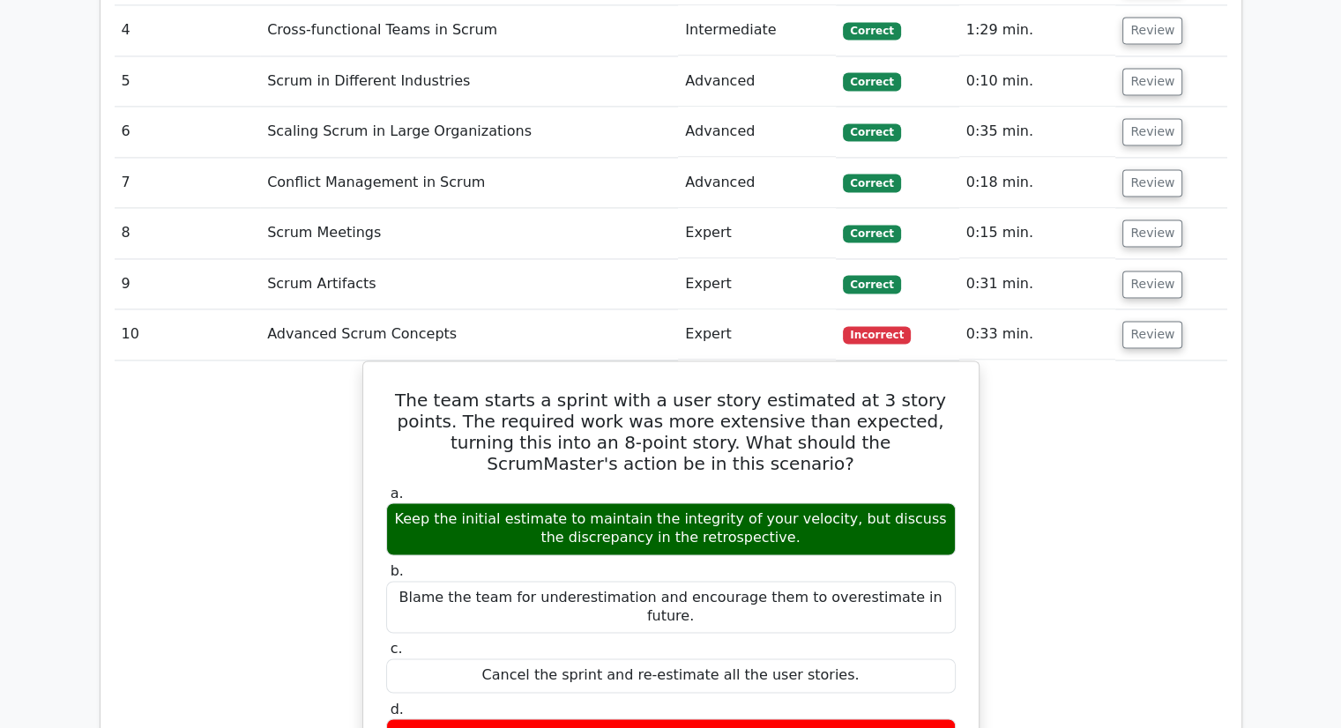
click at [378, 309] on td "Advanced Scrum Concepts" at bounding box center [469, 334] width 418 height 50
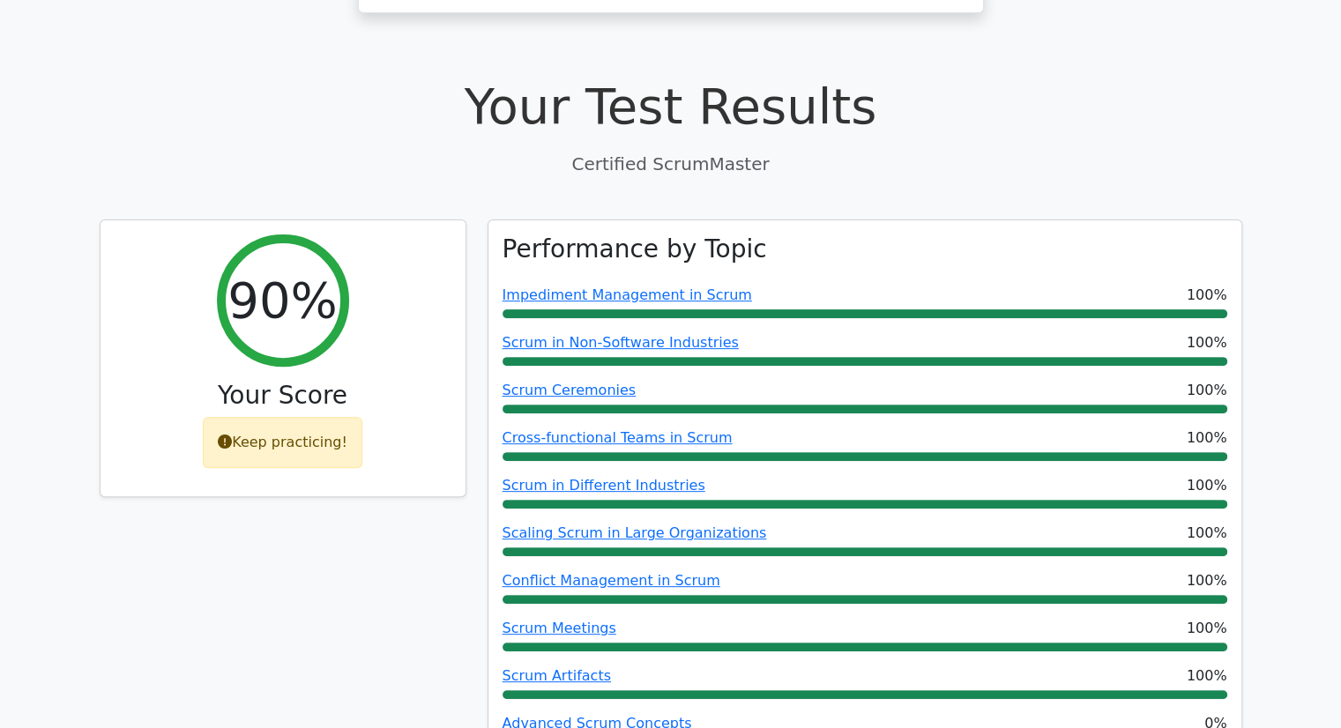
scroll to position [0, 0]
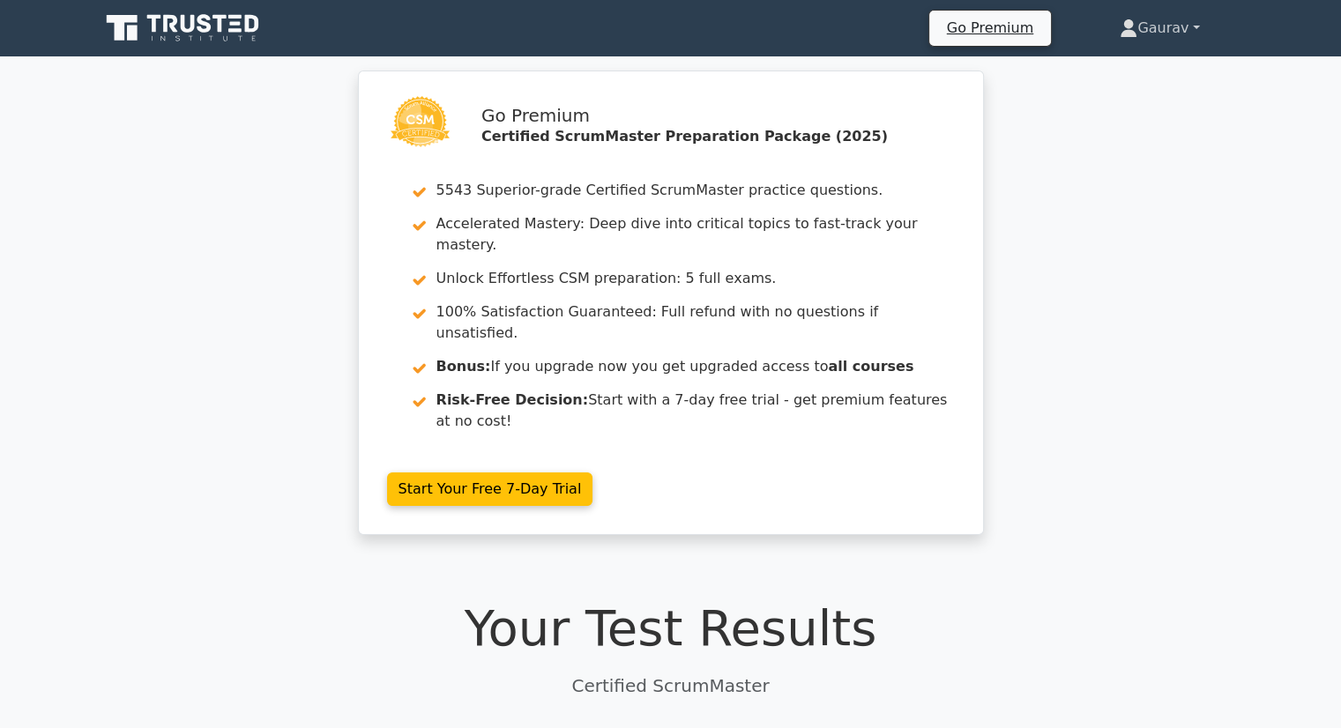
click at [1166, 32] on link "Gaurav" at bounding box center [1159, 28] width 164 height 35
click at [1098, 68] on link "Profile" at bounding box center [1147, 70] width 139 height 28
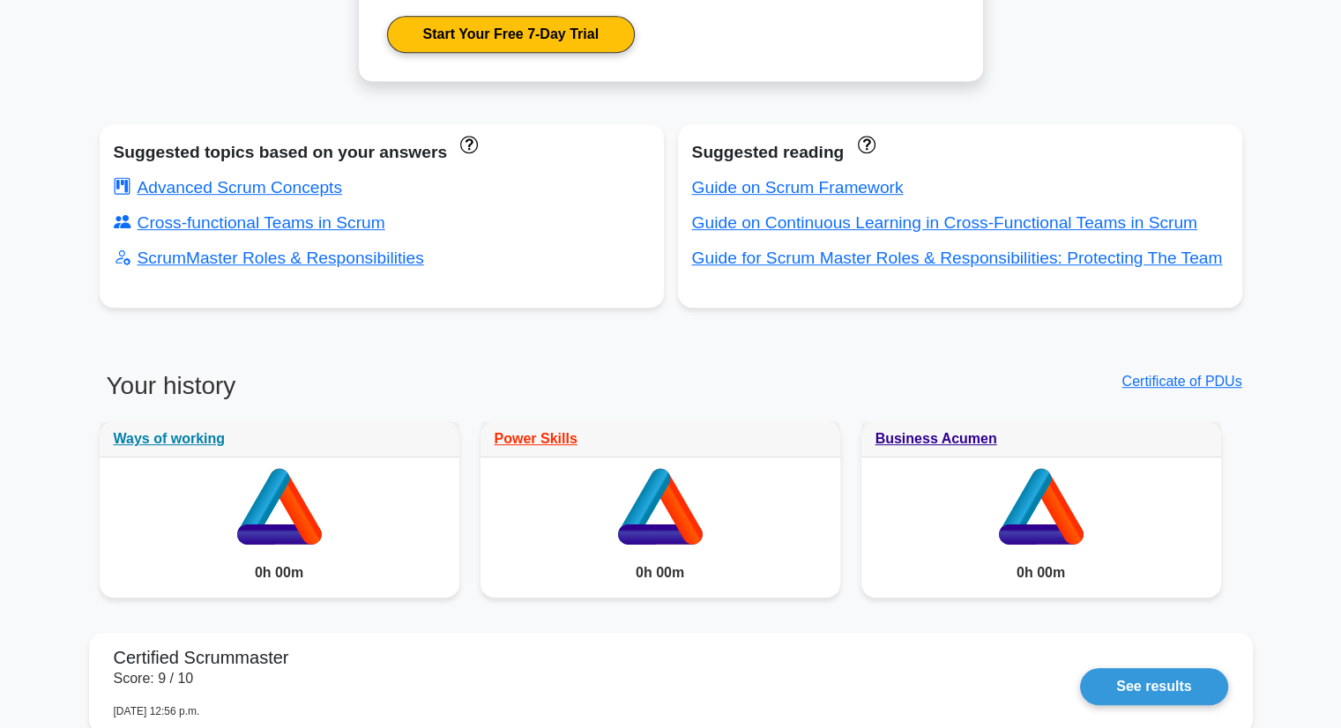
scroll to position [1058, 0]
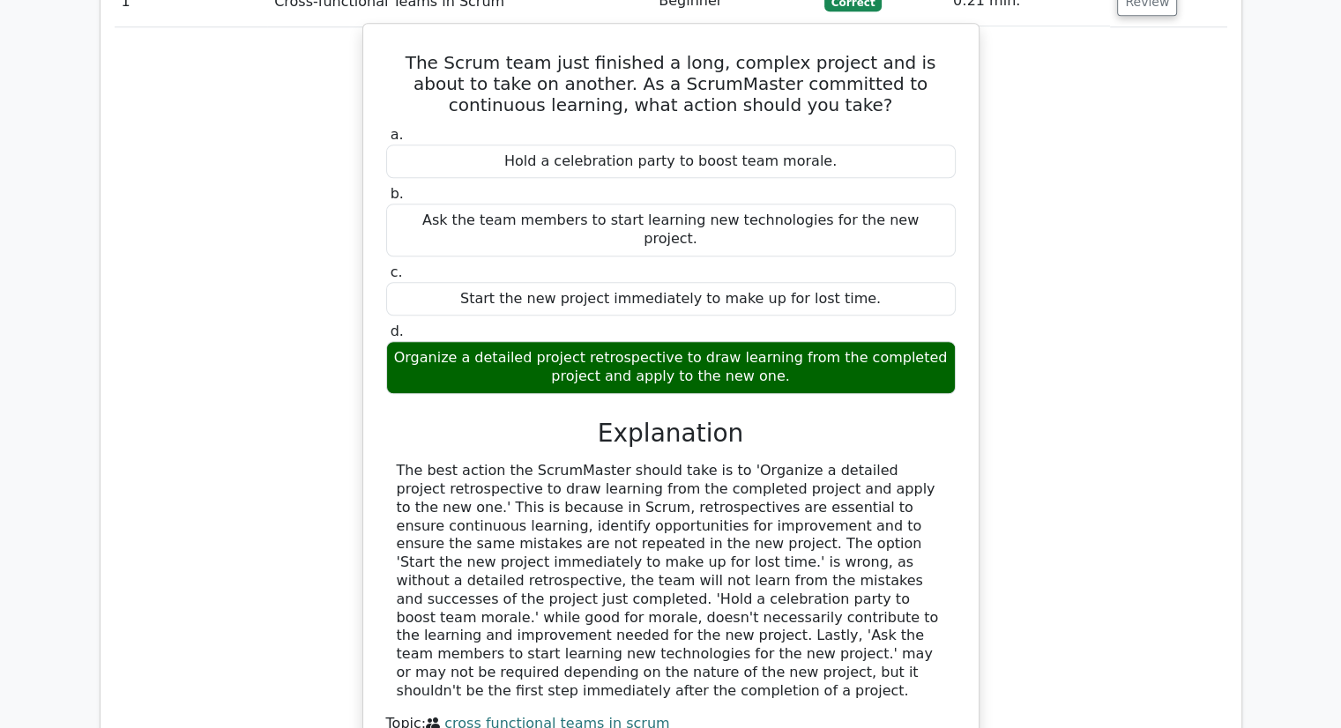
scroll to position [1939, 0]
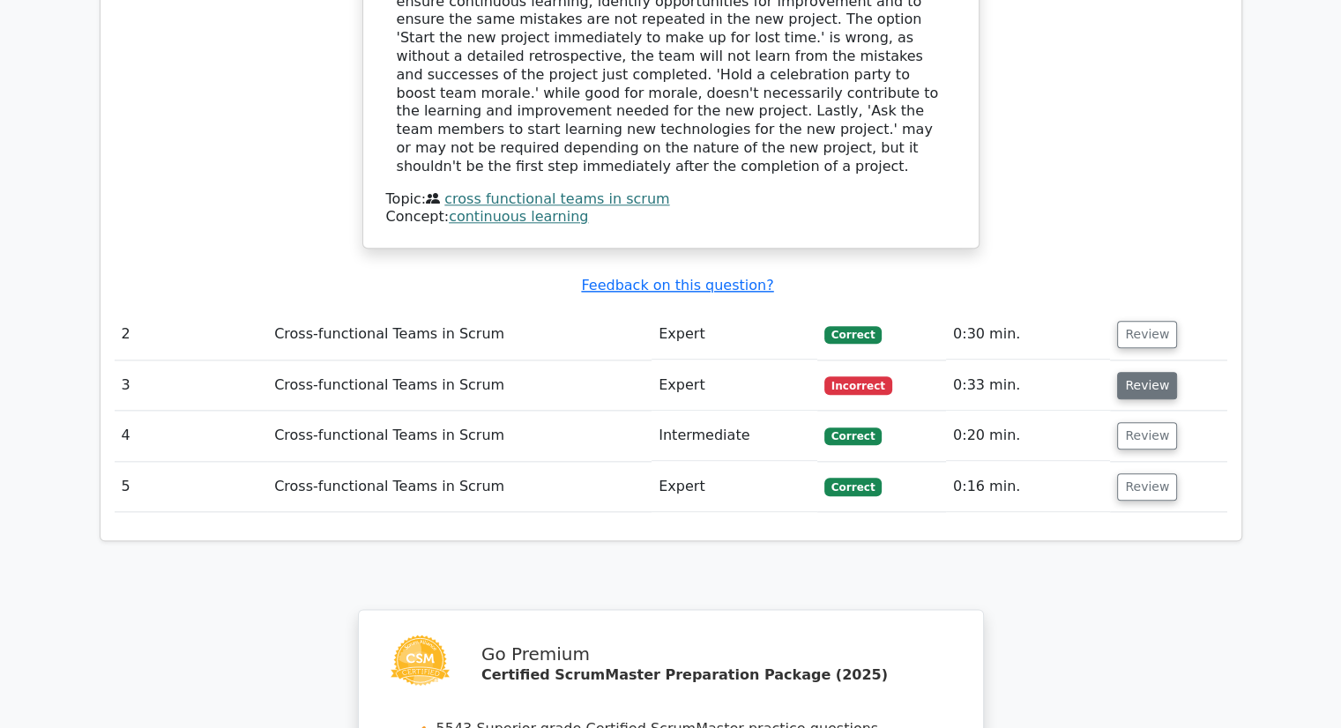
click at [1133, 372] on button "Review" at bounding box center [1147, 385] width 60 height 27
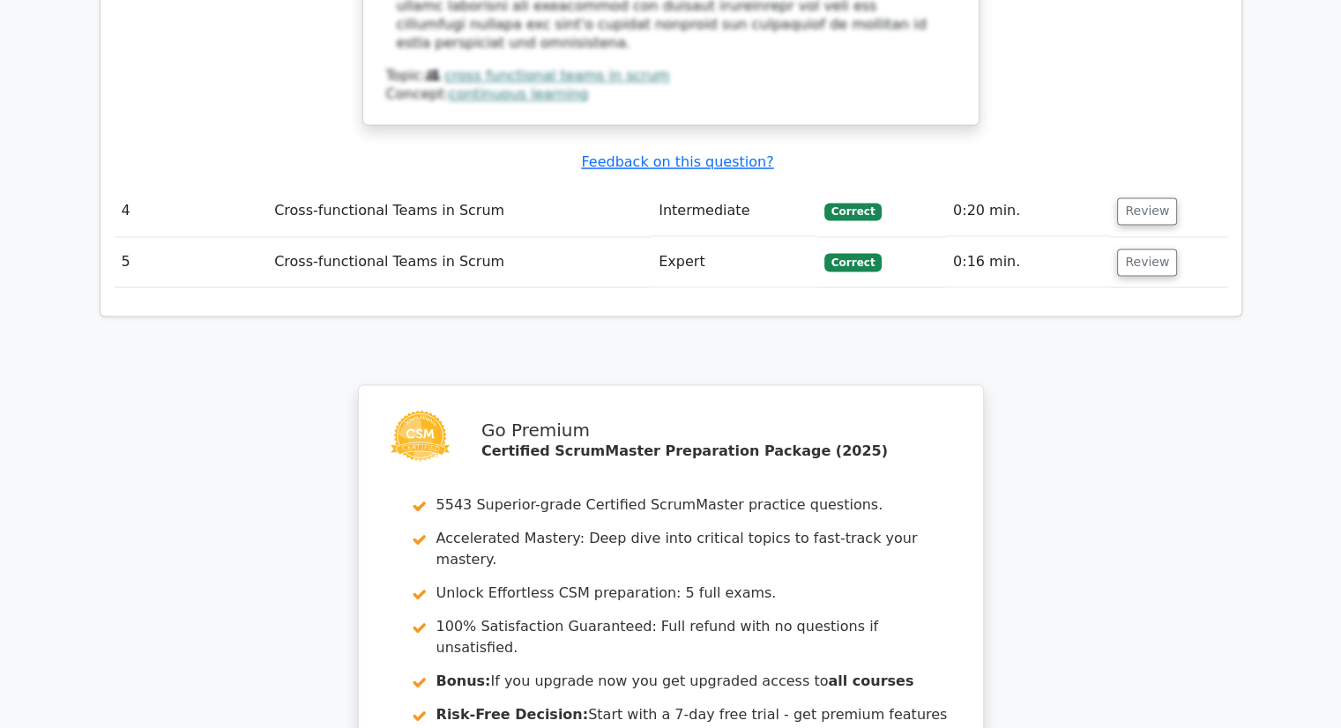
scroll to position [3340, 0]
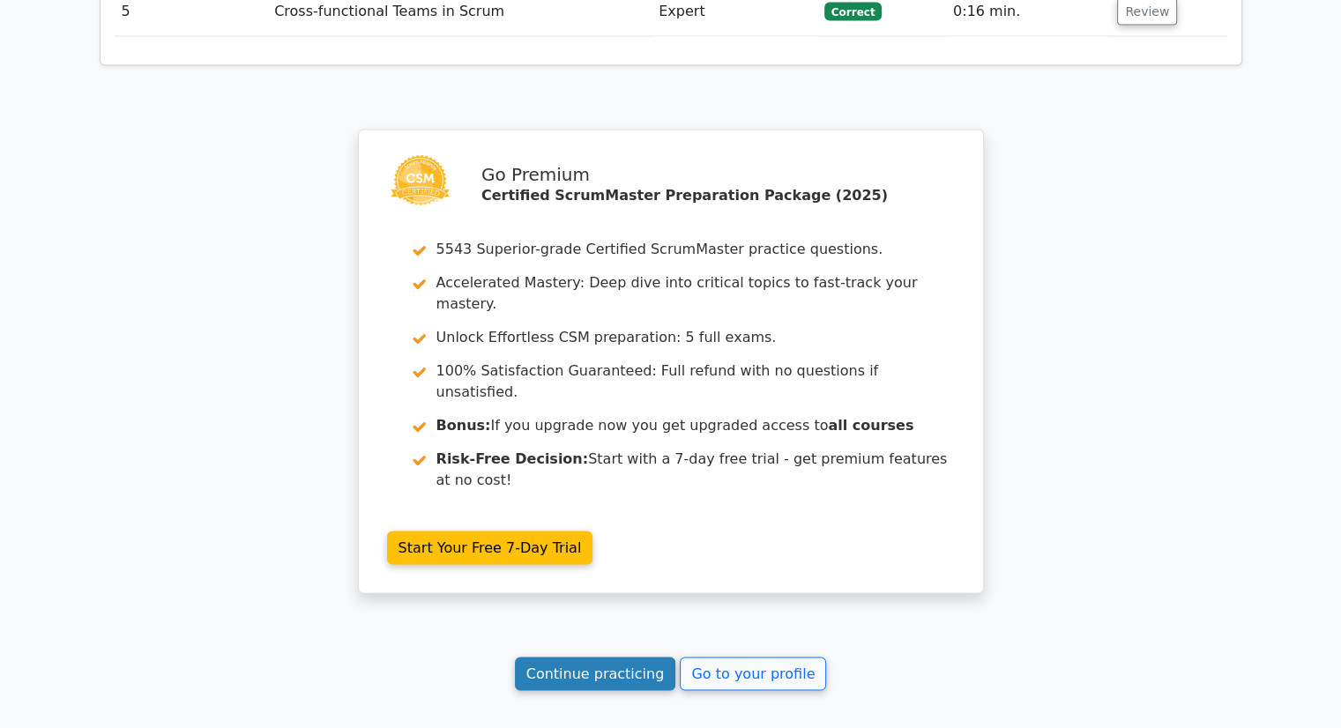
click at [576, 657] on link "Continue practicing" at bounding box center [595, 673] width 161 height 33
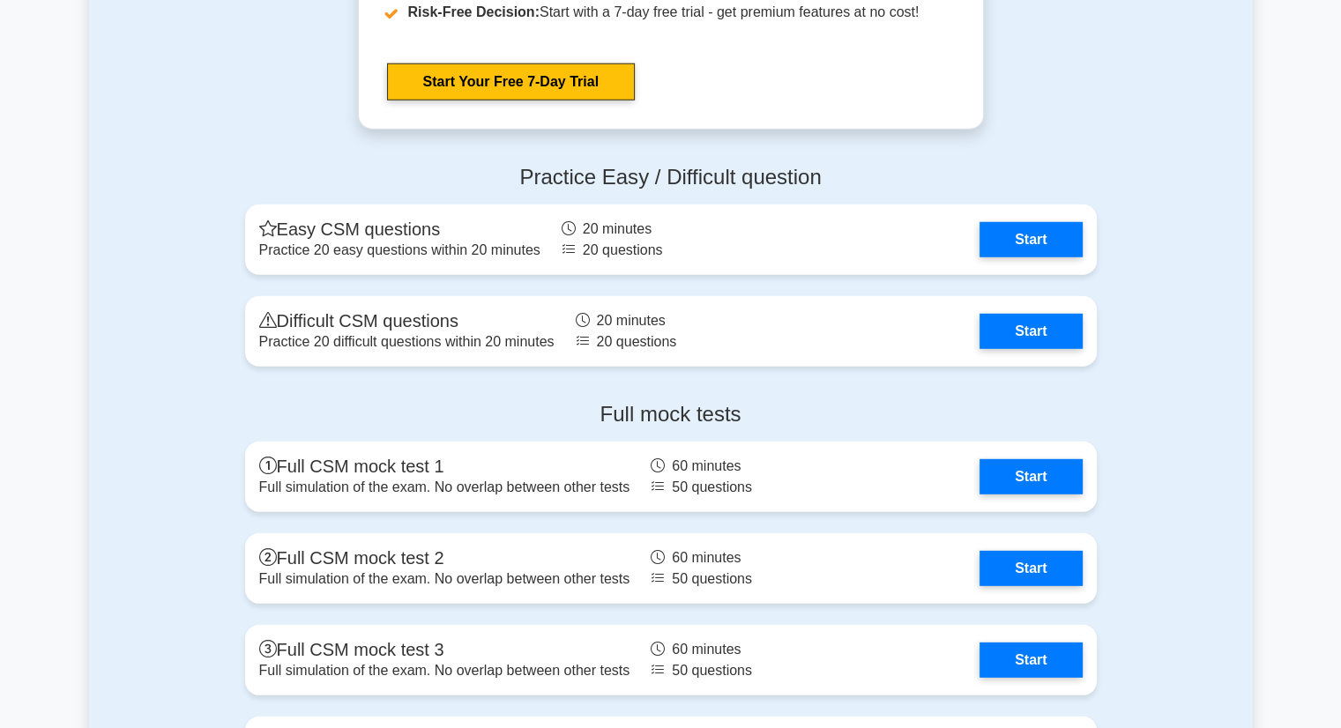
scroll to position [4936, 0]
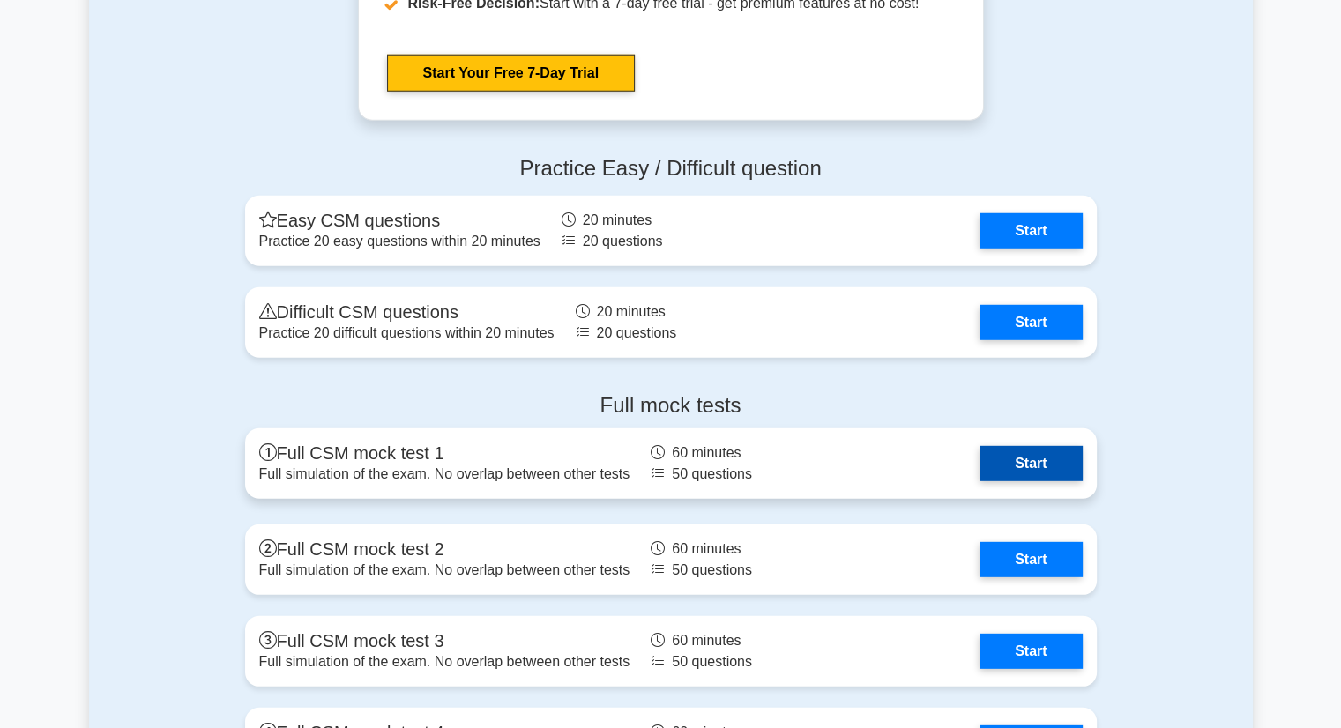
click at [1018, 480] on link "Start" at bounding box center [1030, 463] width 102 height 35
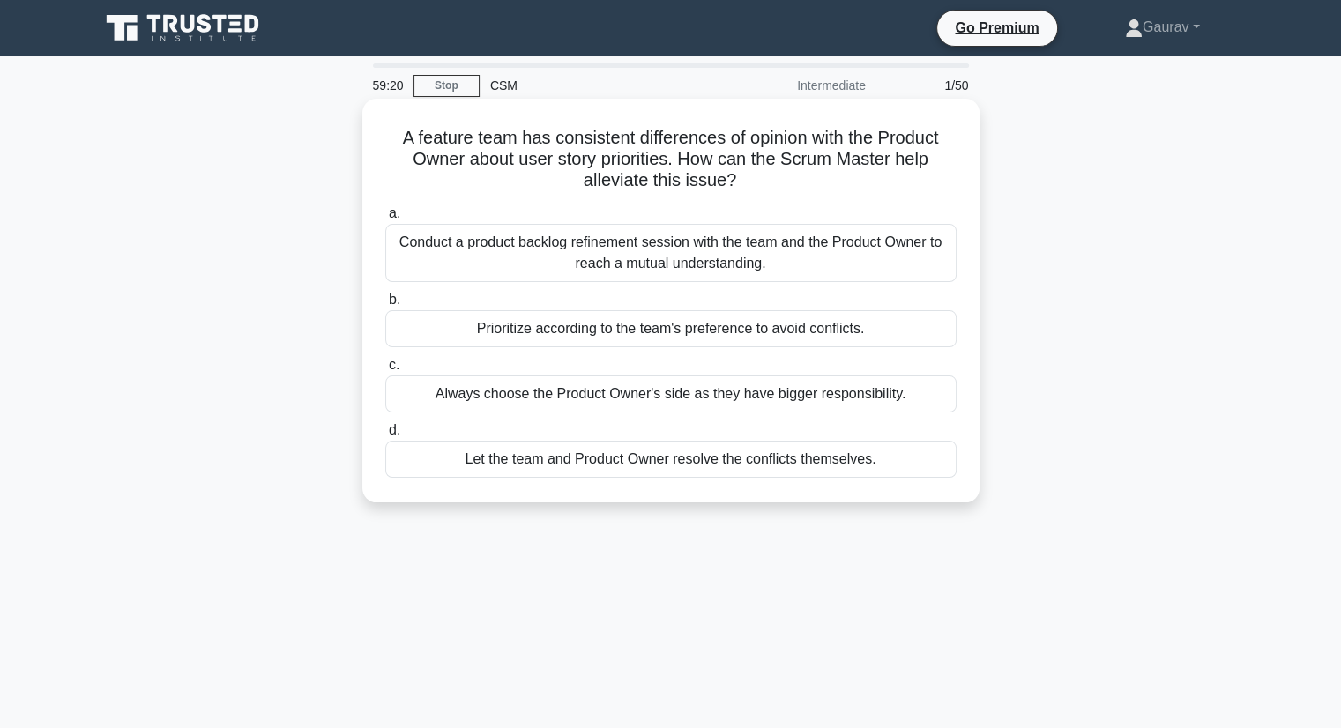
click at [634, 255] on div "Conduct a product backlog refinement session with the team and the Product Owne…" at bounding box center [670, 253] width 571 height 58
click at [385, 219] on input "a. Conduct a product backlog refinement session with the team and the Product O…" at bounding box center [385, 213] width 0 height 11
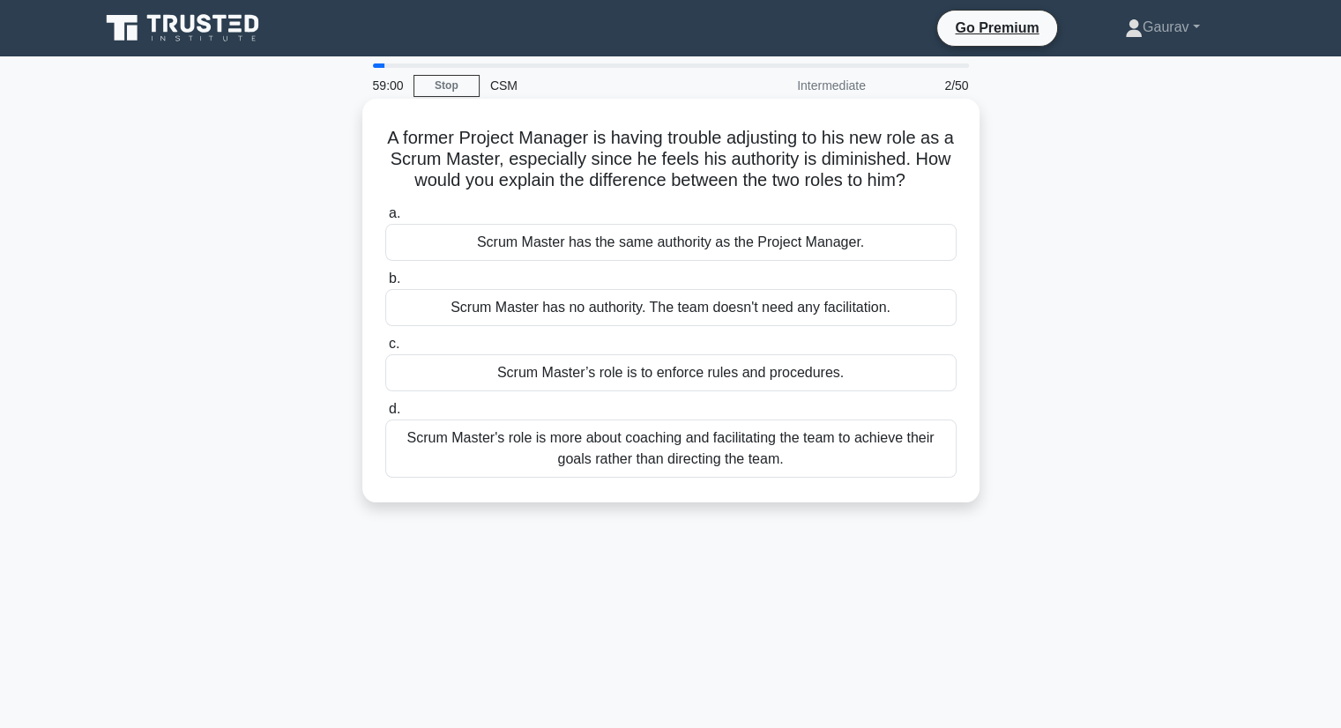
click at [654, 475] on div "Scrum Master's role is more about coaching and facilitating the team to achieve…" at bounding box center [670, 449] width 571 height 58
click at [385, 415] on input "d. Scrum Master's role is more about coaching and facilitating the team to achi…" at bounding box center [385, 409] width 0 height 11
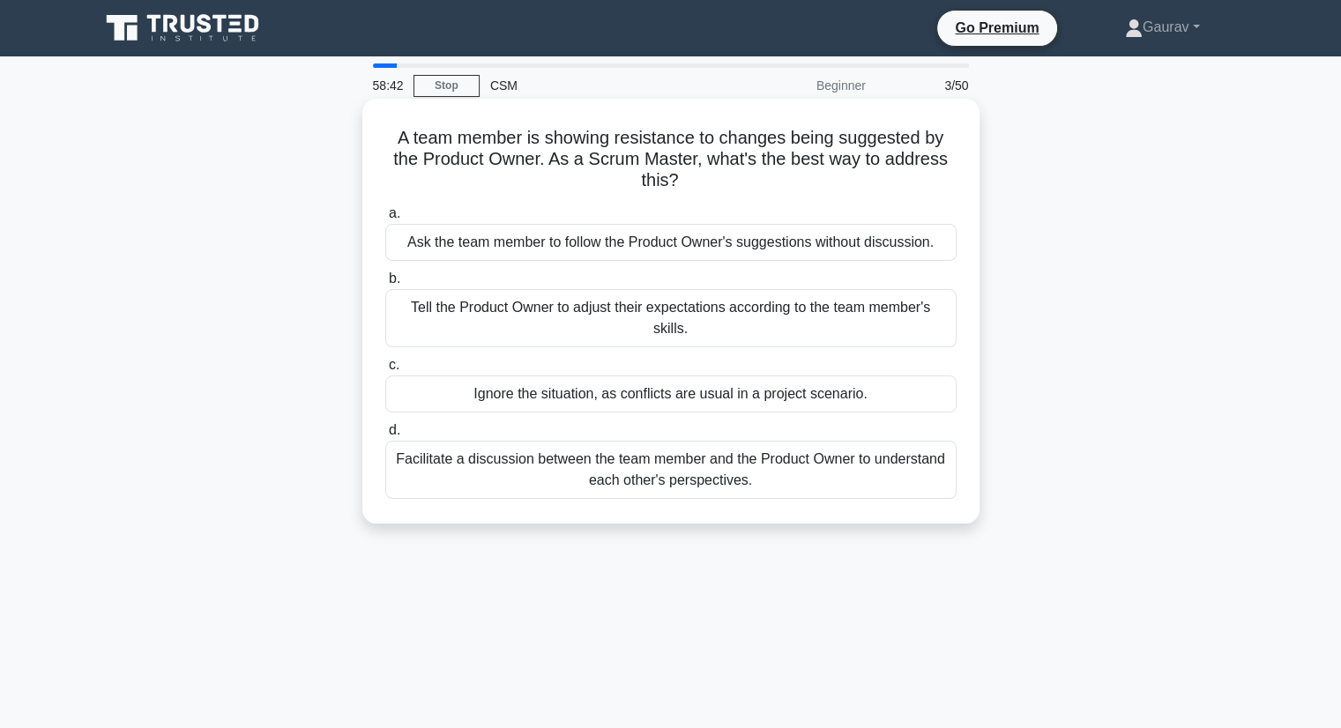
click at [652, 476] on div "Facilitate a discussion between the team member and the Product Owner to unders…" at bounding box center [670, 470] width 571 height 58
click at [385, 436] on input "d. Facilitate a discussion between the team member and the Product Owner to und…" at bounding box center [385, 430] width 0 height 11
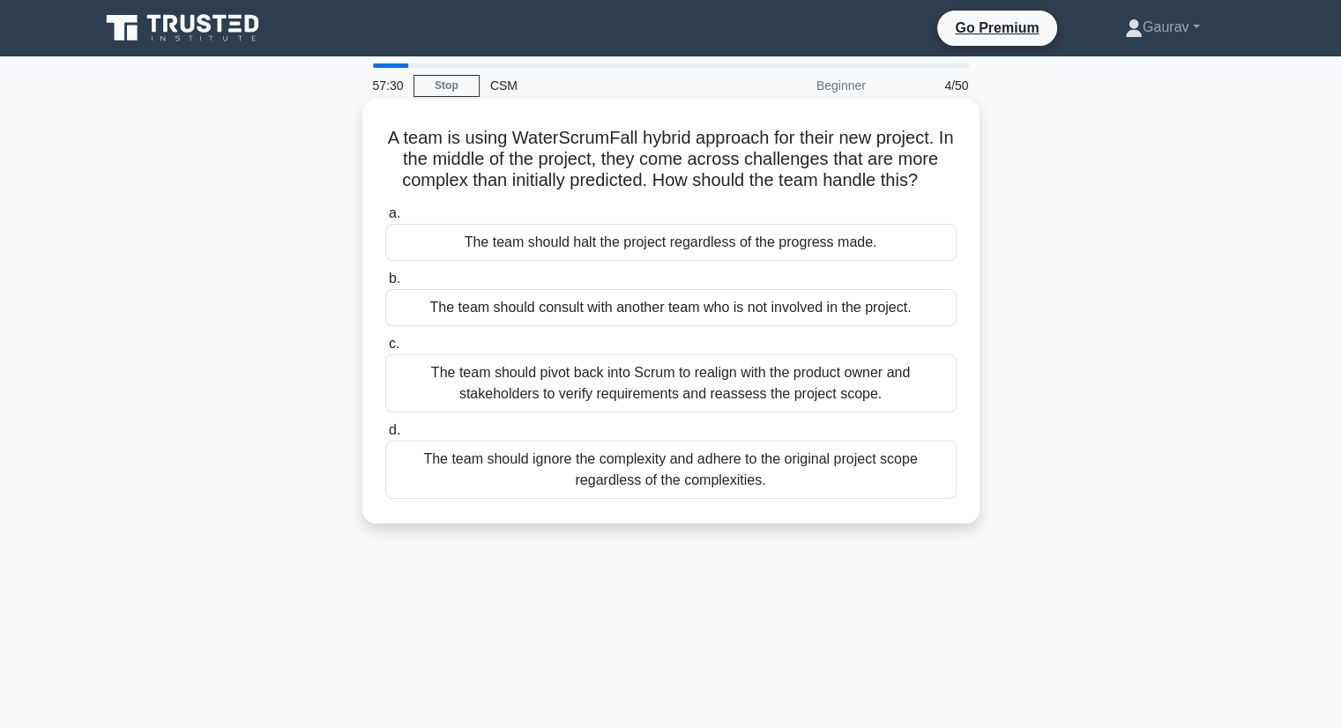
click at [504, 373] on div "The team should pivot back into Scrum to realign with the product owner and sta…" at bounding box center [670, 383] width 571 height 58
click at [385, 350] on input "c. The team should pivot back into Scrum to realign with the product owner and …" at bounding box center [385, 343] width 0 height 11
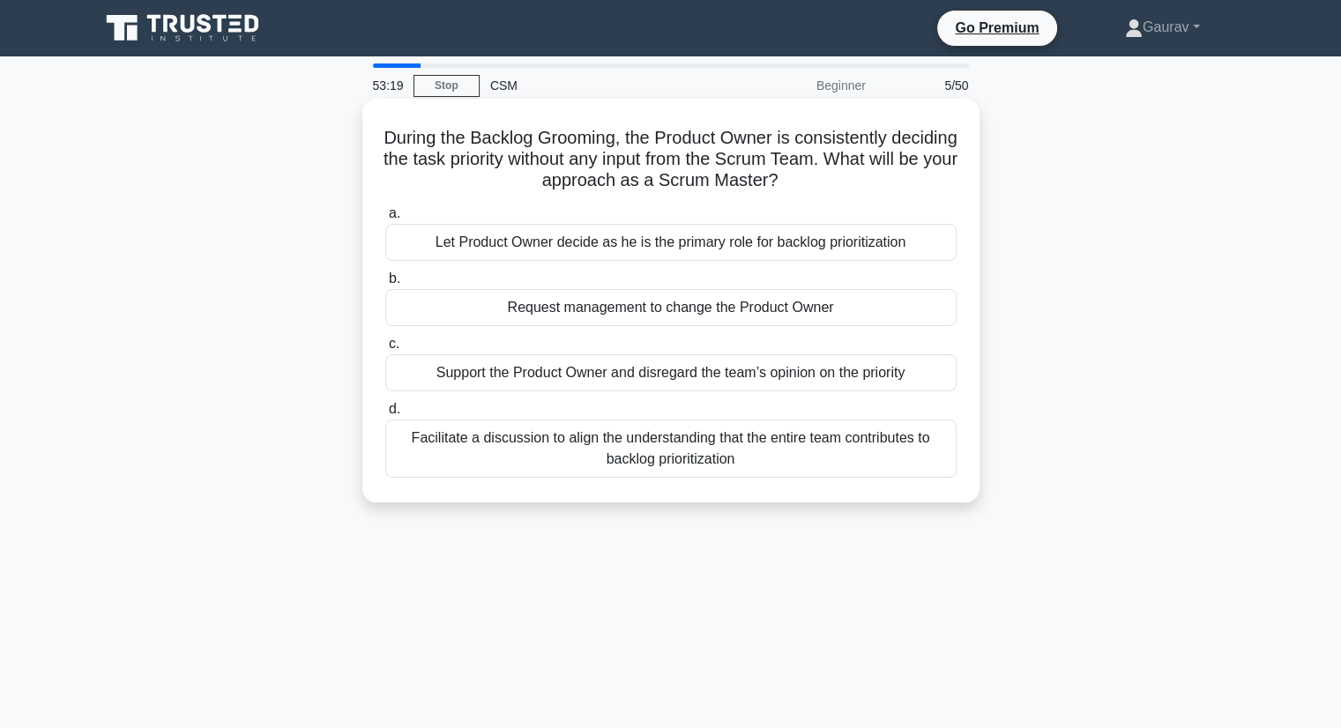
click at [632, 445] on div "Facilitate a discussion to align the understanding that the entire team contrib…" at bounding box center [670, 449] width 571 height 58
click at [385, 415] on input "d. Facilitate a discussion to align the understanding that the entire team cont…" at bounding box center [385, 409] width 0 height 11
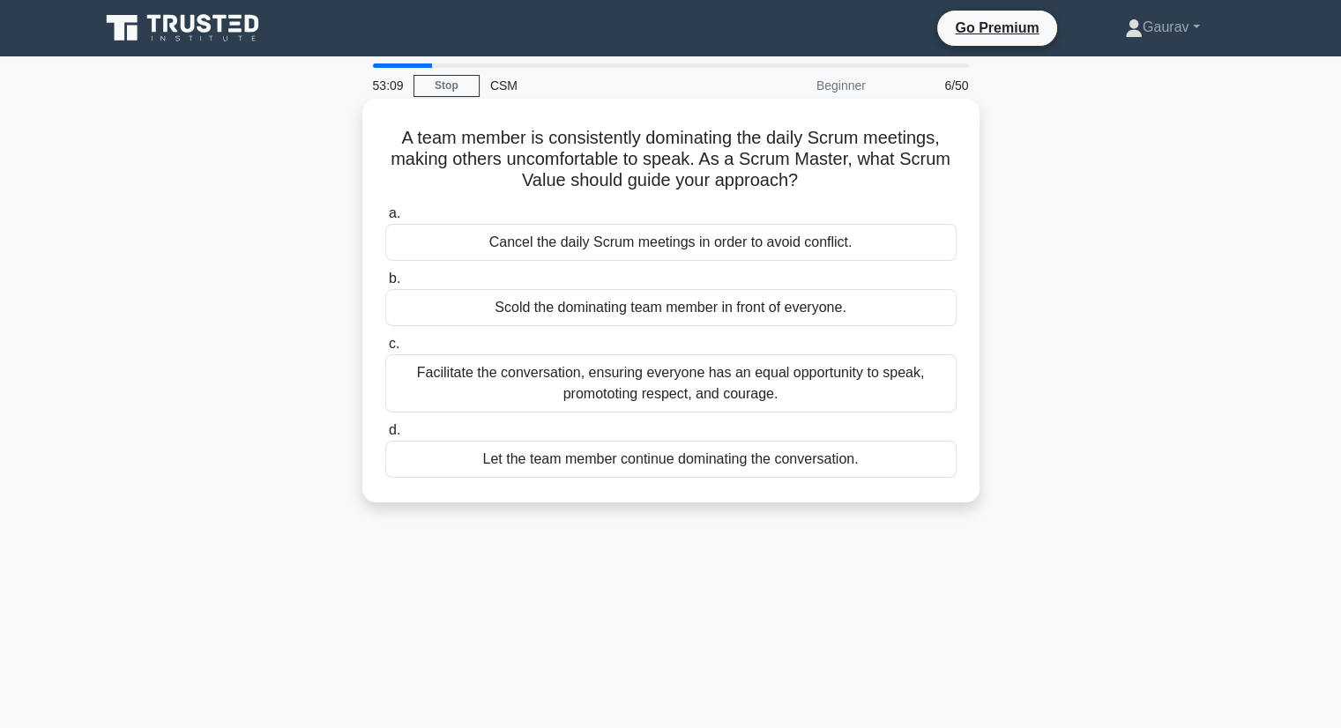
click at [610, 375] on div "Facilitate the conversation, ensuring everyone has an equal opportunity to spea…" at bounding box center [670, 383] width 571 height 58
click at [385, 350] on input "c. Facilitate the conversation, ensuring everyone has an equal opportunity to s…" at bounding box center [385, 343] width 0 height 11
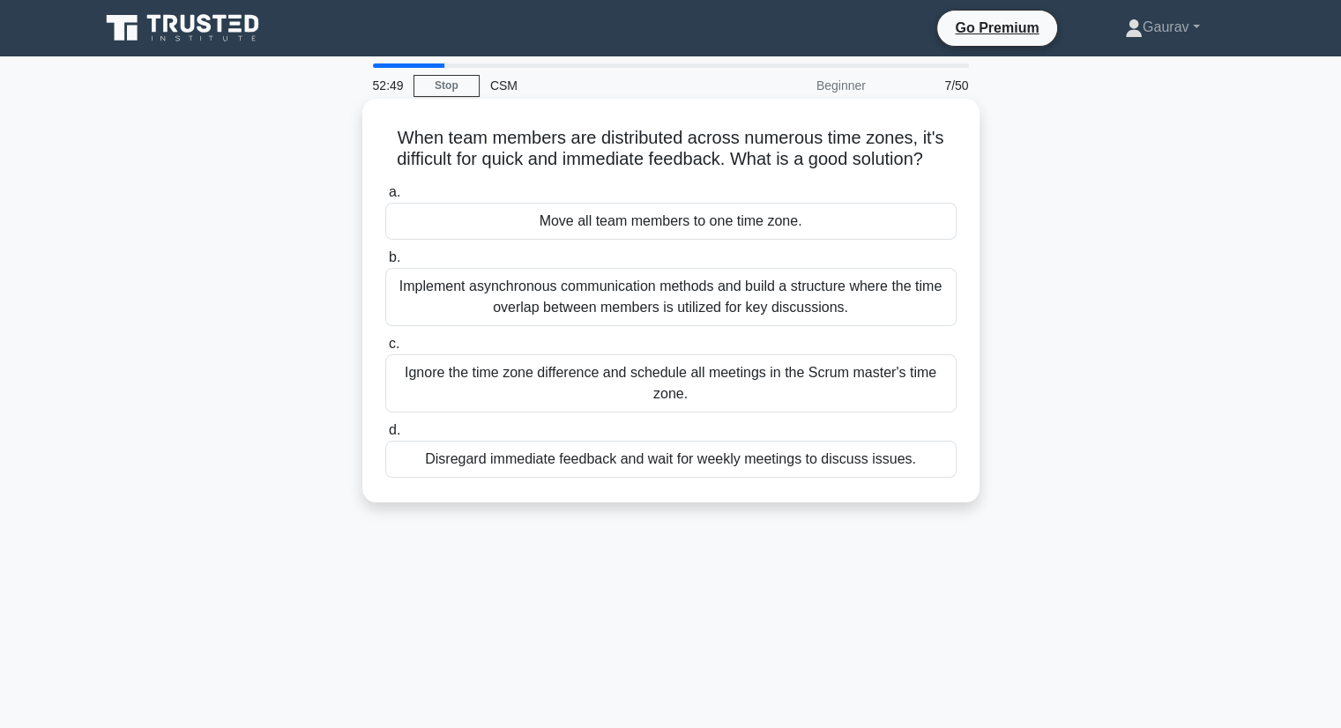
click at [580, 297] on div "Implement asynchronous communication methods and build a structure where the ti…" at bounding box center [670, 297] width 571 height 58
click at [385, 264] on input "b. Implement asynchronous communication methods and build a structure where the…" at bounding box center [385, 257] width 0 height 11
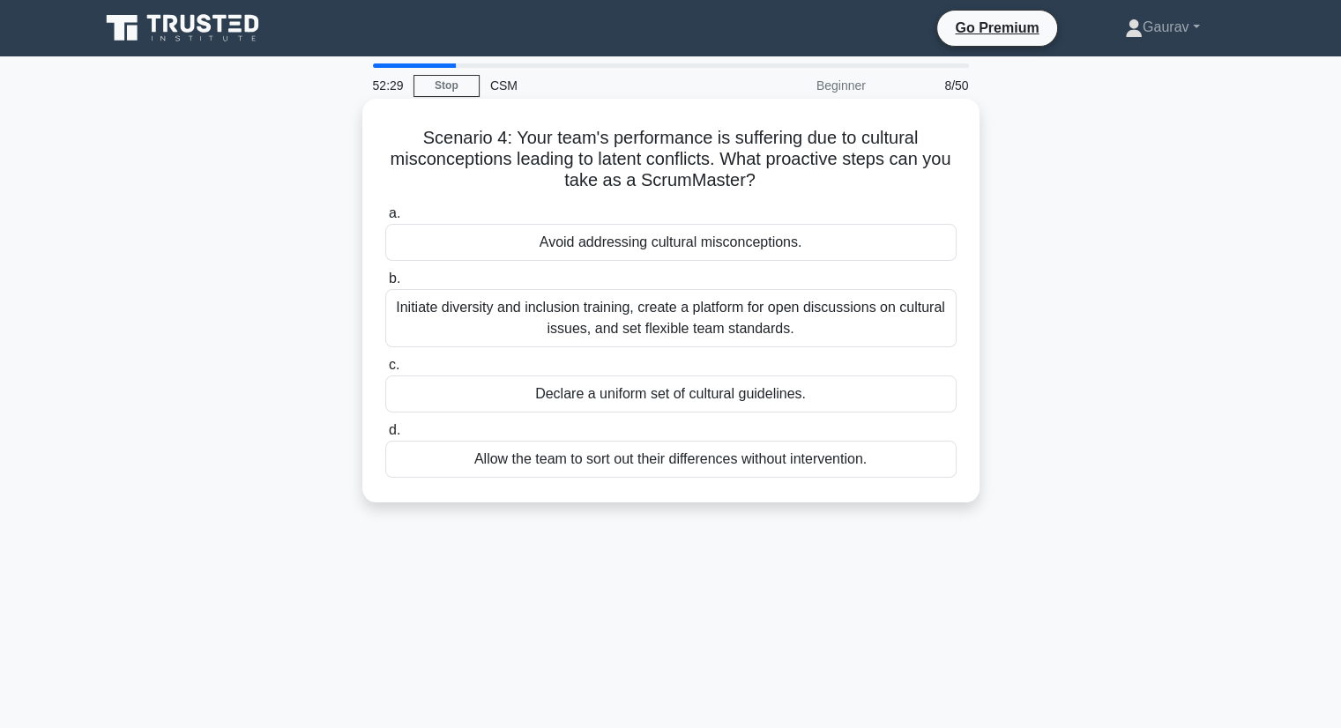
click at [717, 312] on div "Initiate diversity and inclusion training, create a platform for open discussio…" at bounding box center [670, 318] width 571 height 58
click at [385, 285] on input "b. Initiate diversity and inclusion training, create a platform for open discus…" at bounding box center [385, 278] width 0 height 11
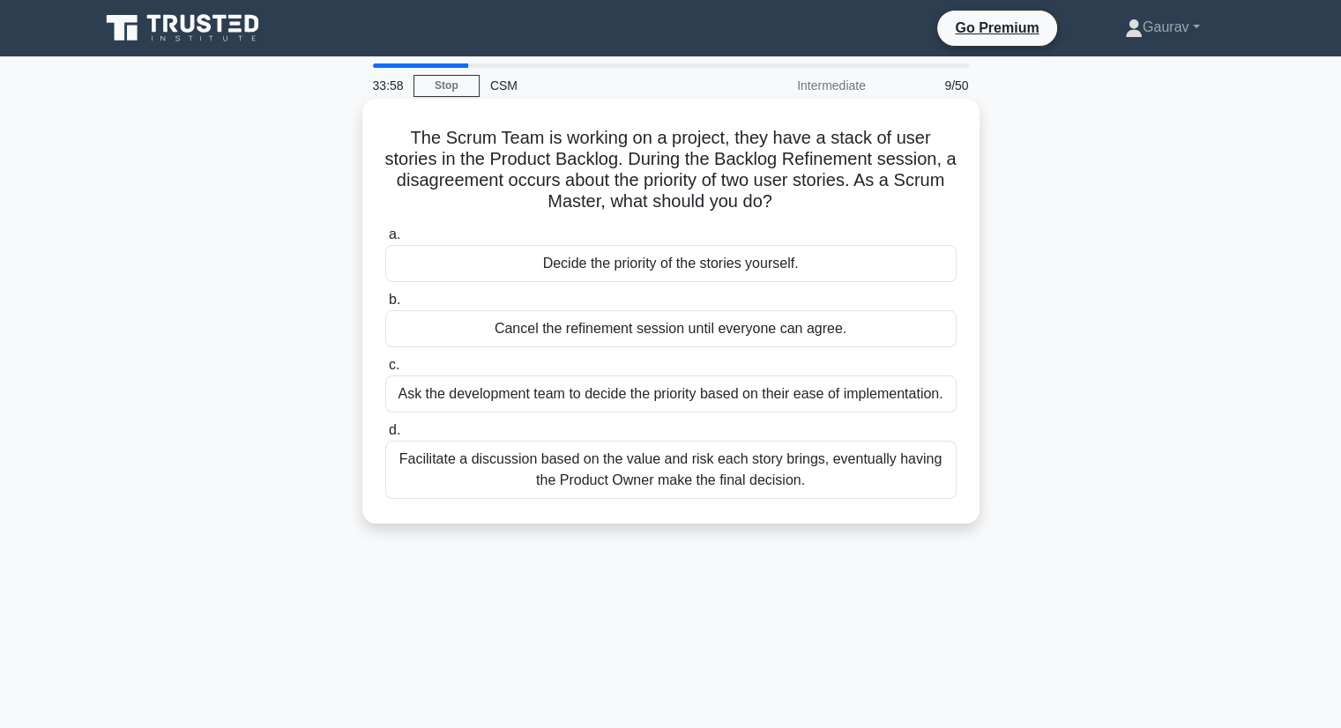
click at [663, 460] on div "Facilitate a discussion based on the value and risk each story brings, eventual…" at bounding box center [670, 470] width 571 height 58
click at [385, 436] on input "d. Facilitate a discussion based on the value and risk each story brings, event…" at bounding box center [385, 430] width 0 height 11
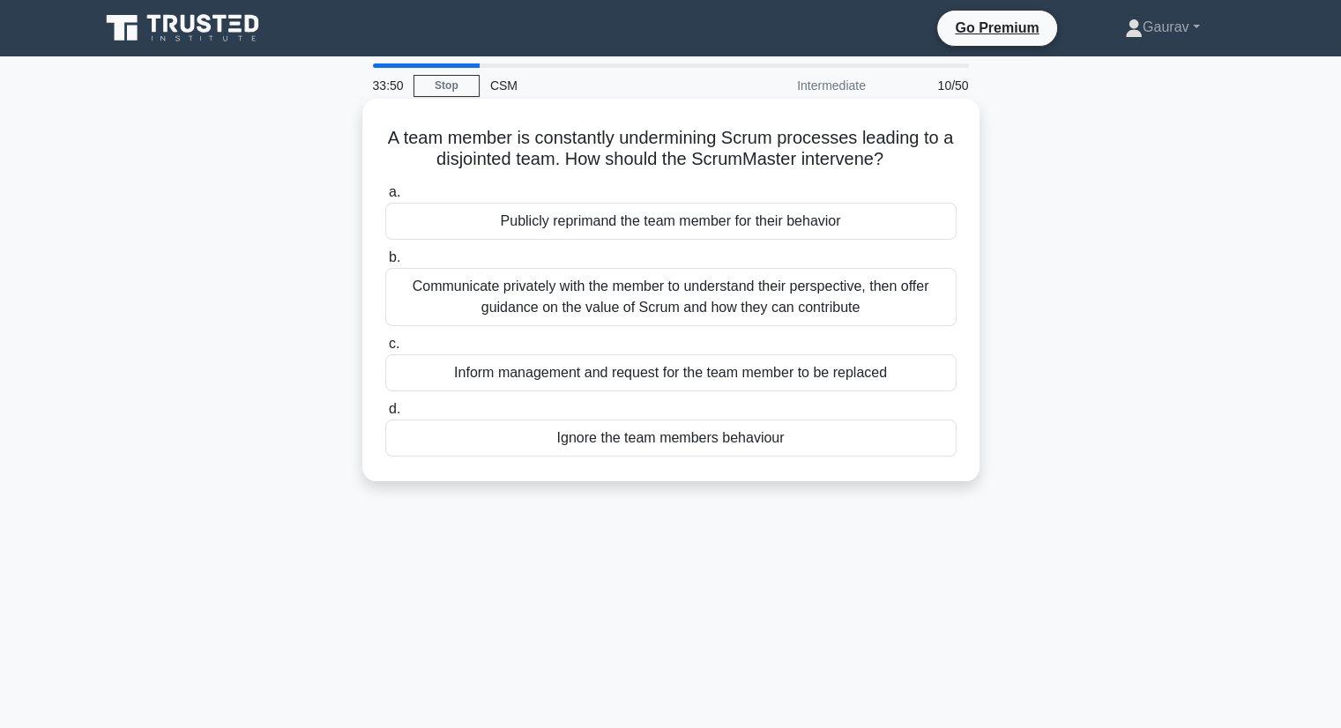
click at [487, 308] on div "Communicate privately with the member to understand their perspective, then off…" at bounding box center [670, 297] width 571 height 58
click at [385, 264] on input "b. Communicate privately with the member to understand their perspective, then …" at bounding box center [385, 257] width 0 height 11
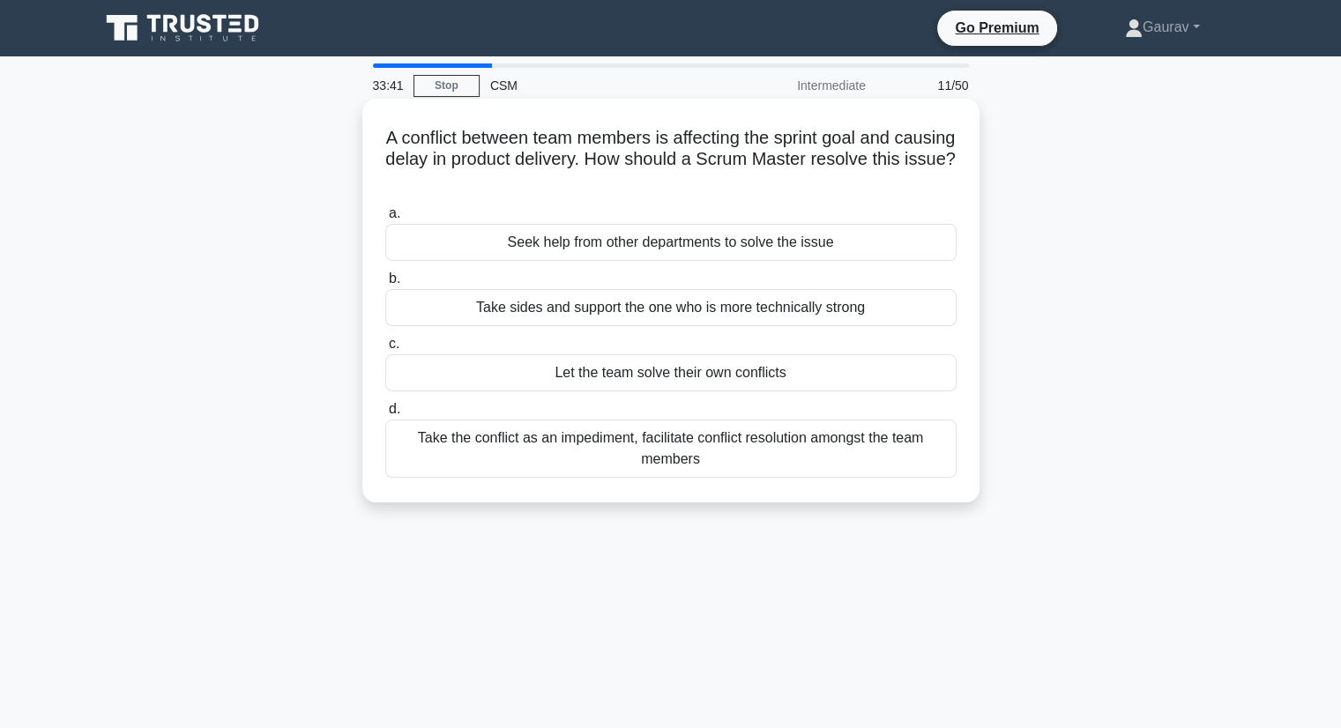
click at [586, 442] on div "Take the conflict as an impediment, facilitate conflict resolution amongst the …" at bounding box center [670, 449] width 571 height 58
click at [385, 415] on input "d. Take the conflict as an impediment, facilitate conflict resolution amongst t…" at bounding box center [385, 409] width 0 height 11
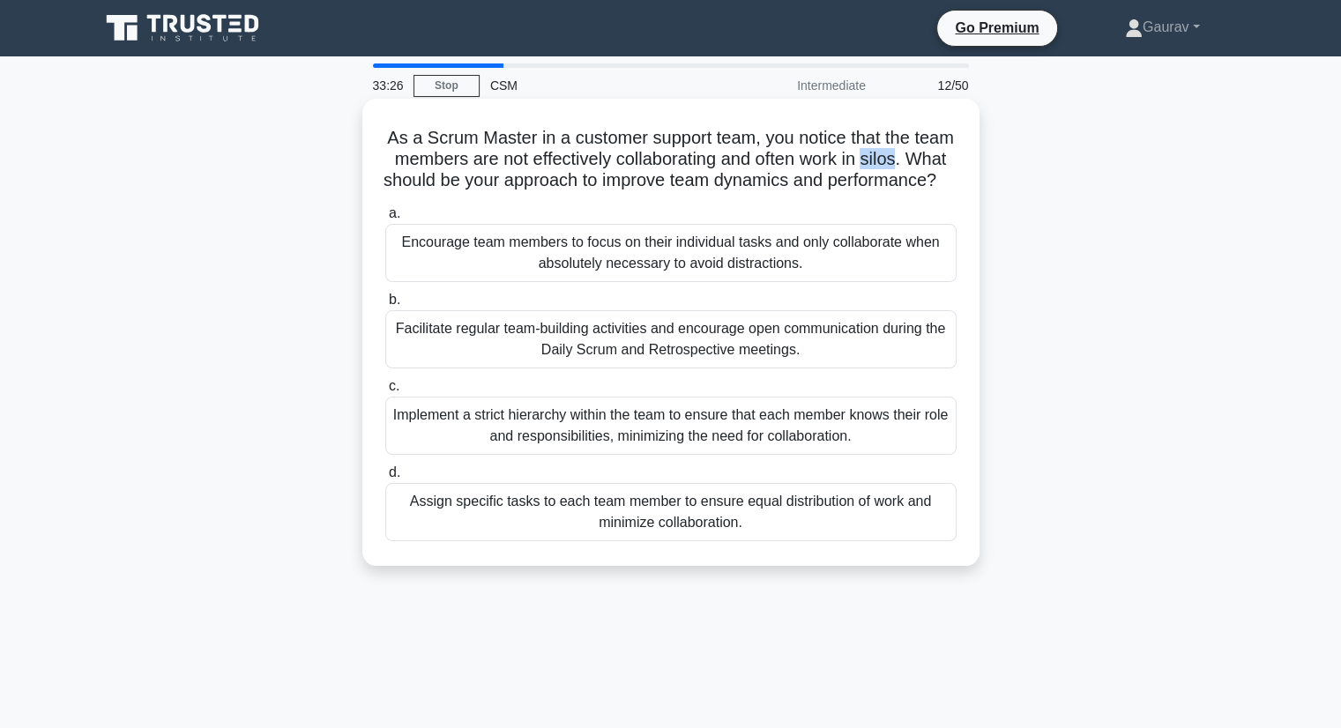
drag, startPoint x: 951, startPoint y: 160, endPoint x: 916, endPoint y: 160, distance: 35.3
click at [916, 160] on h5 "As a Scrum Master in a customer support team, you notice that the team members …" at bounding box center [670, 159] width 575 height 65
click at [650, 368] on div "Facilitate regular team-building activities and encourage open communication du…" at bounding box center [670, 339] width 571 height 58
click at [385, 306] on input "b. Facilitate regular team-building activities and encourage open communication…" at bounding box center [385, 299] width 0 height 11
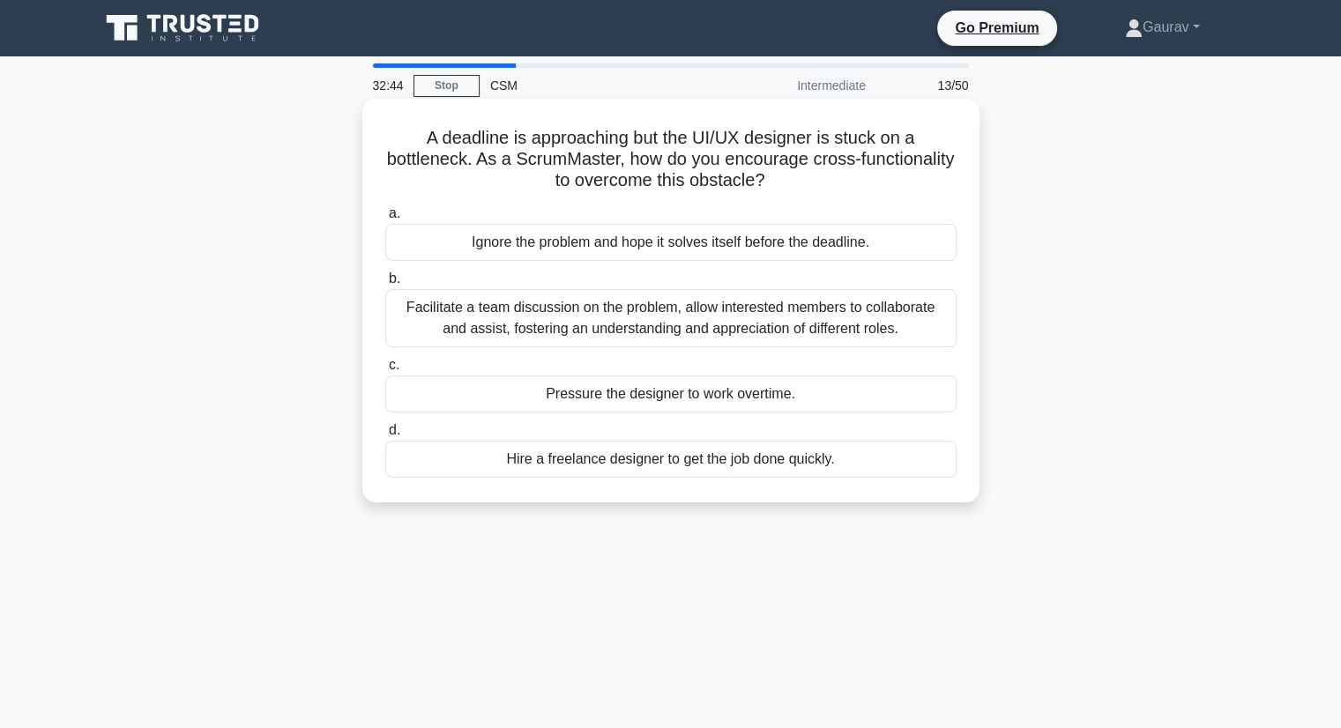
click at [667, 323] on div "Facilitate a team discussion on the problem, allow interested members to collab…" at bounding box center [670, 318] width 571 height 58
click at [385, 285] on input "b. Facilitate a team discussion on the problem, allow interested members to col…" at bounding box center [385, 278] width 0 height 11
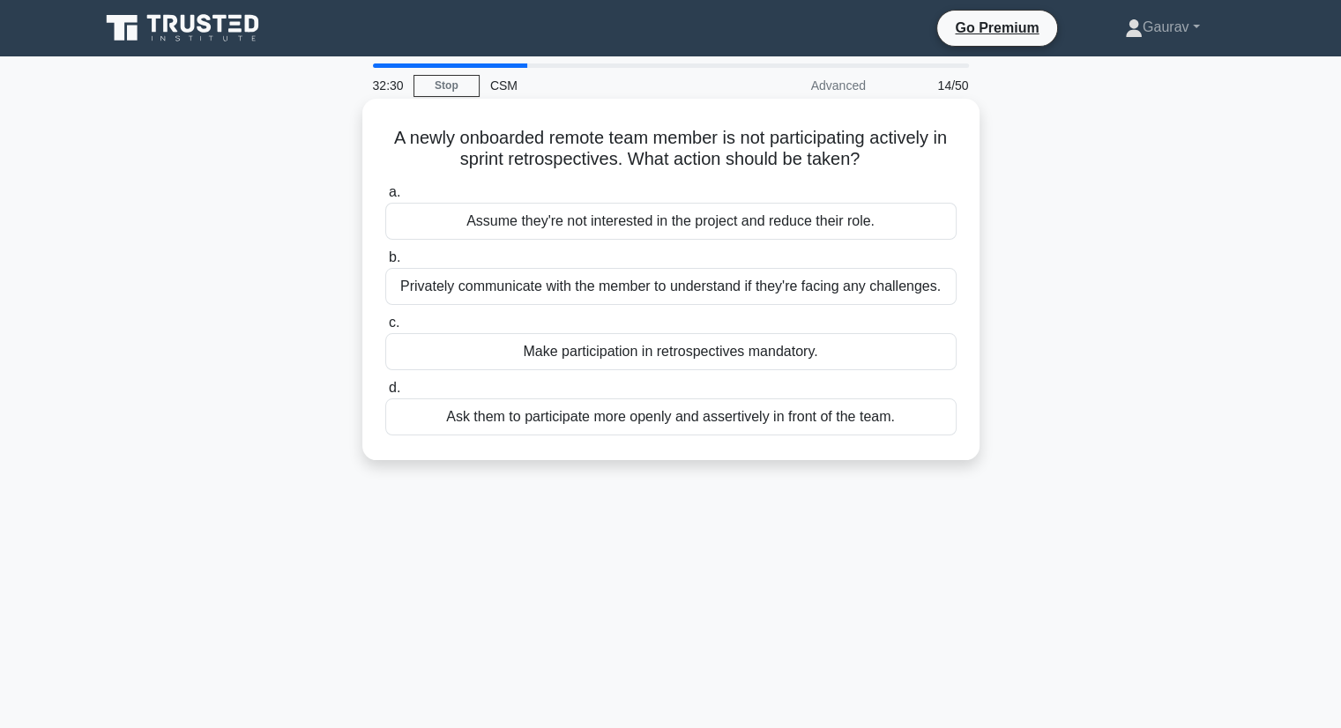
click at [594, 290] on div "Privately communicate with the member to understand if they're facing any chall…" at bounding box center [670, 286] width 571 height 37
click at [385, 264] on input "b. Privately communicate with the member to understand if they're facing any ch…" at bounding box center [385, 257] width 0 height 11
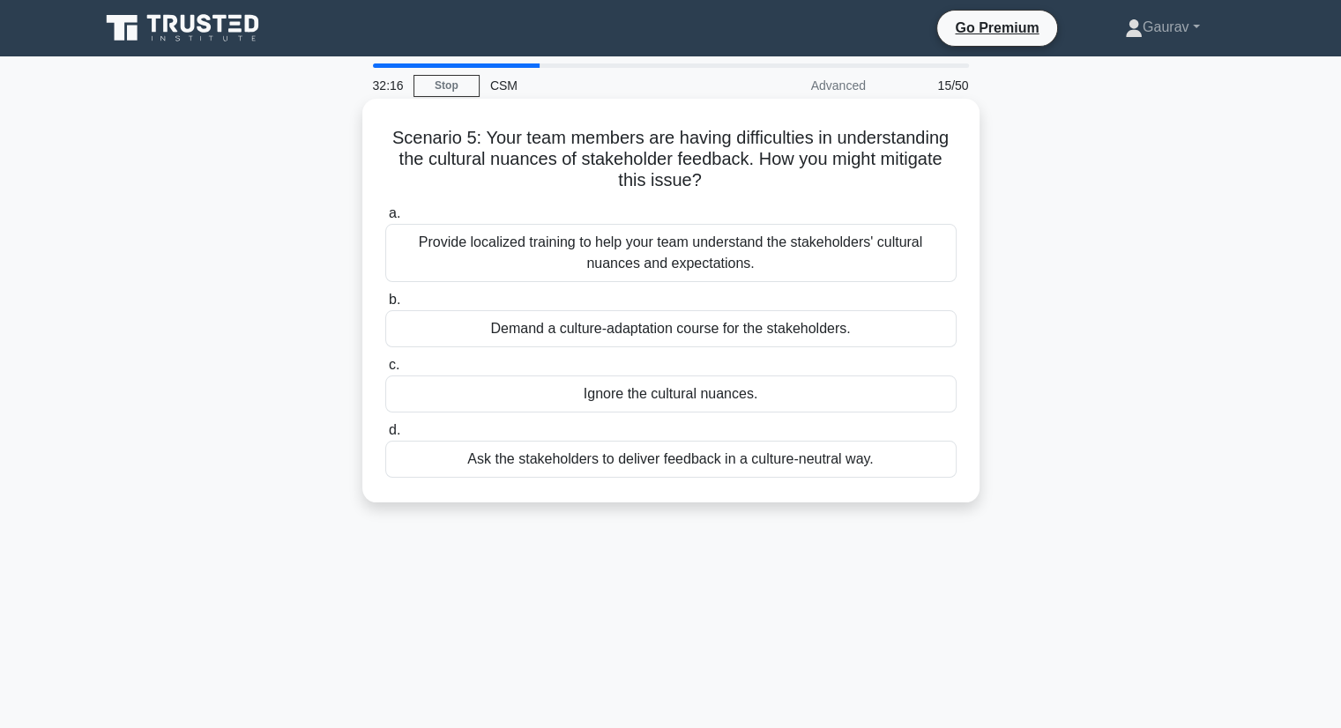
click at [639, 262] on div "Provide localized training to help your team understand the stakeholders' cultu…" at bounding box center [670, 253] width 571 height 58
click at [385, 219] on input "a. Provide localized training to help your team understand the stakeholders' cu…" at bounding box center [385, 213] width 0 height 11
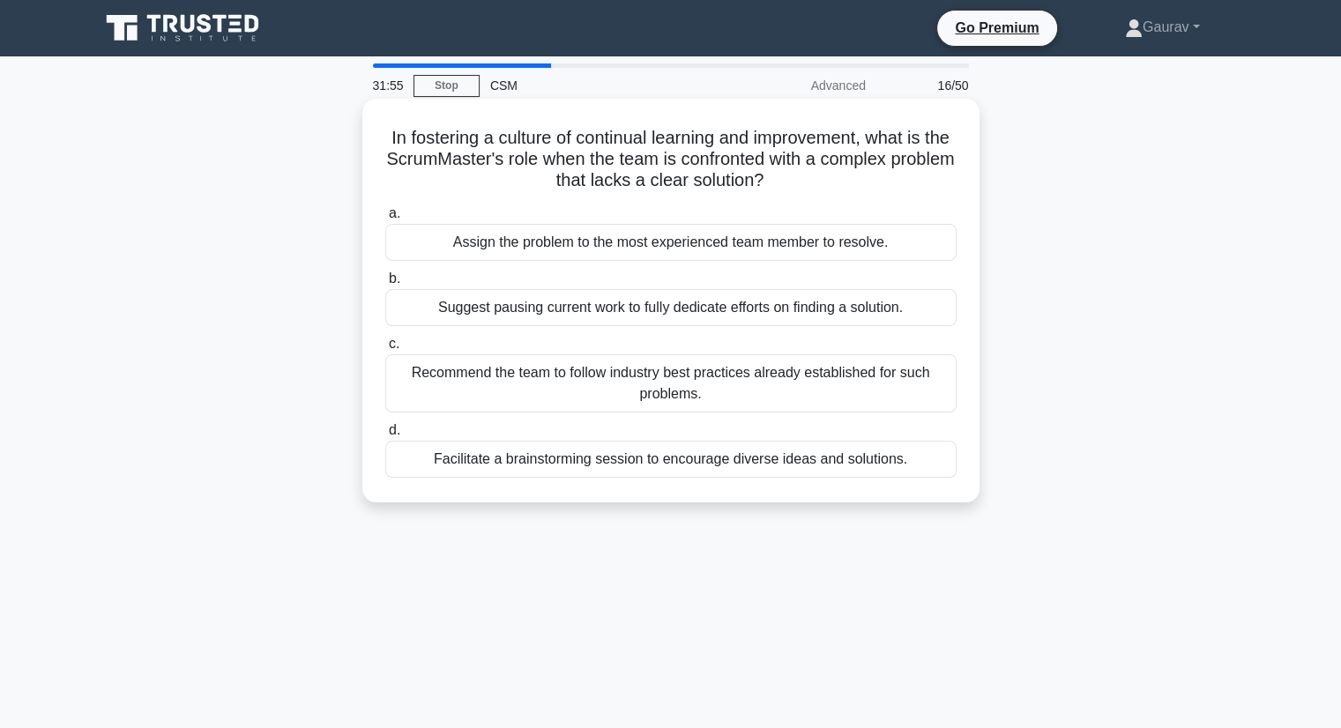
click at [590, 370] on div "Recommend the team to follow industry best practices already established for su…" at bounding box center [670, 383] width 571 height 58
click at [385, 350] on input "c. Recommend the team to follow industry best practices already established for…" at bounding box center [385, 343] width 0 height 11
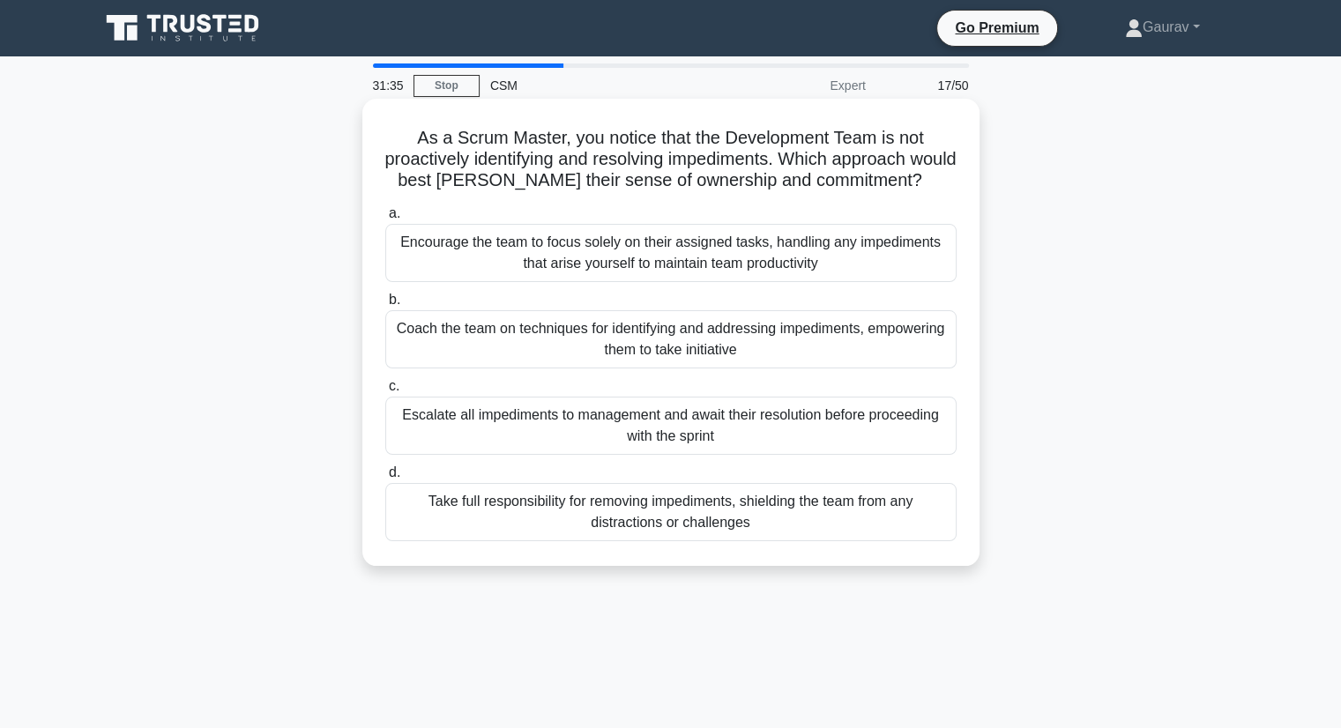
click at [626, 346] on div "Coach the team on techniques for identifying and addressing impediments, empowe…" at bounding box center [670, 339] width 571 height 58
click at [385, 306] on input "b. Coach the team on techniques for identifying and addressing impediments, emp…" at bounding box center [385, 299] width 0 height 11
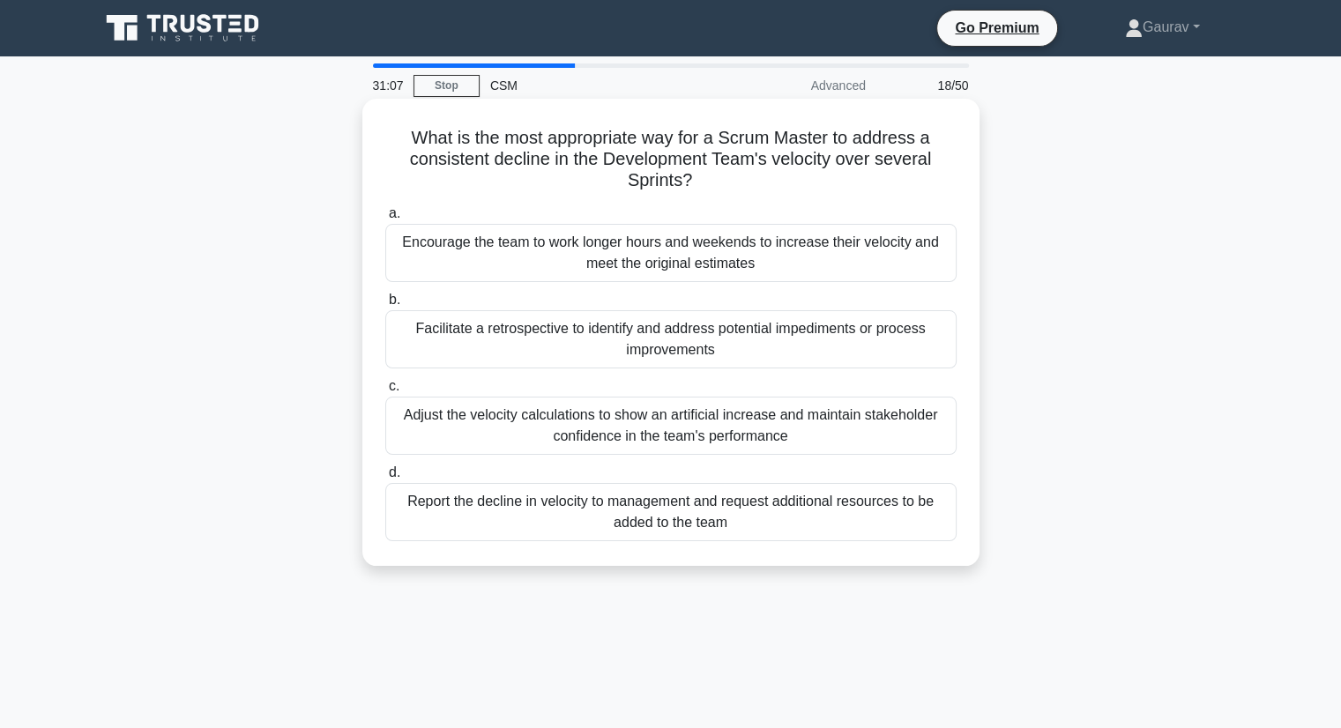
click at [643, 337] on div "Facilitate a retrospective to identify and address potential impediments or pro…" at bounding box center [670, 339] width 571 height 58
click at [385, 306] on input "b. Facilitate a retrospective to identify and address potential impediments or …" at bounding box center [385, 299] width 0 height 11
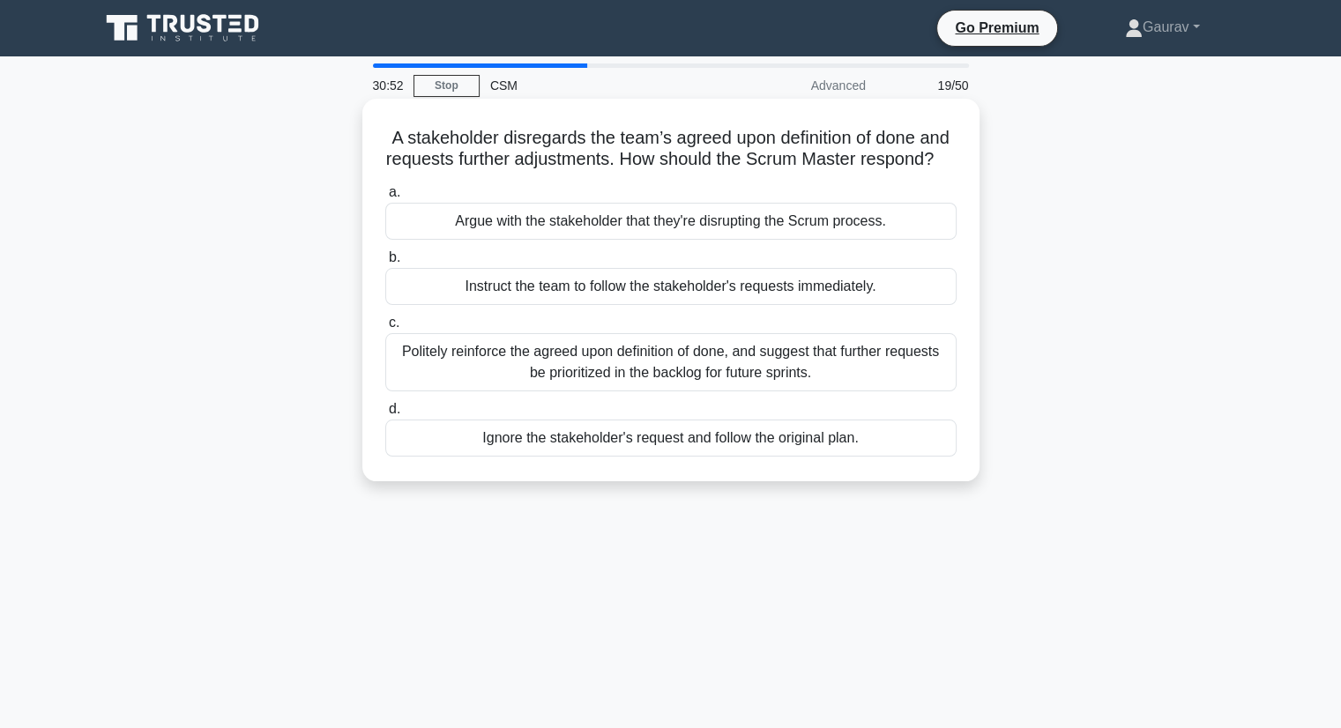
click at [578, 383] on div "Politely reinforce the agreed upon definition of done, and suggest that further…" at bounding box center [670, 362] width 571 height 58
click at [385, 329] on input "c. Politely reinforce the agreed upon definition of done, and suggest that furt…" at bounding box center [385, 322] width 0 height 11
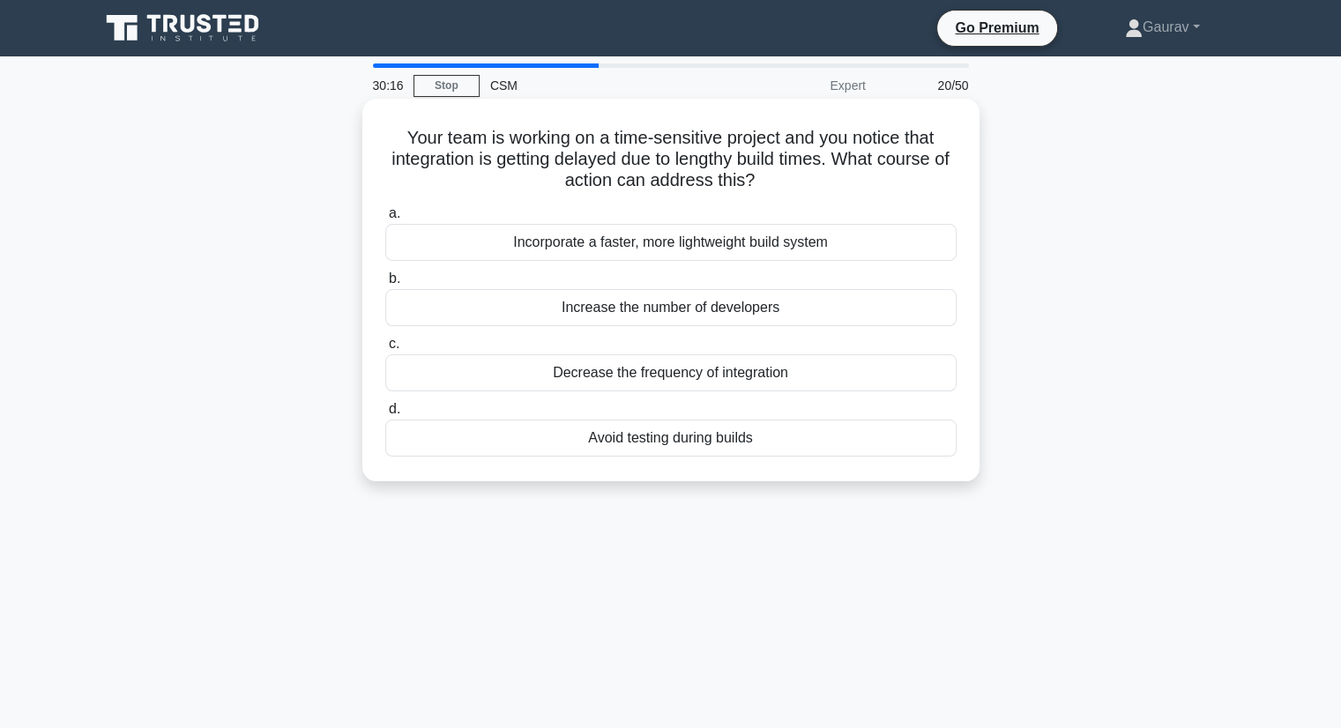
click at [632, 245] on div "Incorporate a faster, more lightweight build system" at bounding box center [670, 242] width 571 height 37
click at [385, 219] on input "a. Incorporate a faster, more lightweight build system" at bounding box center [385, 213] width 0 height 11
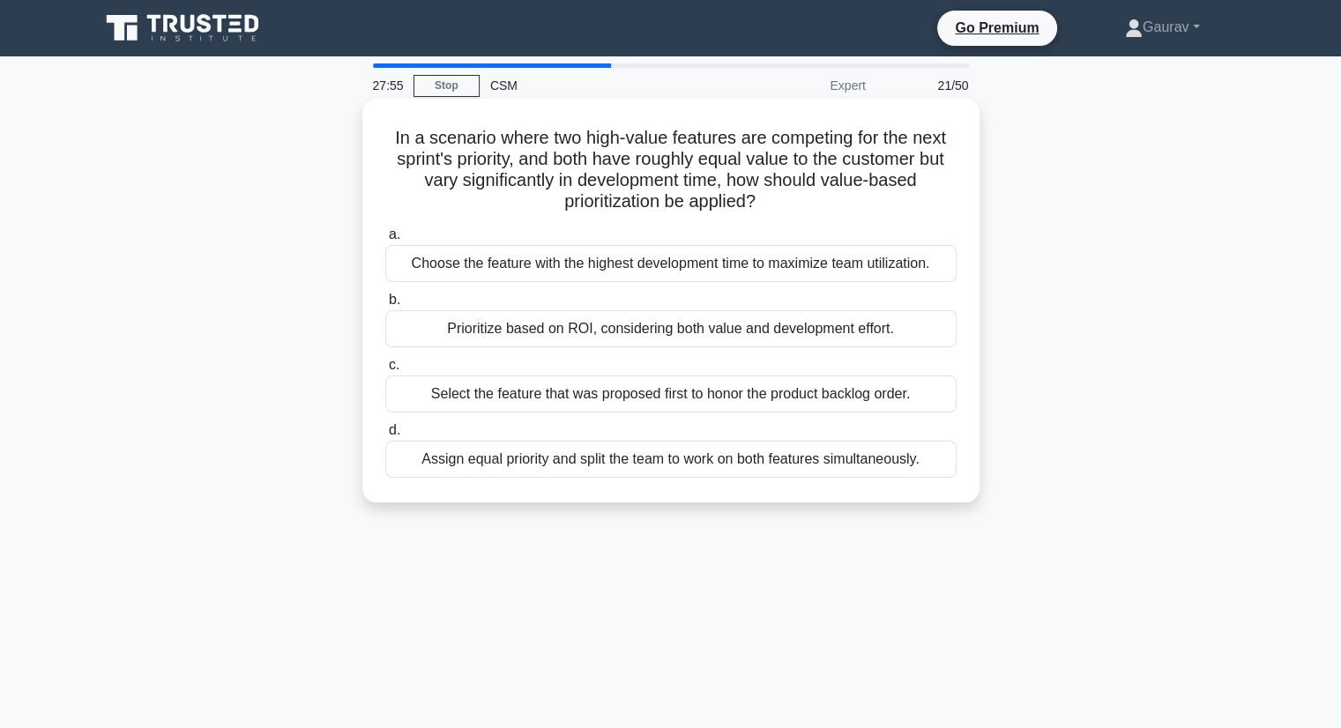
click at [635, 330] on div "Prioritize based on ROI, considering both value and development effort." at bounding box center [670, 328] width 571 height 37
click at [385, 306] on input "b. Prioritize based on ROI, considering both value and development effort." at bounding box center [385, 299] width 0 height 11
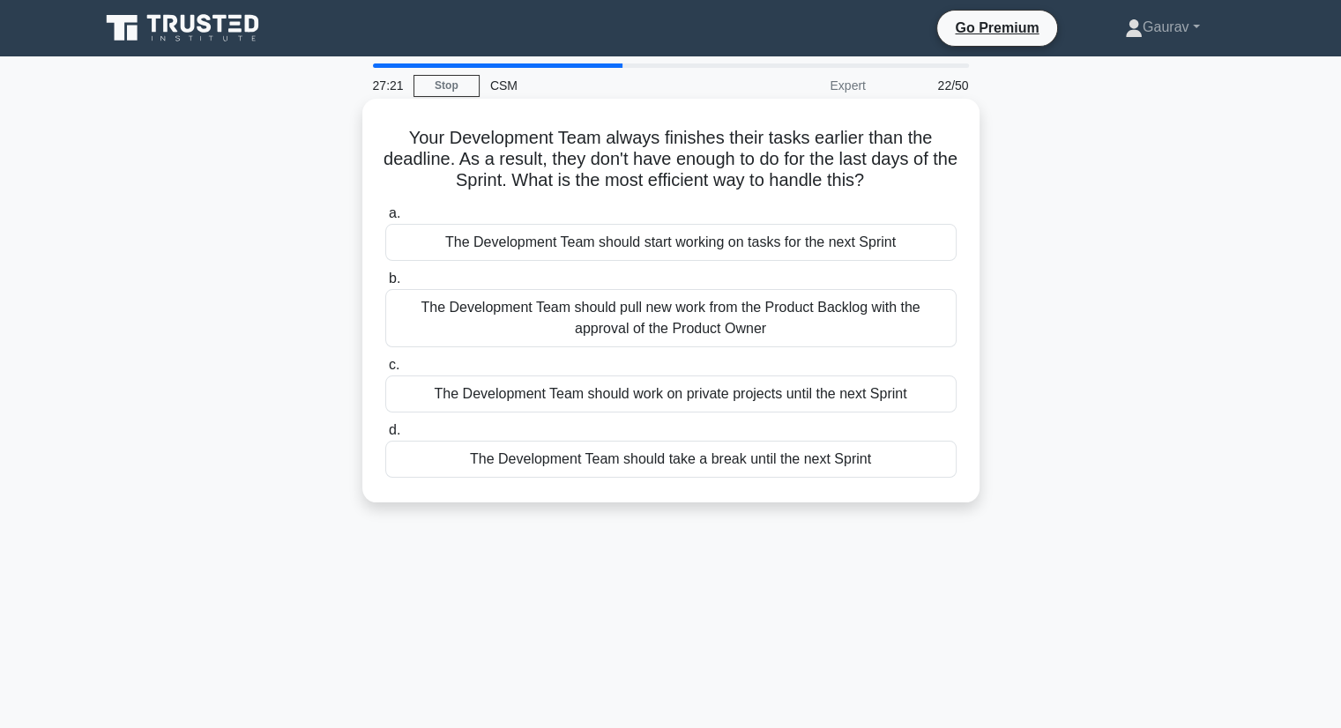
click at [637, 324] on div "The Development Team should pull new work from the Product Backlog with the app…" at bounding box center [670, 318] width 571 height 58
click at [385, 285] on input "b. The Development Team should pull new work from the Product Backlog with the …" at bounding box center [385, 278] width 0 height 11
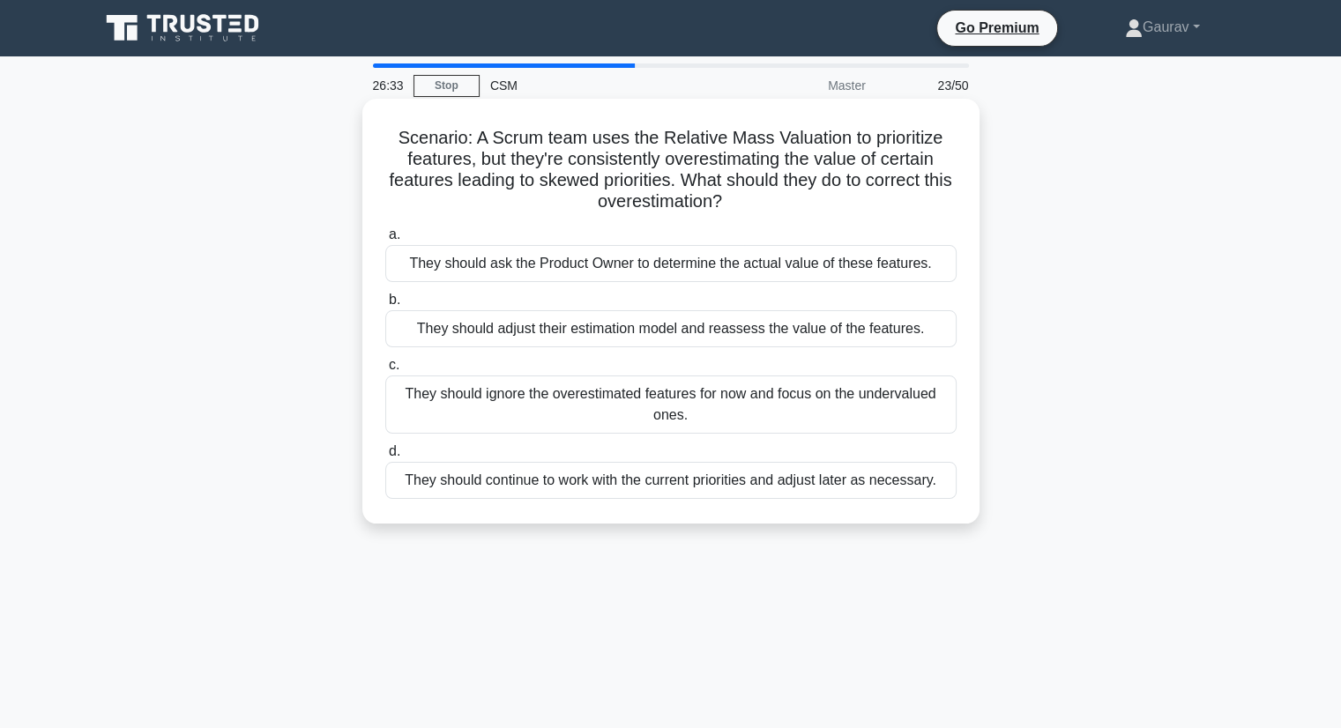
click at [643, 330] on div "They should adjust their estimation model and reassess the value of the feature…" at bounding box center [670, 328] width 571 height 37
click at [385, 306] on input "b. They should adjust their estimation model and reassess the value of the feat…" at bounding box center [385, 299] width 0 height 11
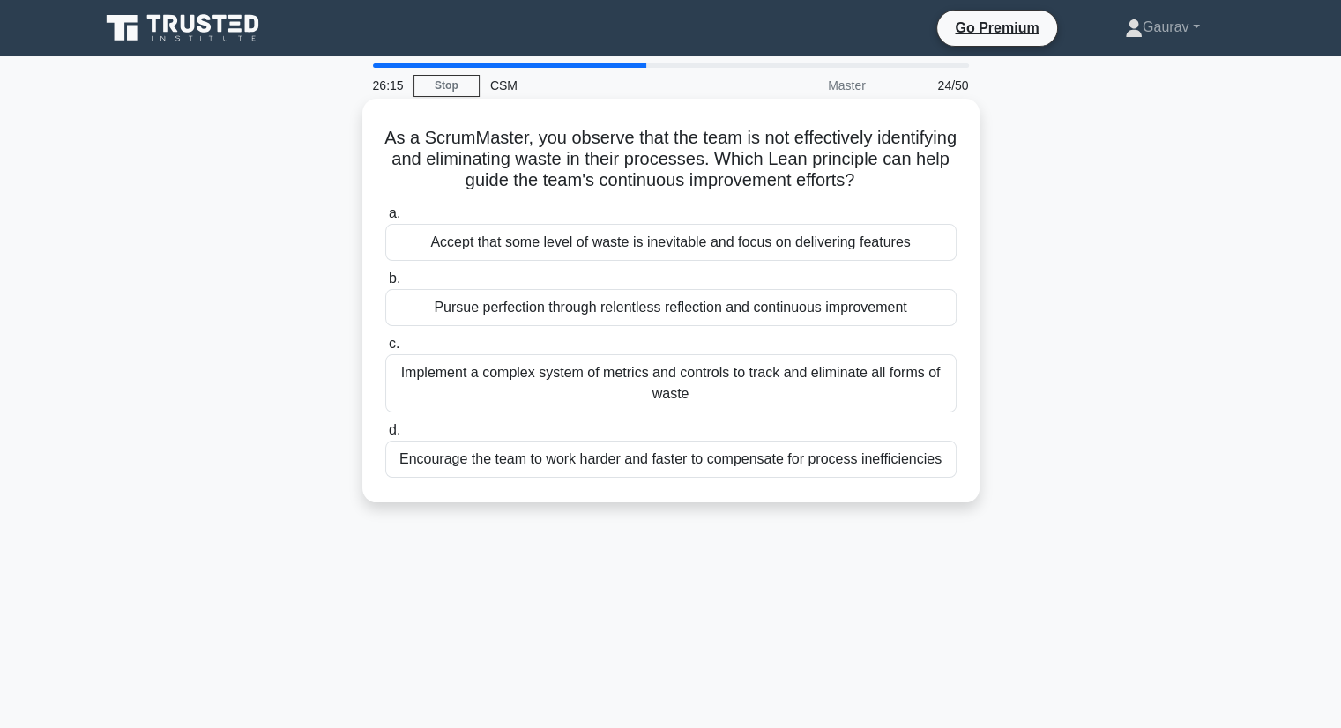
click at [635, 326] on div "Pursue perfection through relentless reflection and continuous improvement" at bounding box center [670, 307] width 571 height 37
click at [385, 285] on input "b. Pursue perfection through relentless reflection and continuous improvement" at bounding box center [385, 278] width 0 height 11
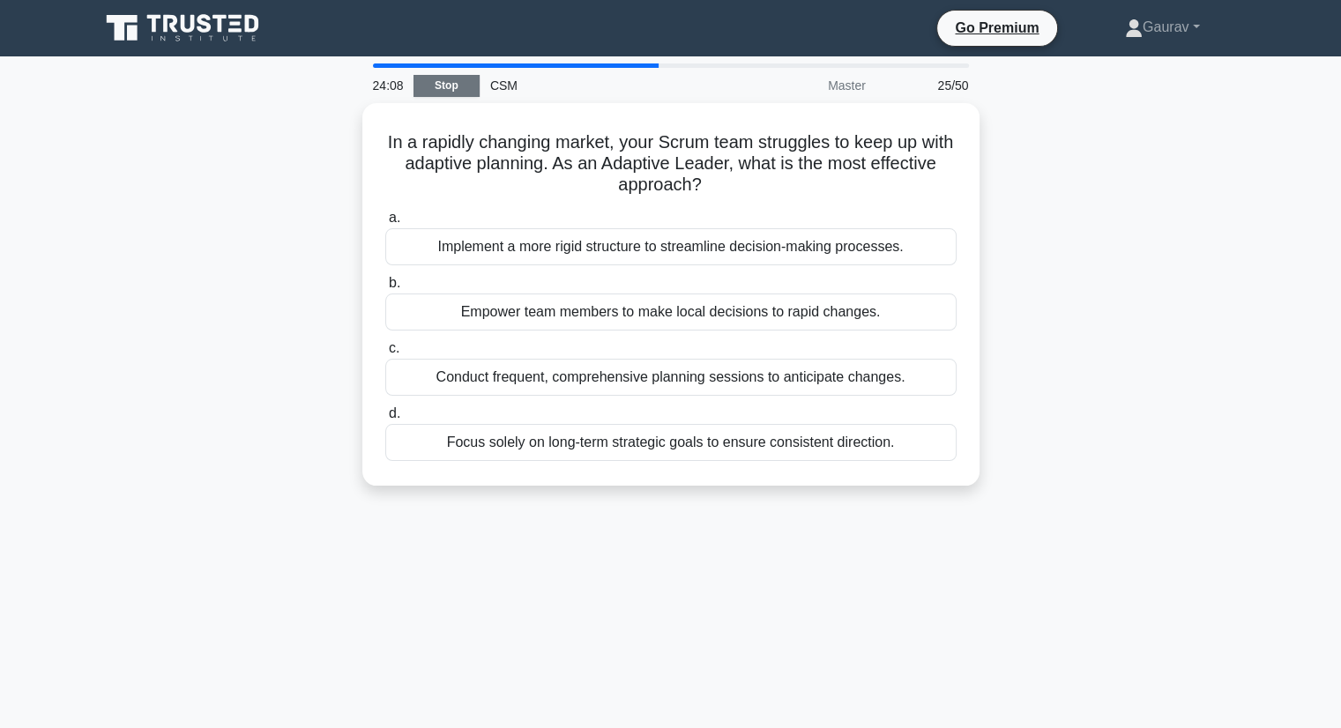
click at [441, 89] on link "Stop" at bounding box center [446, 86] width 66 height 22
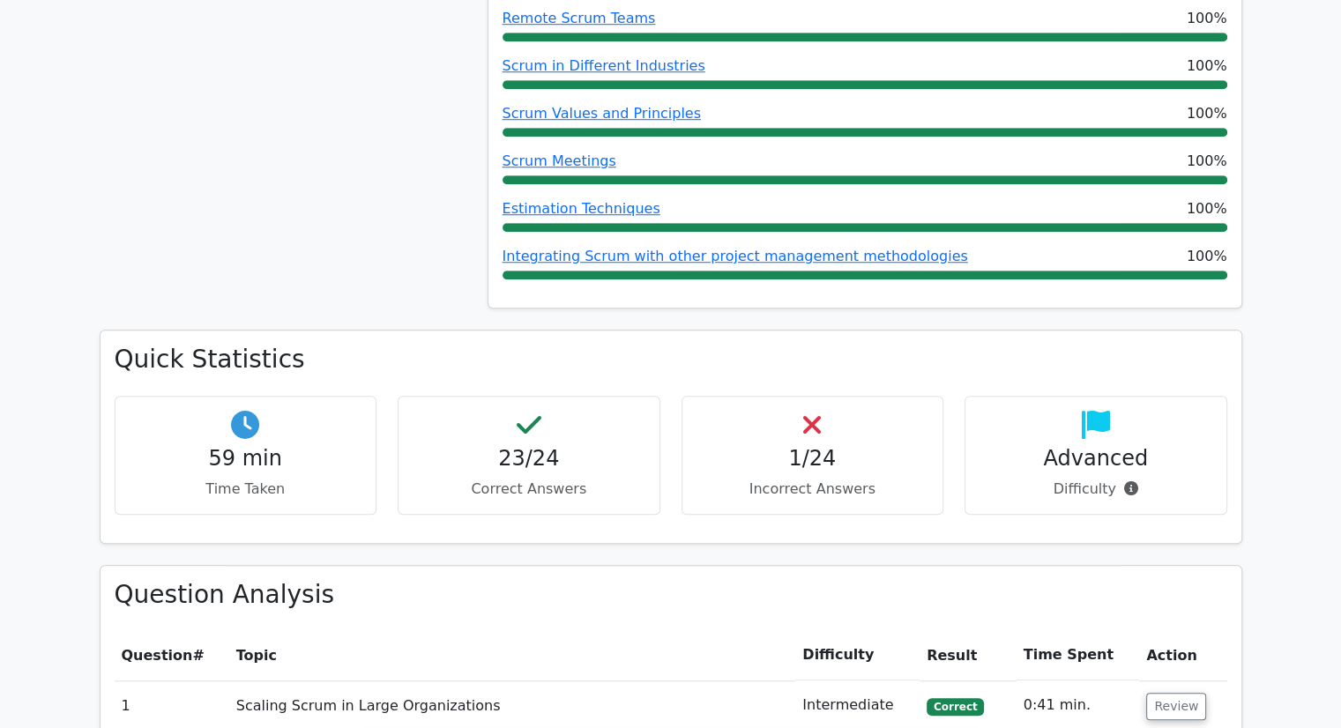
scroll to position [1586, 0]
